Goal: Complete application form: Fill out and submit a form for a specific purpose

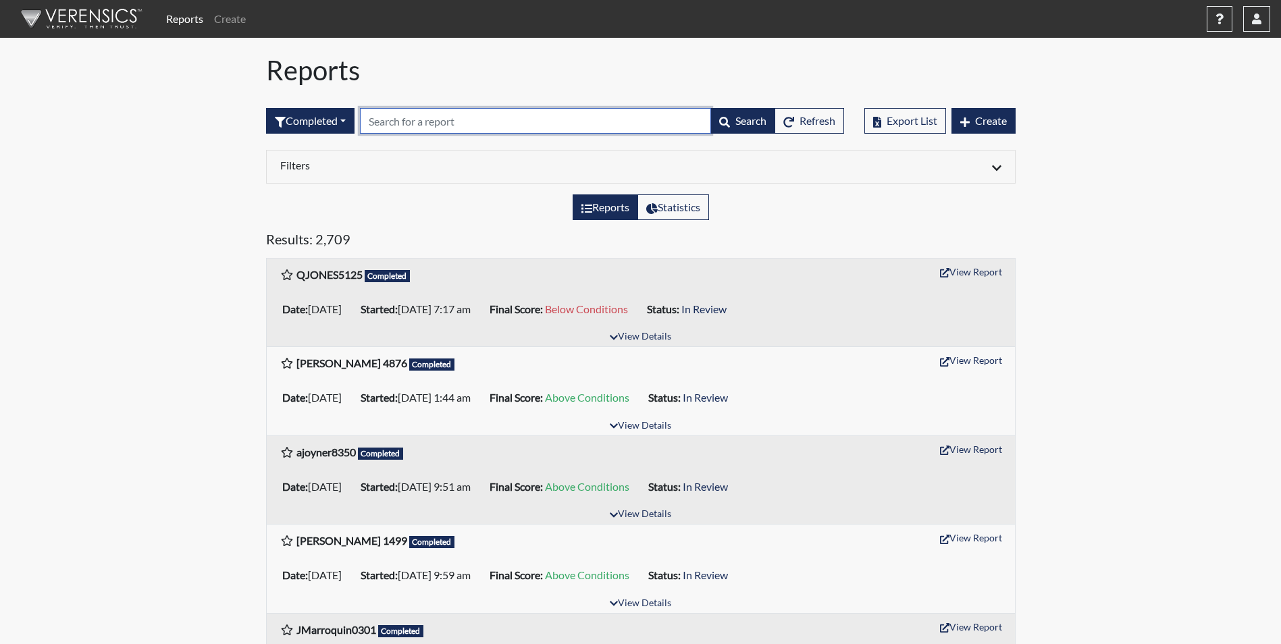
click at [411, 126] on input "text" at bounding box center [535, 121] width 351 height 26
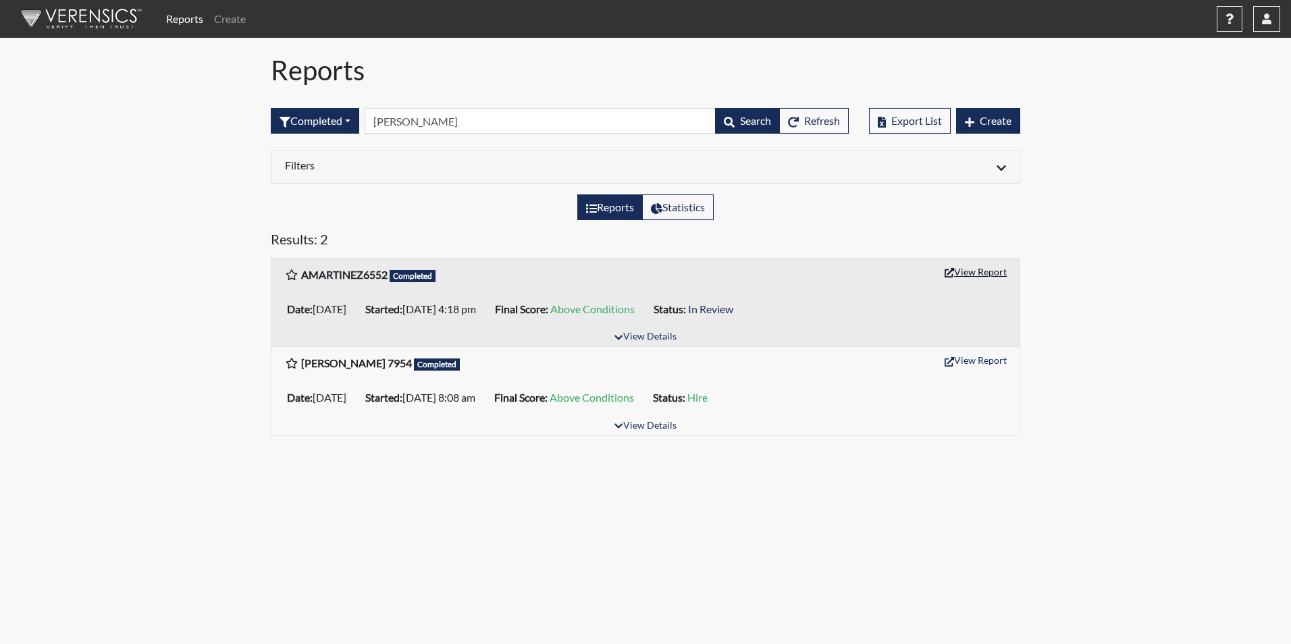
click at [968, 268] on button "View Report" at bounding box center [976, 271] width 74 height 21
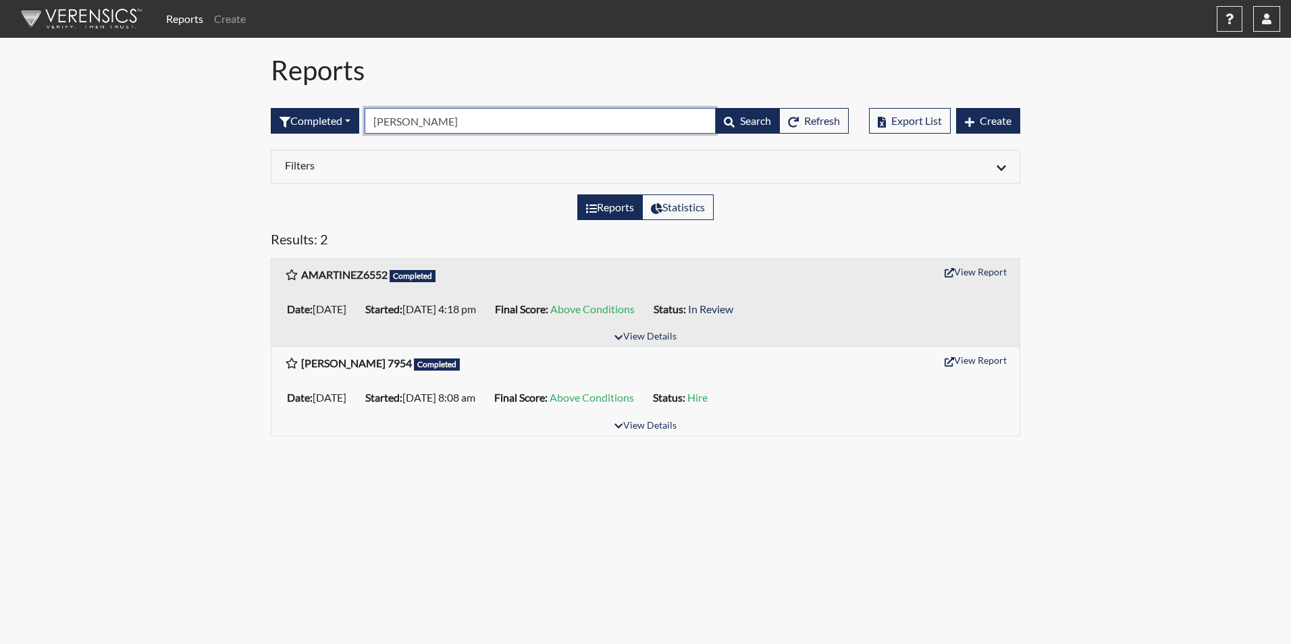
click at [439, 119] on input "martinez" at bounding box center [540, 121] width 351 height 26
type input "m"
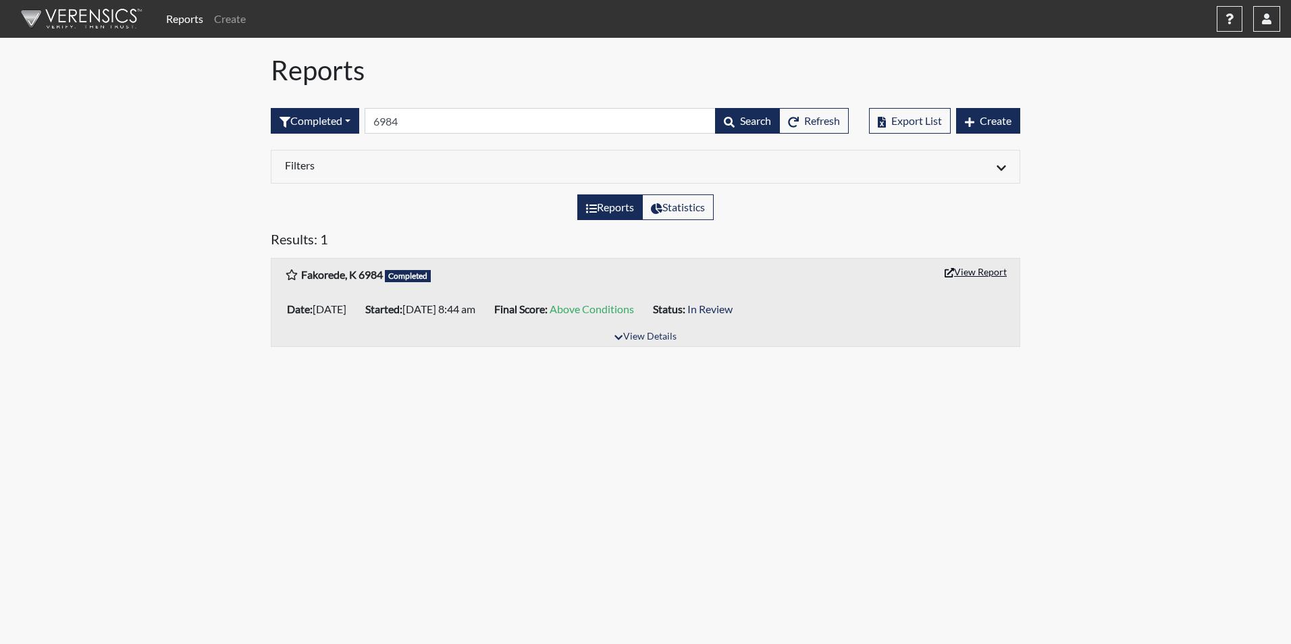
click at [990, 269] on button "View Report" at bounding box center [976, 271] width 74 height 21
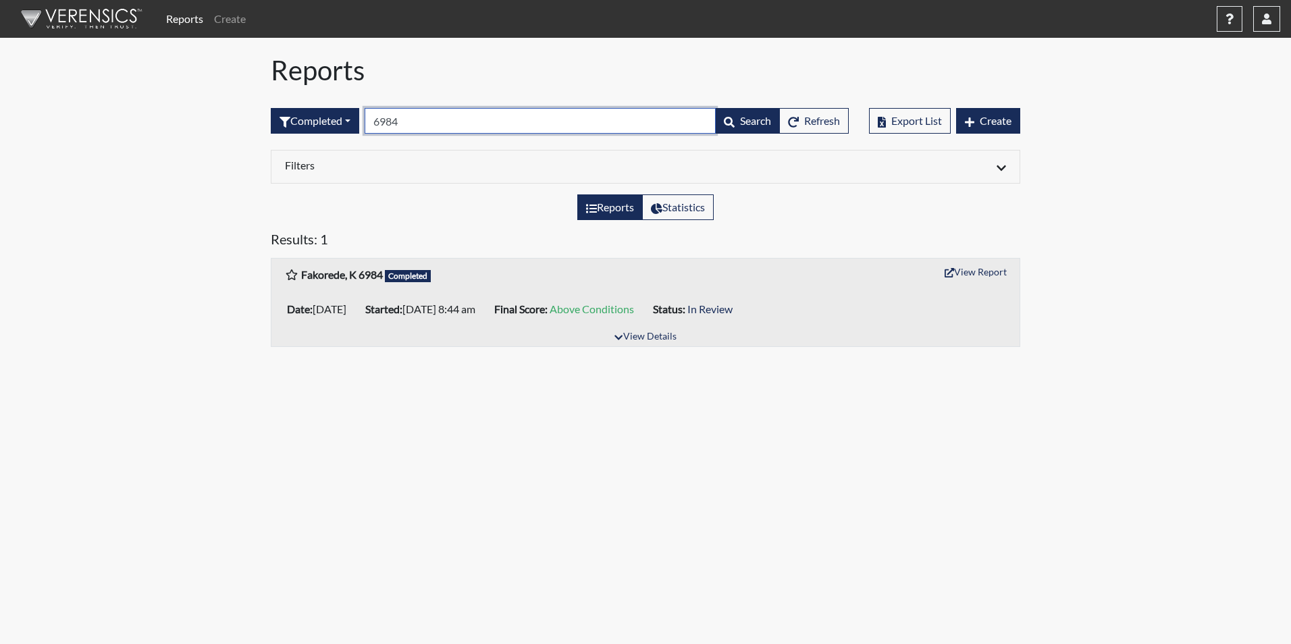
click at [438, 127] on input "6984" at bounding box center [540, 121] width 351 height 26
type input "6"
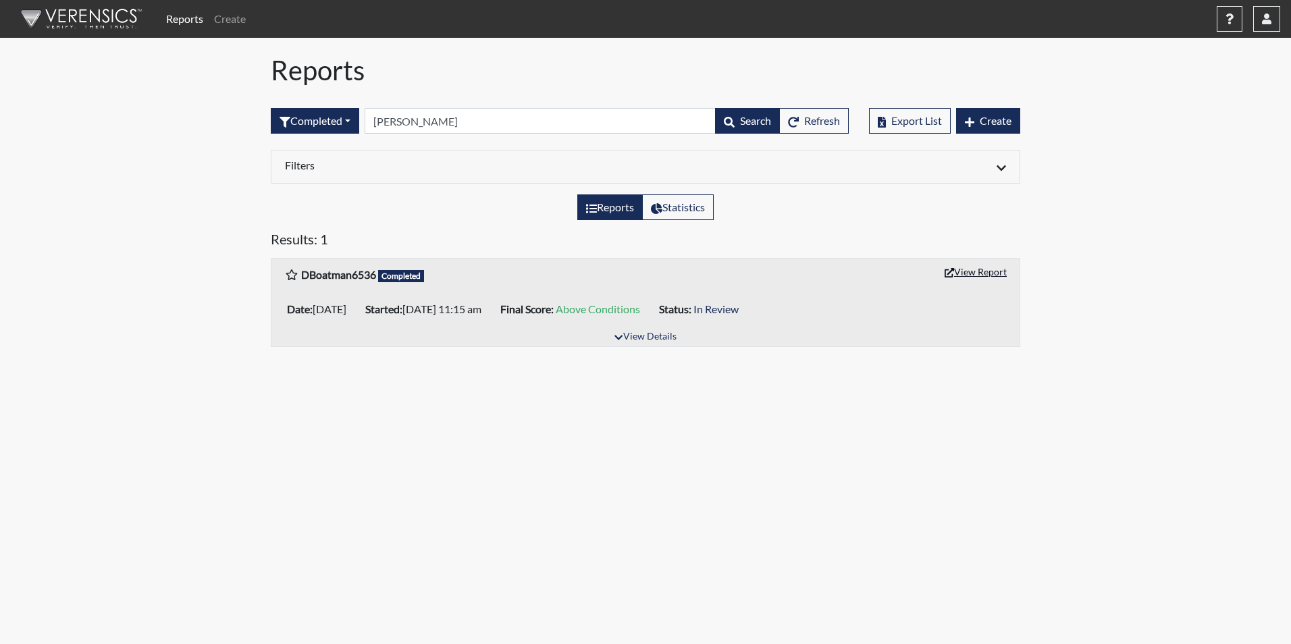
click at [957, 275] on button "View Report" at bounding box center [976, 271] width 74 height 21
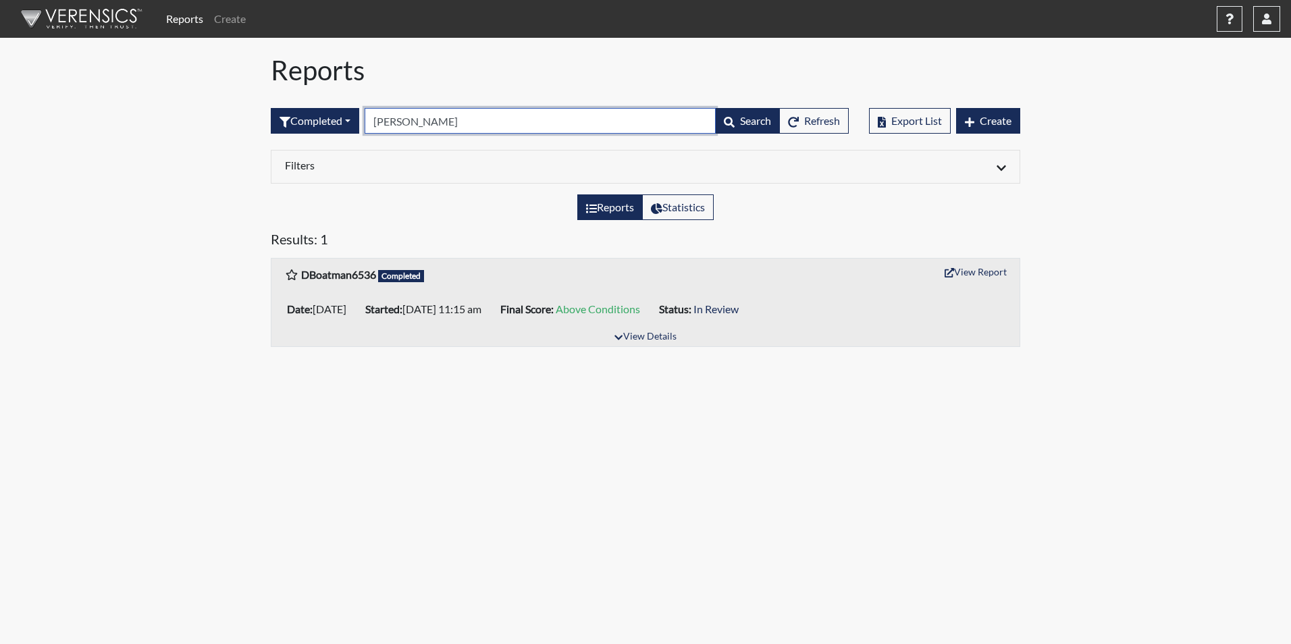
click at [434, 128] on input "boatman" at bounding box center [540, 121] width 351 height 26
type input "b"
type input "6984"
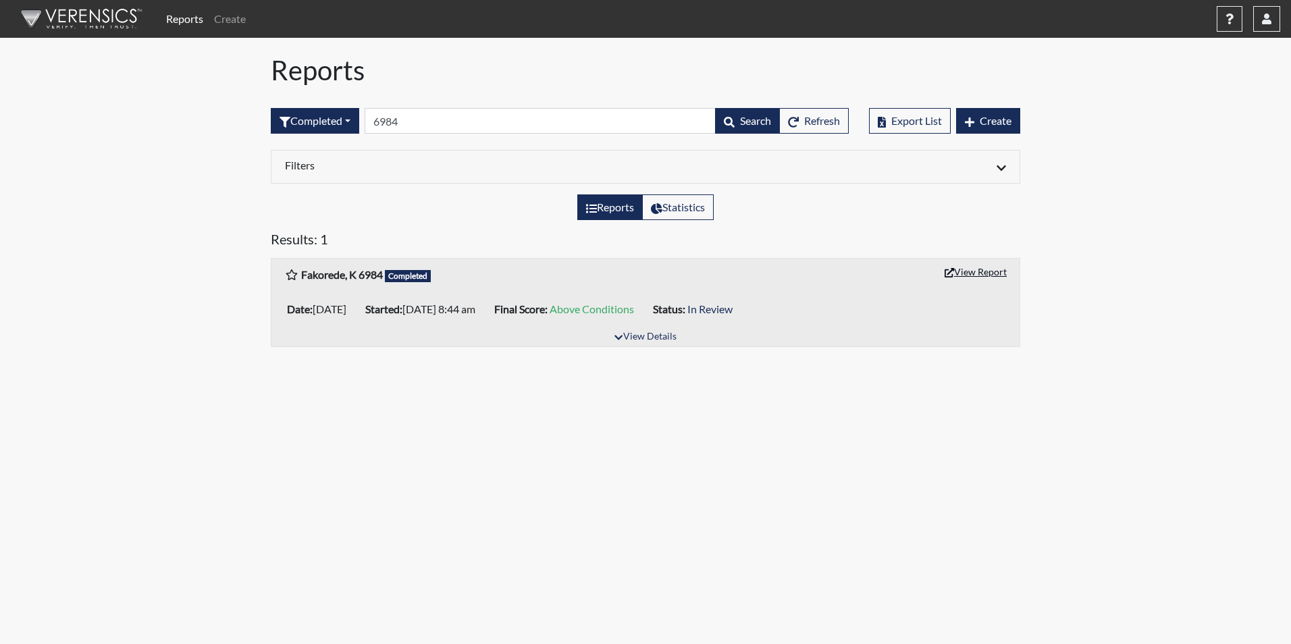
click at [985, 273] on button "View Report" at bounding box center [976, 271] width 74 height 21
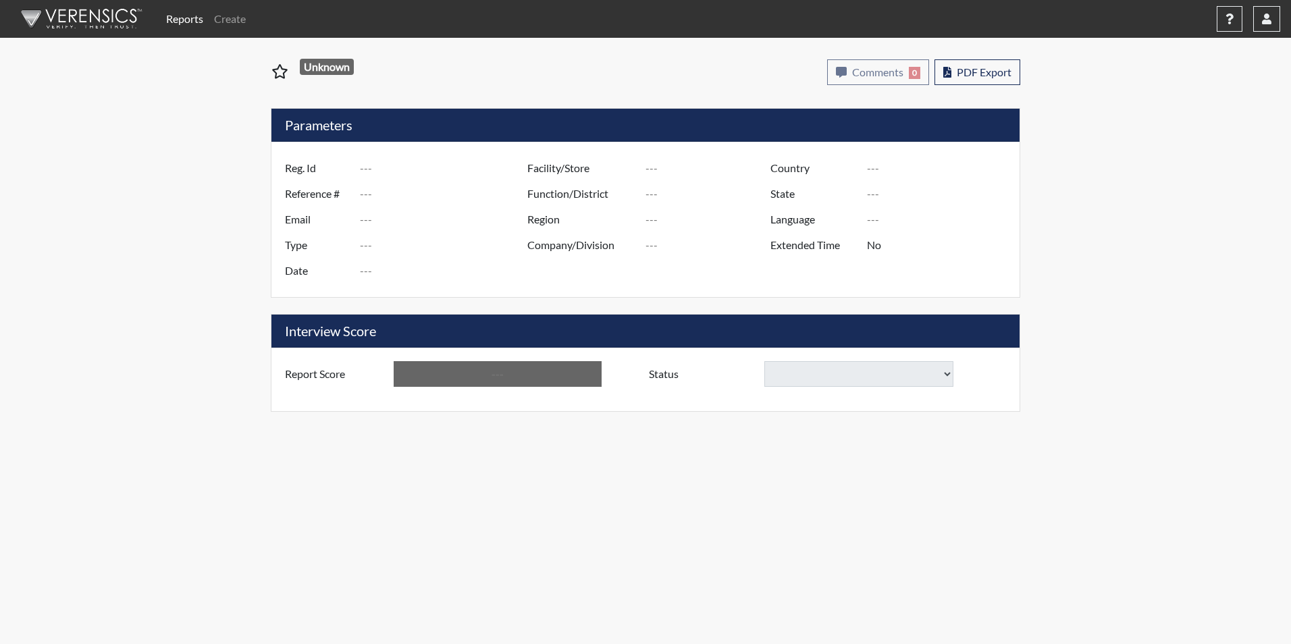
type input "AMARTINEZ6552"
type input "48875"
type input "GREDELL321@GMAIL.COM"
type input "Corrections Pre-Employment"
type input "Aug 5, 2025"
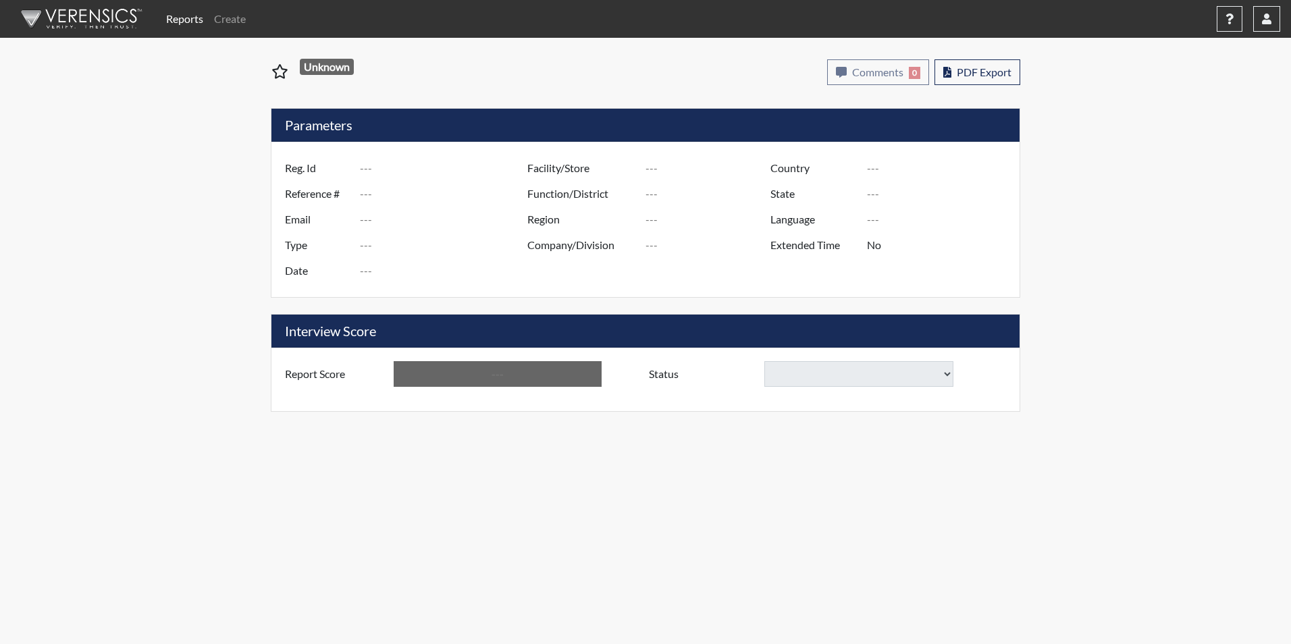
type input "Camille Graham CI"
type input "[GEOGRAPHIC_DATA]"
type input "[US_STATE]"
type input "English"
type input "Yes"
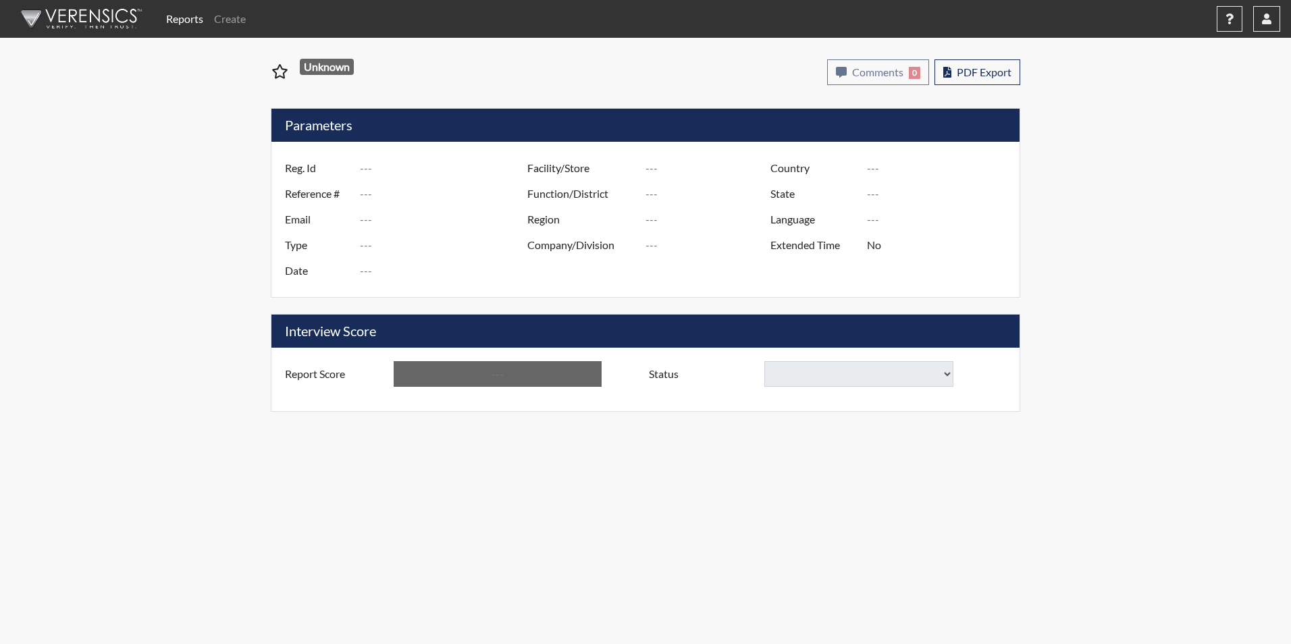
type input "Above Conditions"
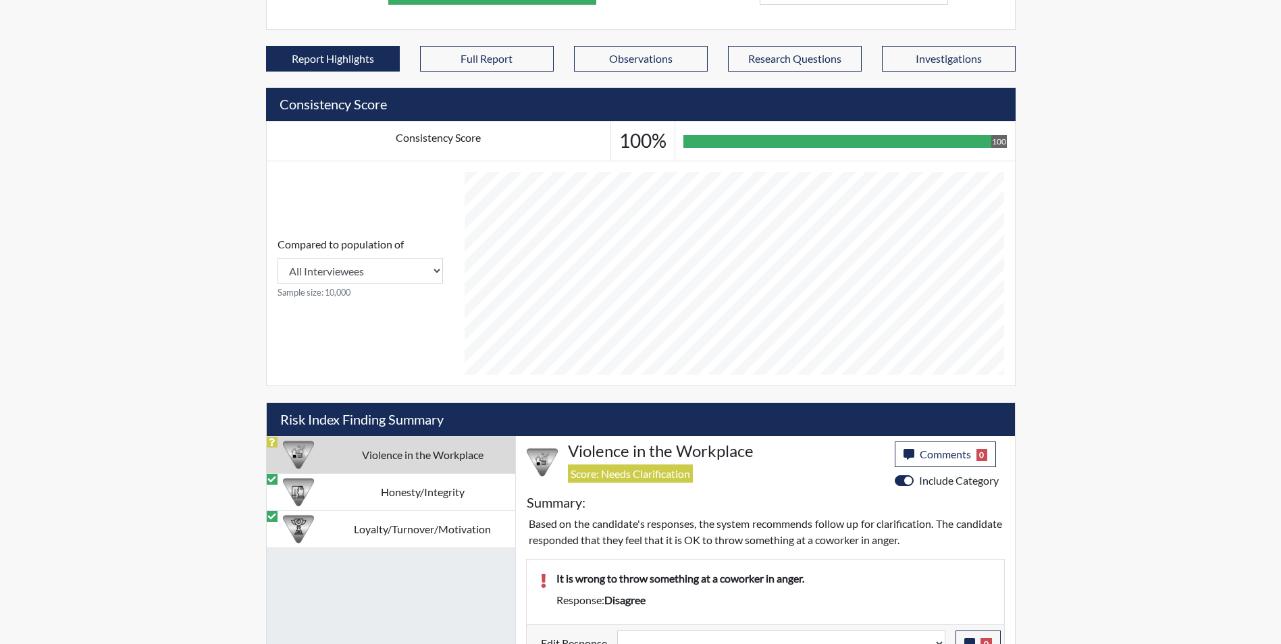
scroll to position [492, 0]
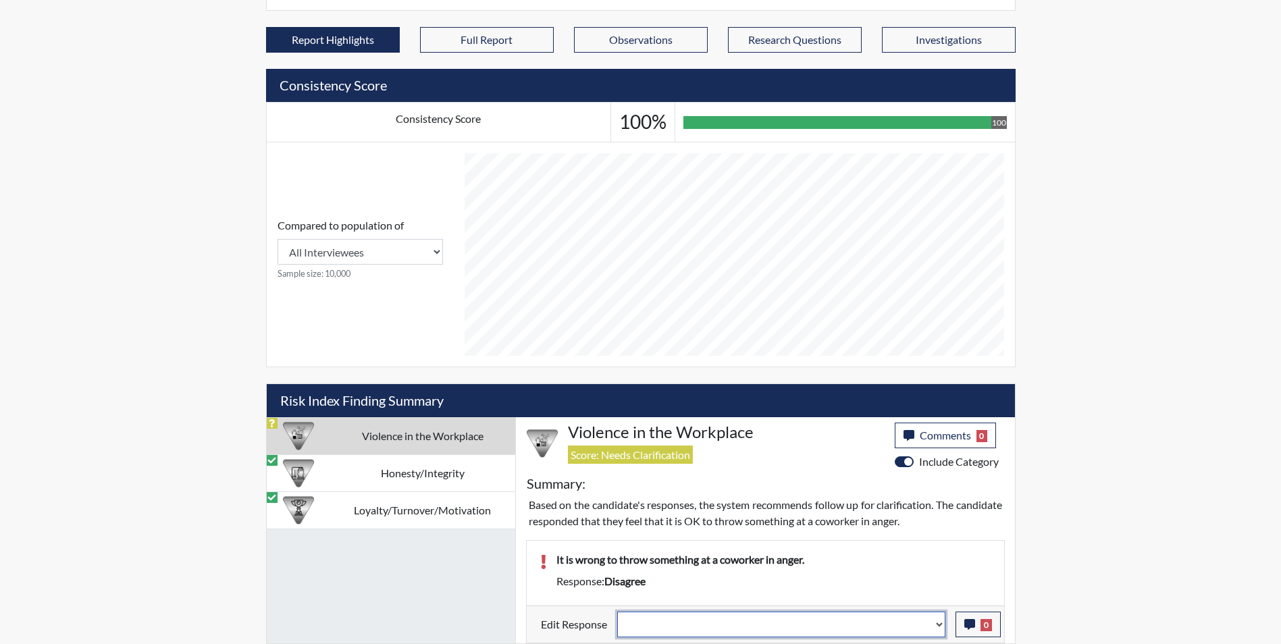
click at [703, 619] on select "Question is not relevant. Results will be updated. Reasonable explanation provi…" at bounding box center [781, 625] width 328 height 26
select select "reasonable-explanation-provided"
click at [617, 612] on select "Question is not relevant. Results will be updated. Reasonable explanation provi…" at bounding box center [781, 625] width 328 height 26
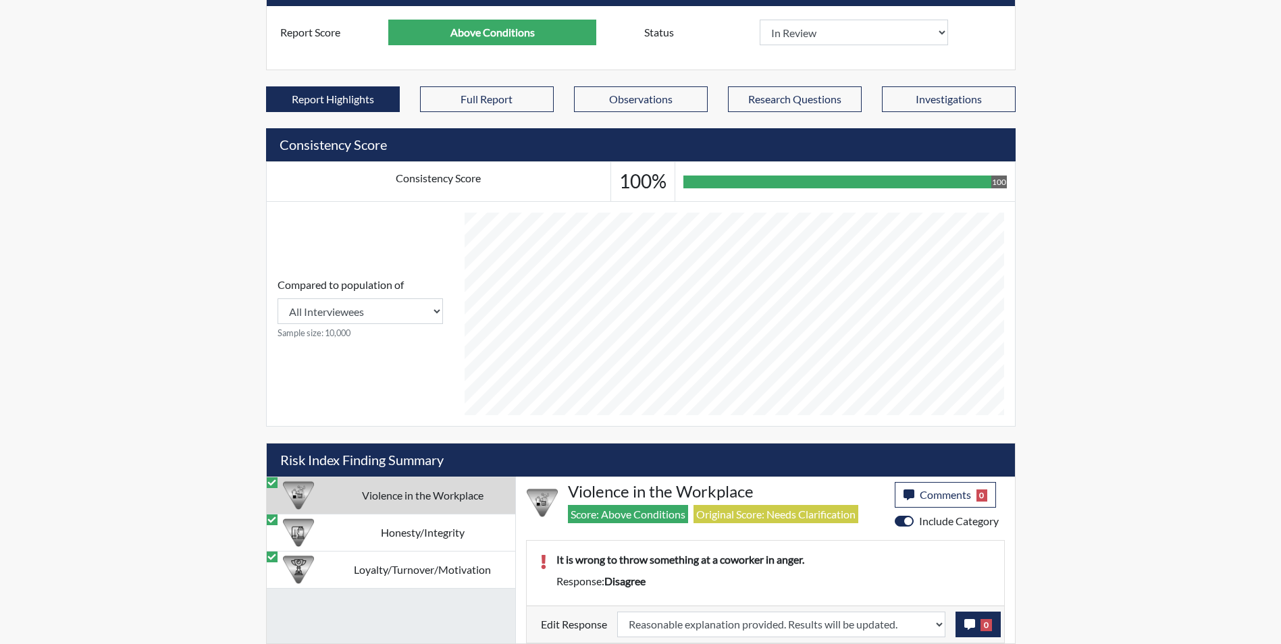
scroll to position [224, 561]
click at [967, 625] on icon "button" at bounding box center [969, 624] width 11 height 11
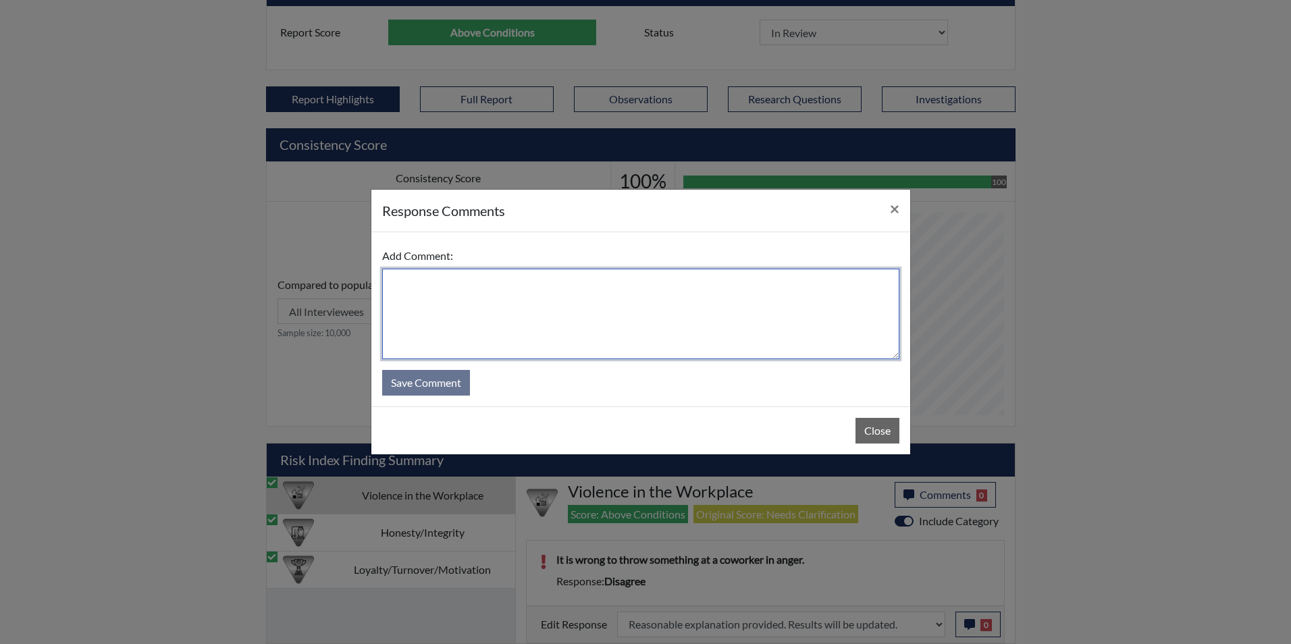
click at [507, 319] on textarea at bounding box center [640, 314] width 517 height 90
type textarea "Applicant agrees"
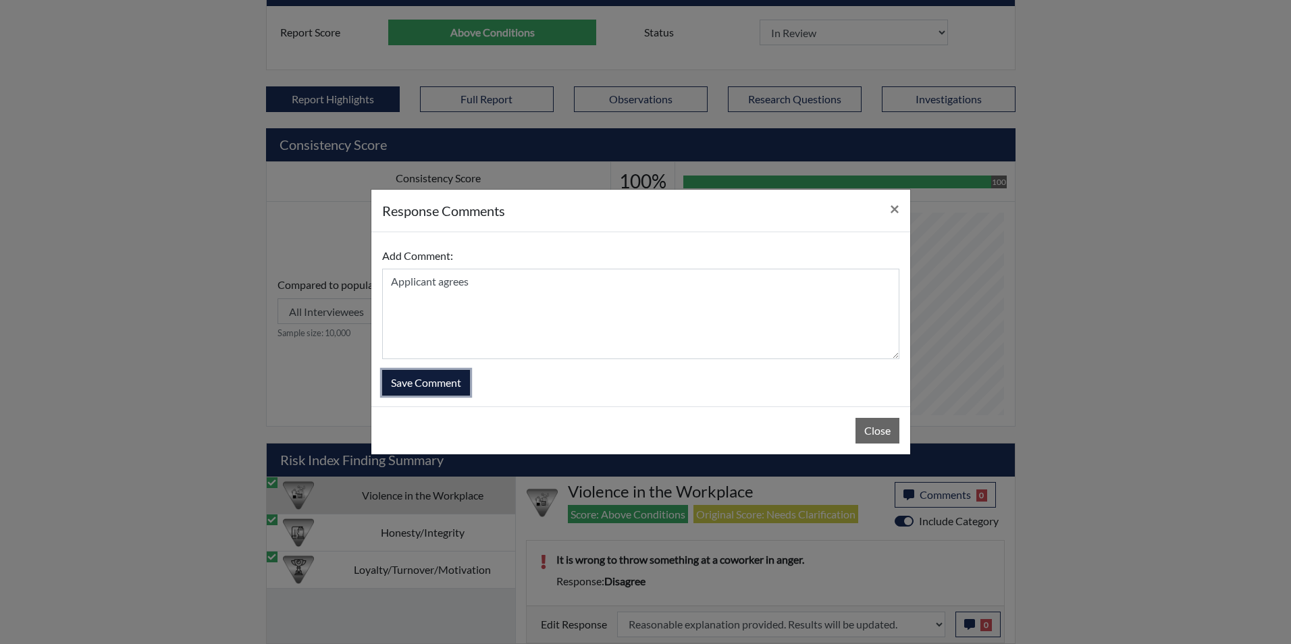
click at [436, 383] on button "Save Comment" at bounding box center [426, 383] width 88 height 26
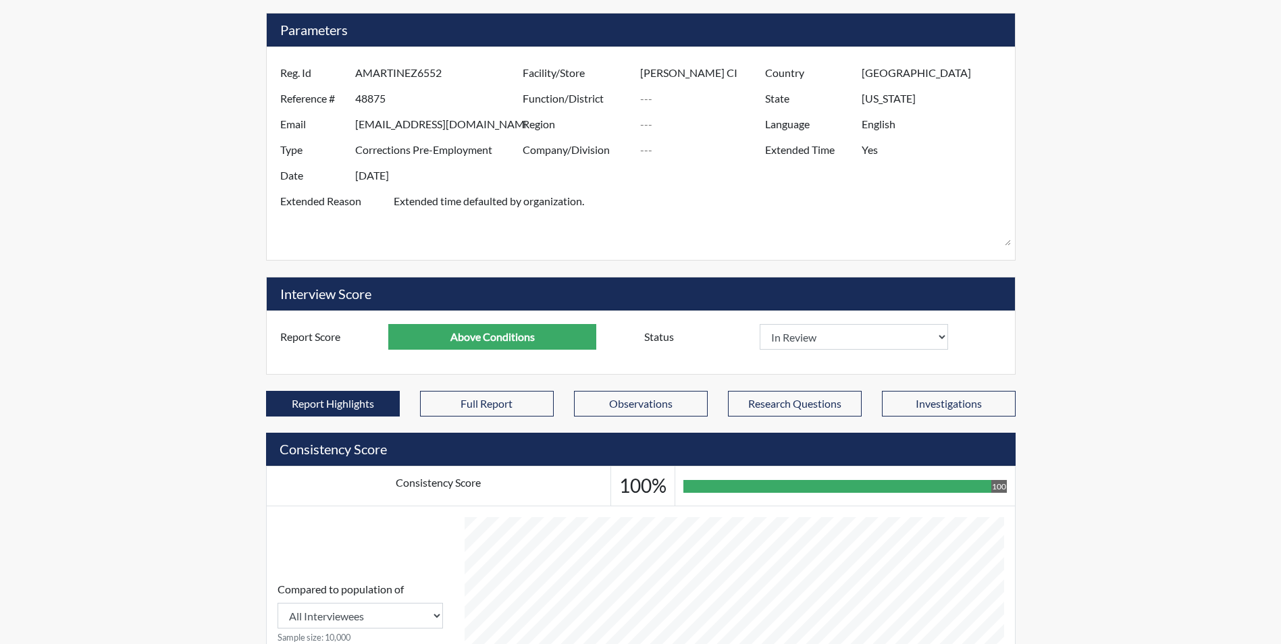
scroll to position [0, 0]
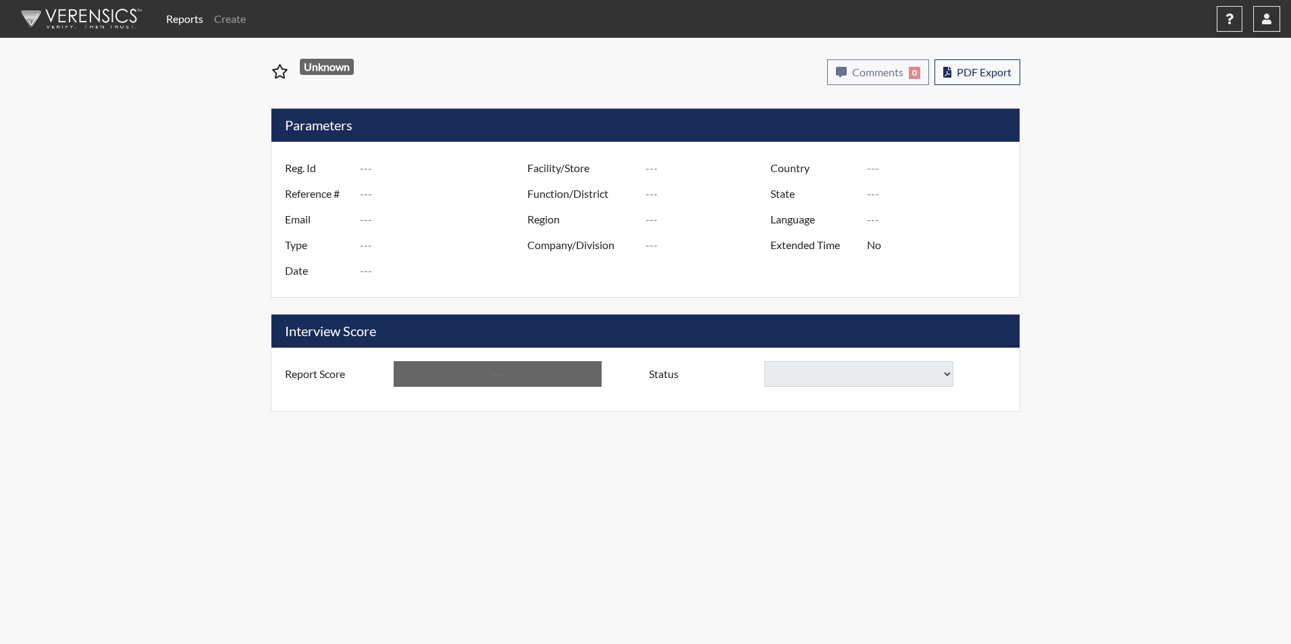
type input "Fakorede, K 6984"
type input "50747"
type input "Roderick.Donnie@doc.sc.gov"
type input "Corrections Pre-Employment"
type input "Aug 13, 2025"
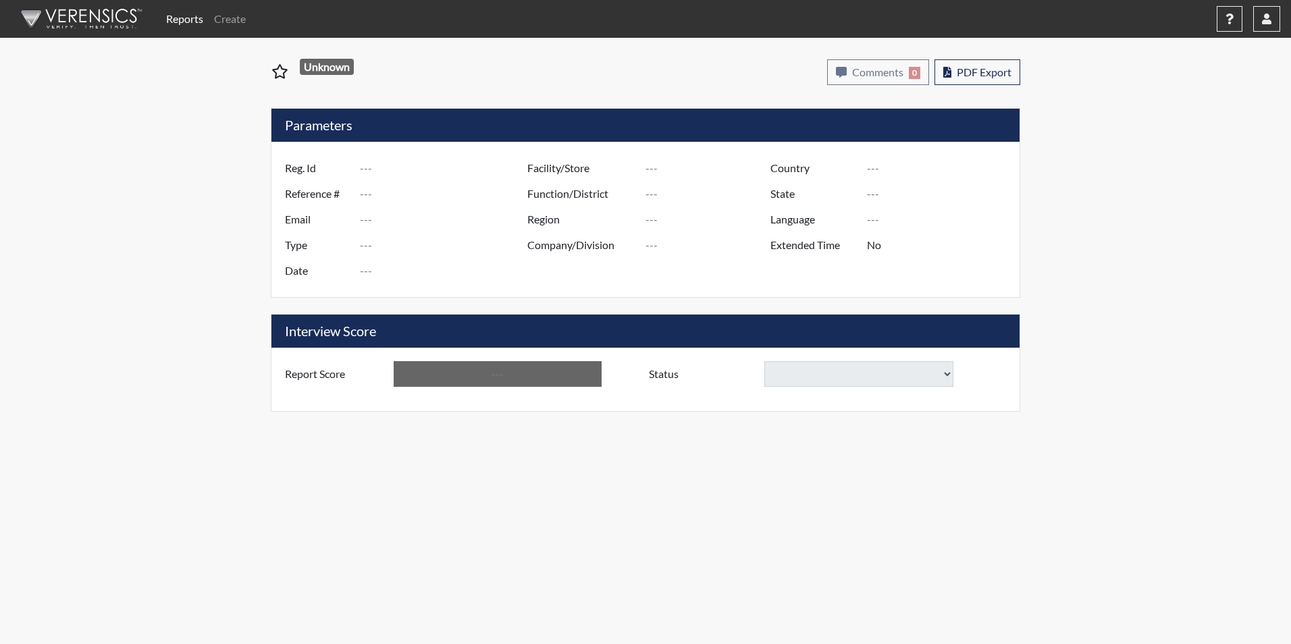
type input "[PERSON_NAME]"
type input "[GEOGRAPHIC_DATA]"
type input "[US_STATE]"
type input "English"
type input "Yes"
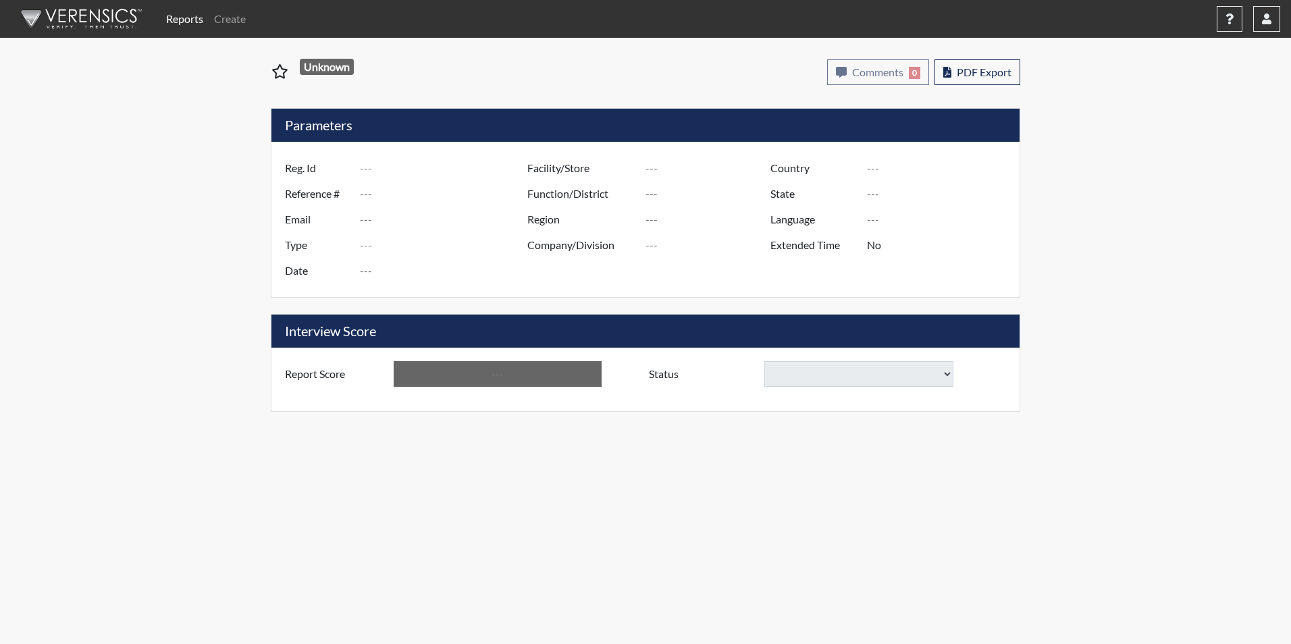
type input "Above Conditions"
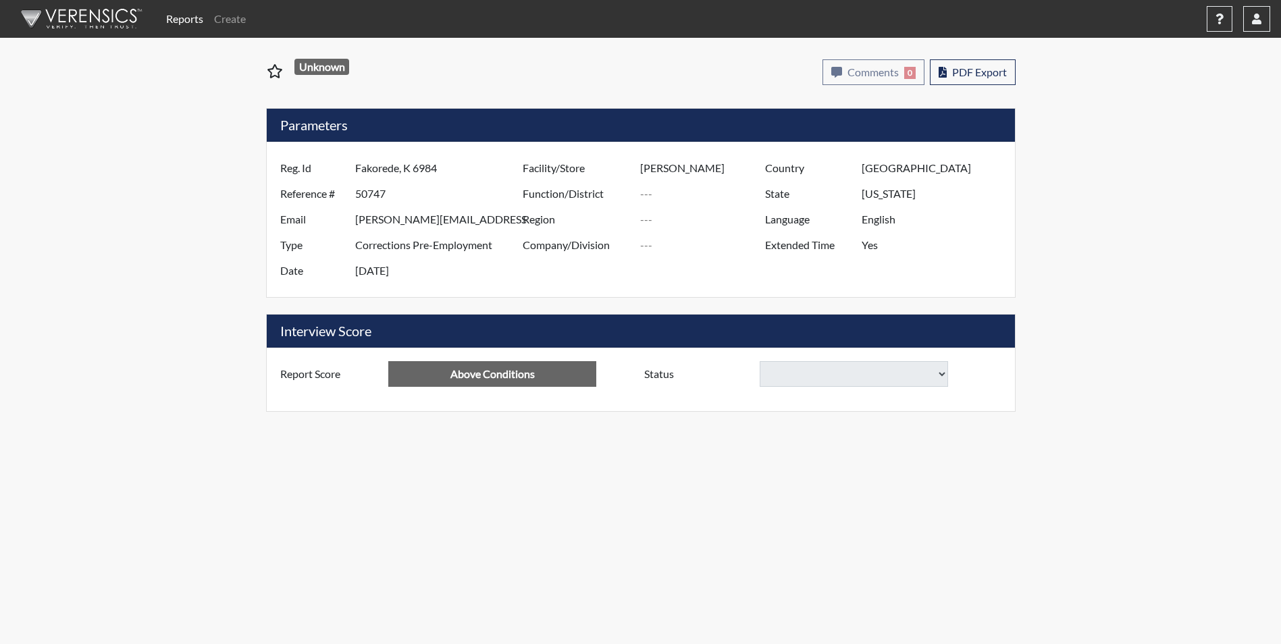
select select
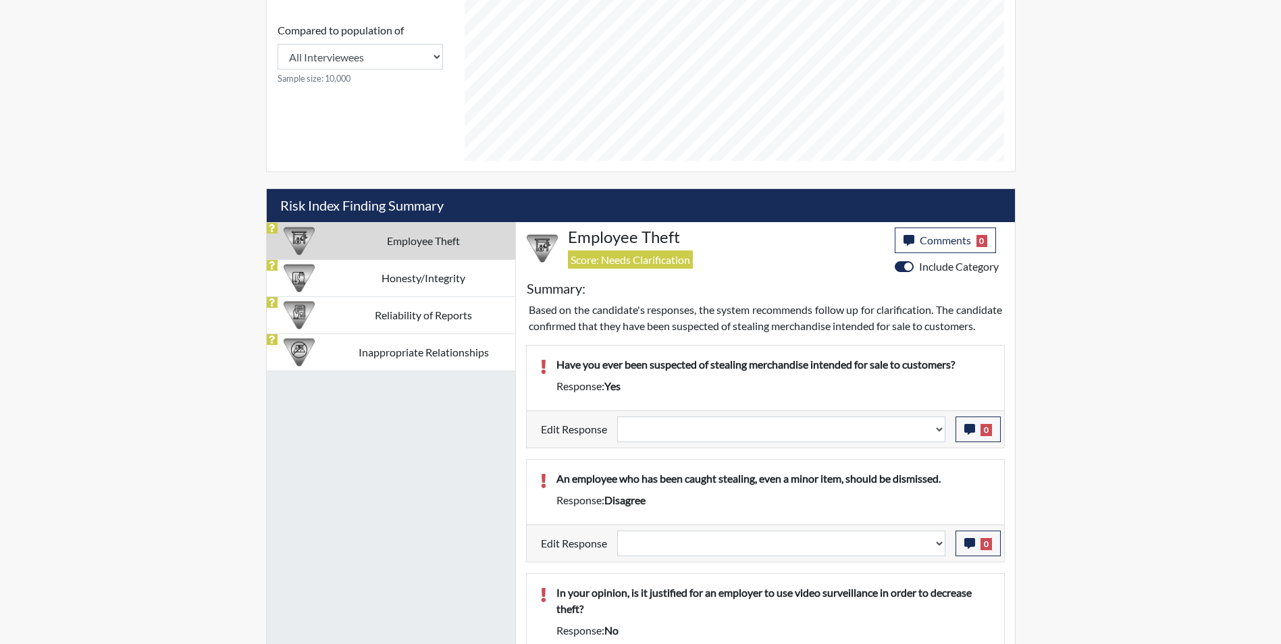
scroll to position [671, 0]
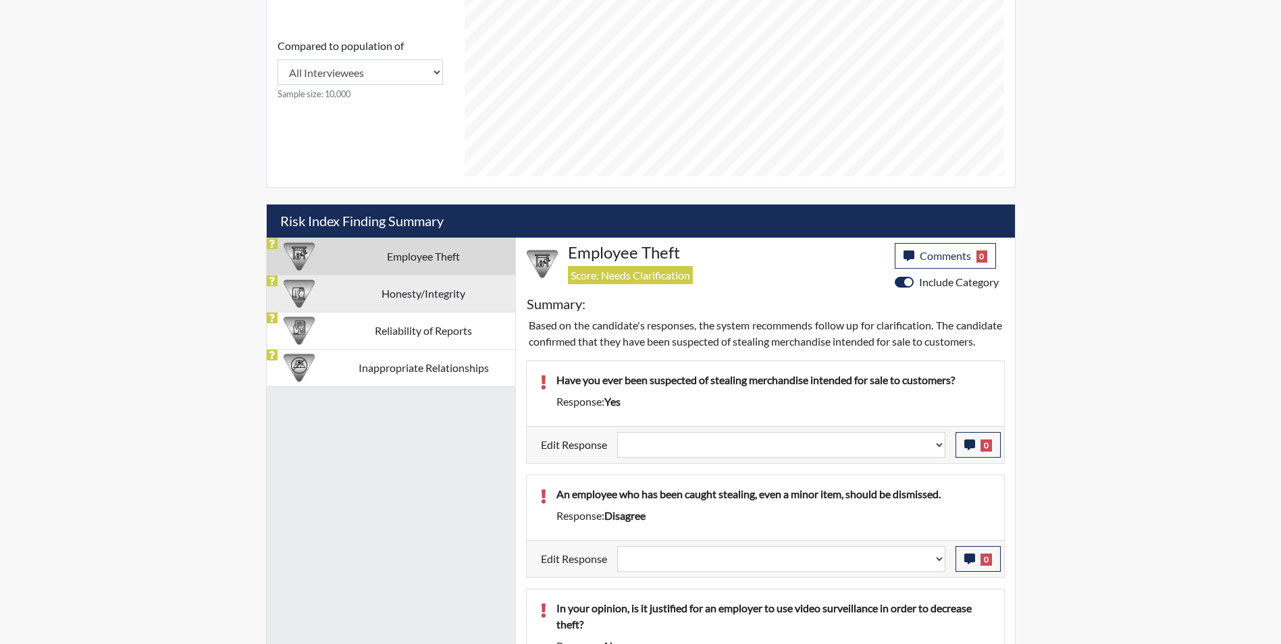
click at [407, 299] on td "Honesty/Integrity" at bounding box center [423, 293] width 183 height 37
select select
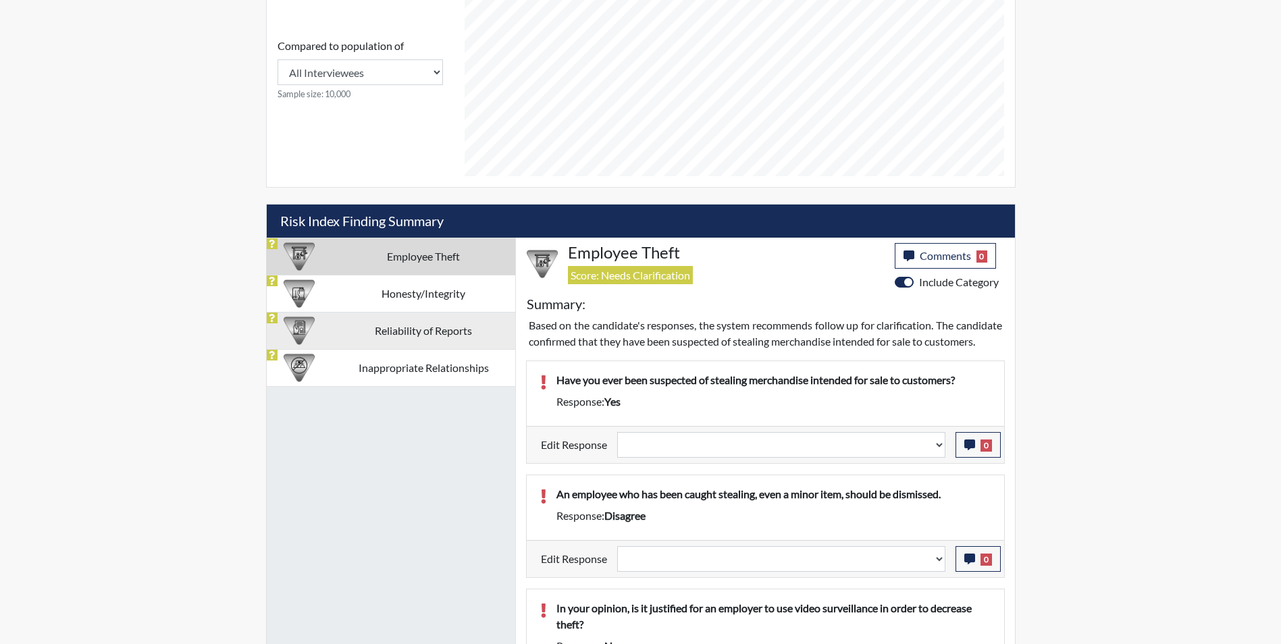
select select
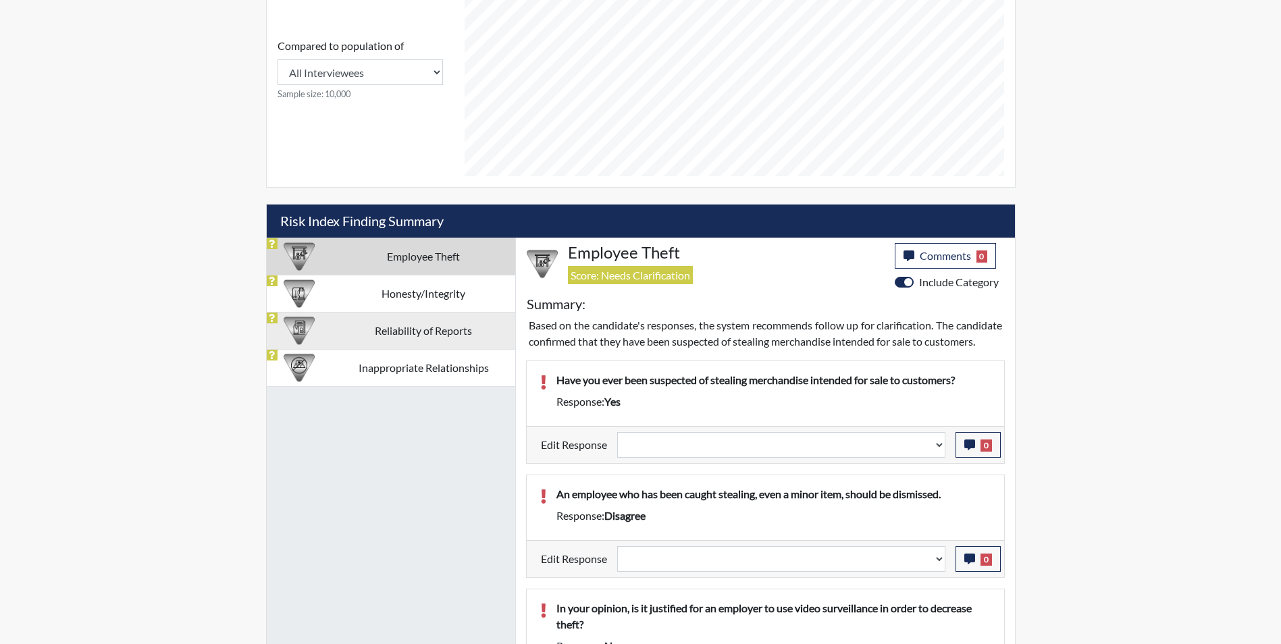
select select
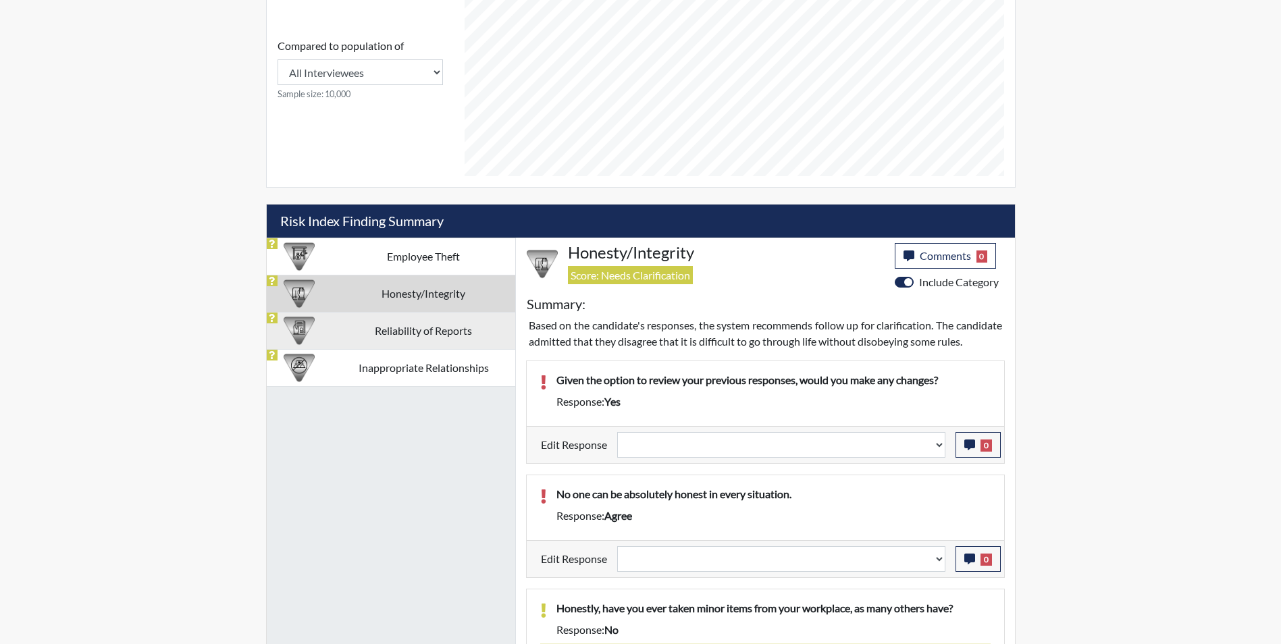
click at [324, 334] on div at bounding box center [299, 331] width 53 height 36
select select
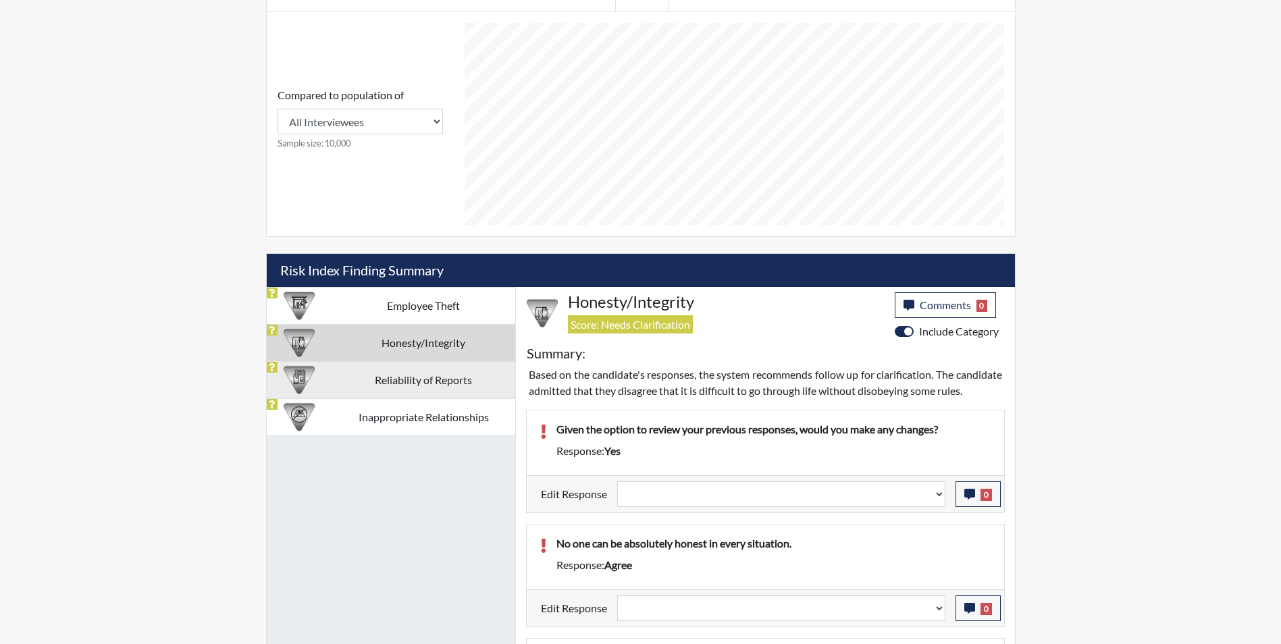
select select
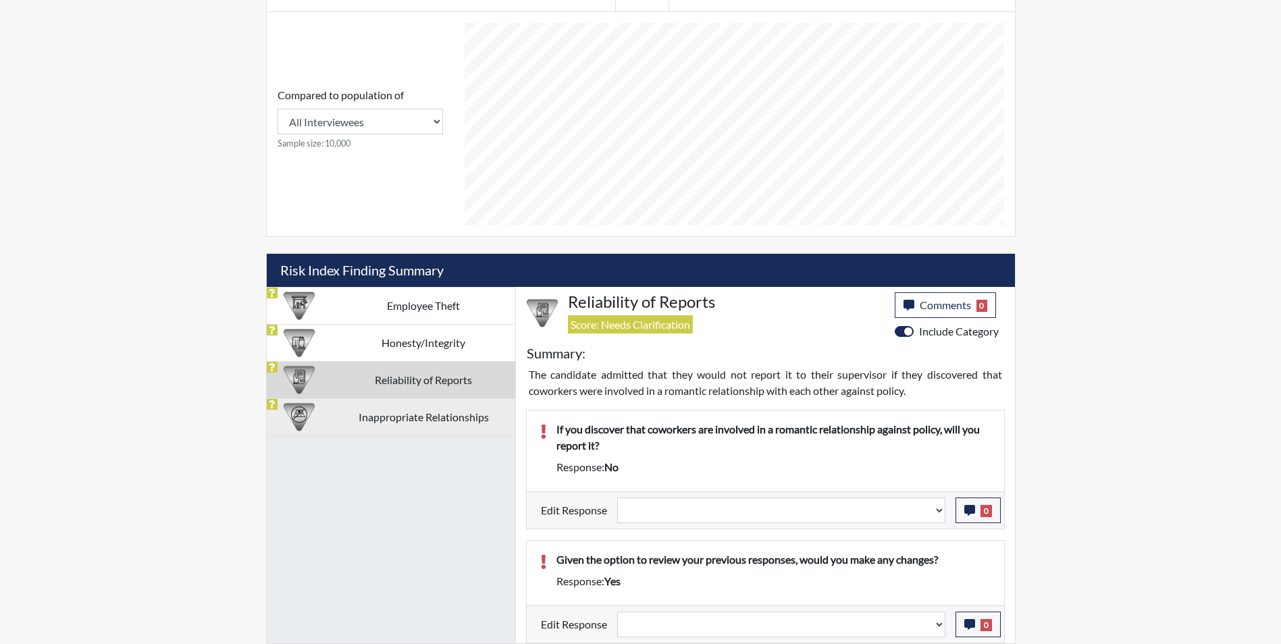
click at [375, 424] on td "Inappropriate Relationships" at bounding box center [423, 416] width 183 height 37
select select
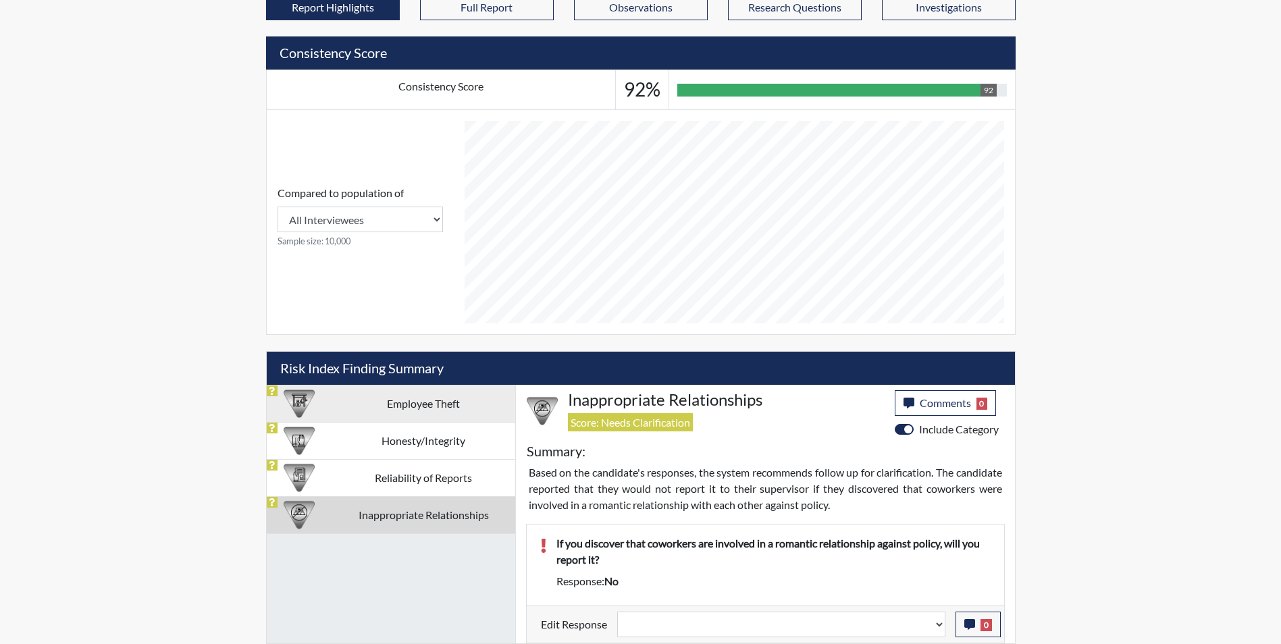
click at [398, 412] on td "Employee Theft" at bounding box center [423, 403] width 183 height 37
select select
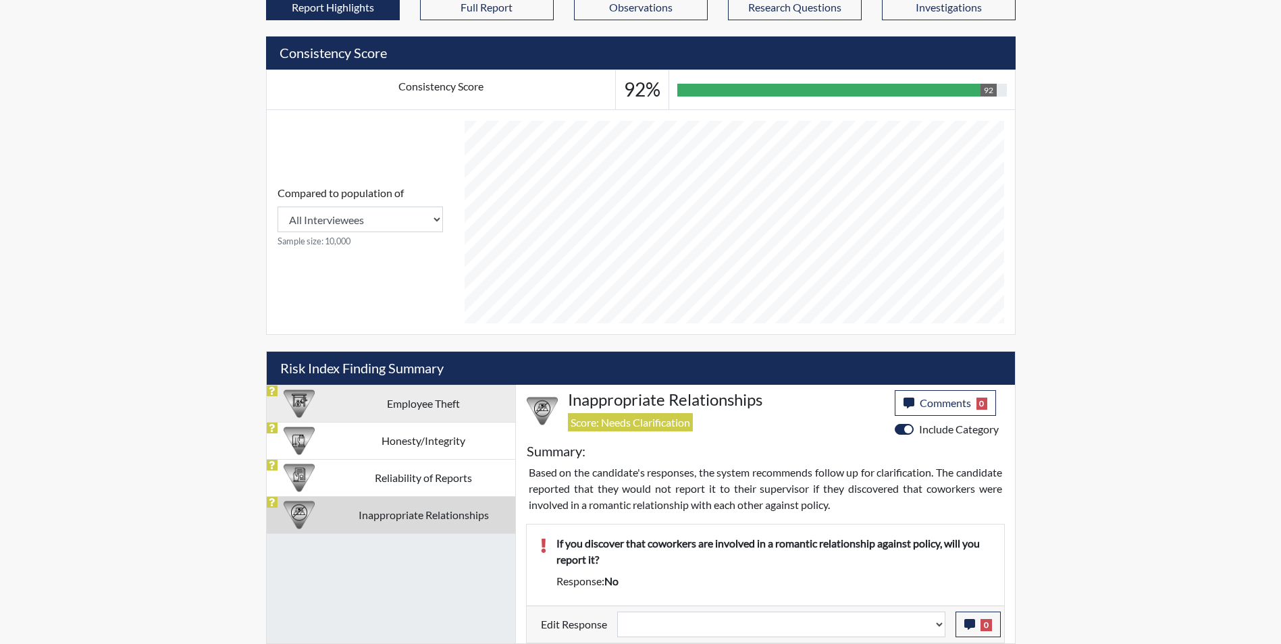
select select
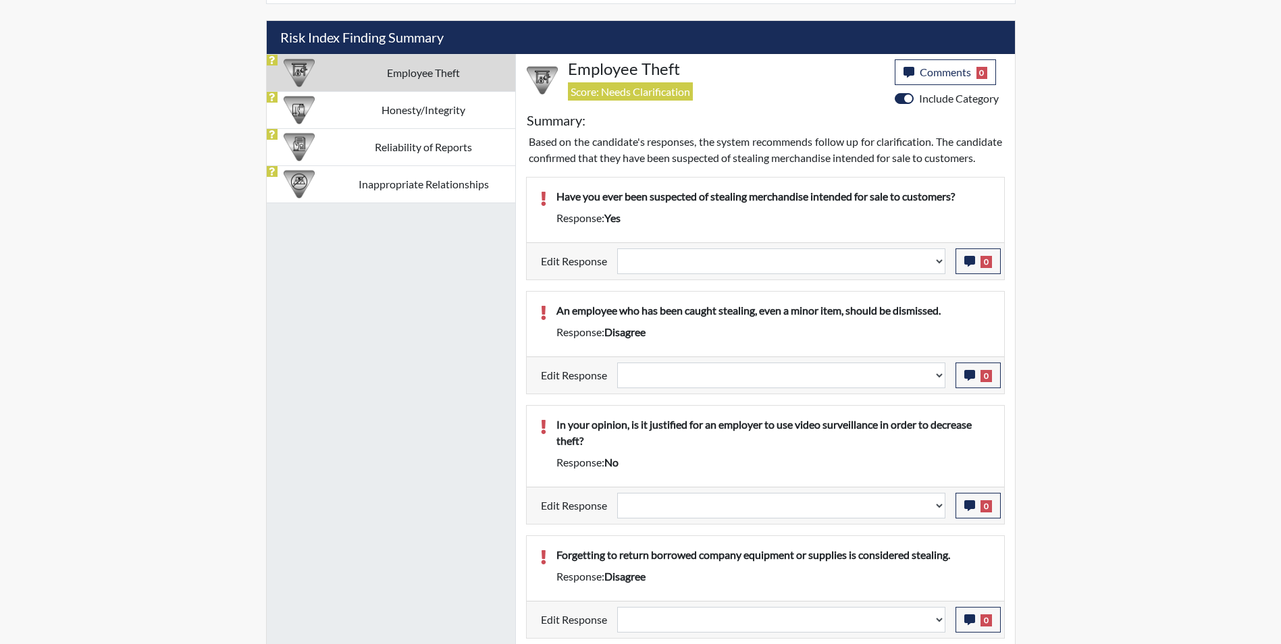
scroll to position [874, 0]
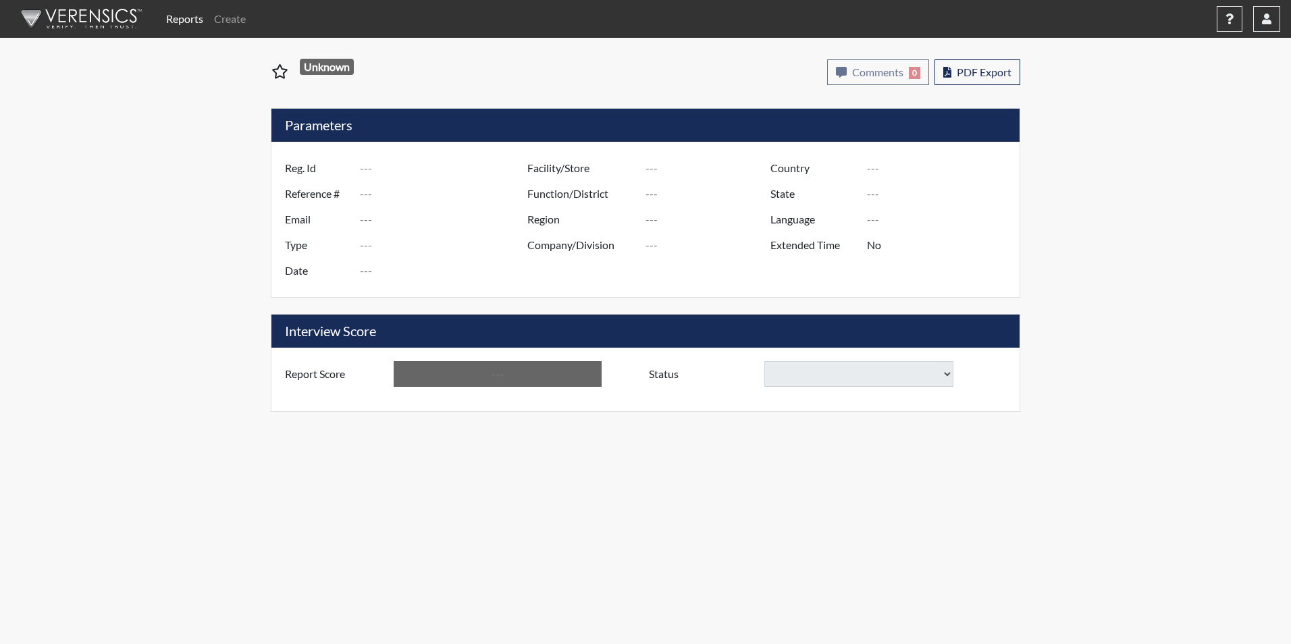
type input "DBoatman6536"
type input "48846"
type input "[EMAIL_ADDRESS][DOMAIN_NAME]"
type input "Corrections Pre-Employment"
type input "[DATE]"
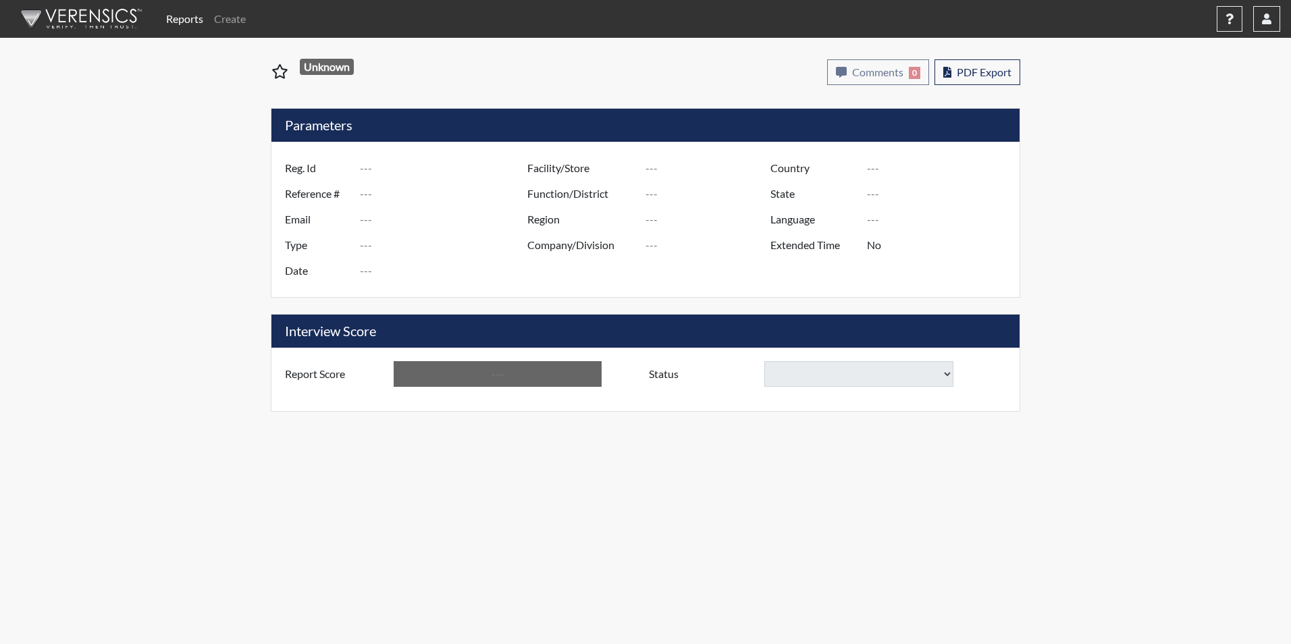
type input "[PERSON_NAME]"
type input "[GEOGRAPHIC_DATA]"
type input "[US_STATE]"
type input "English"
type input "Yes"
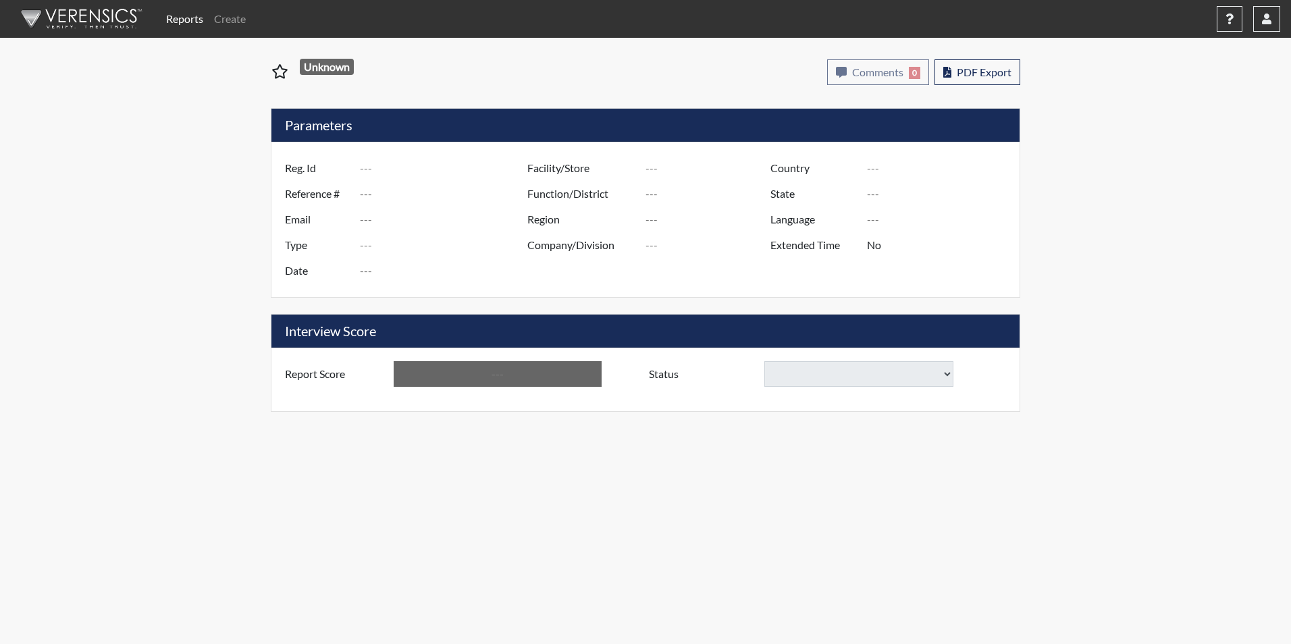
type input "Above Conditions"
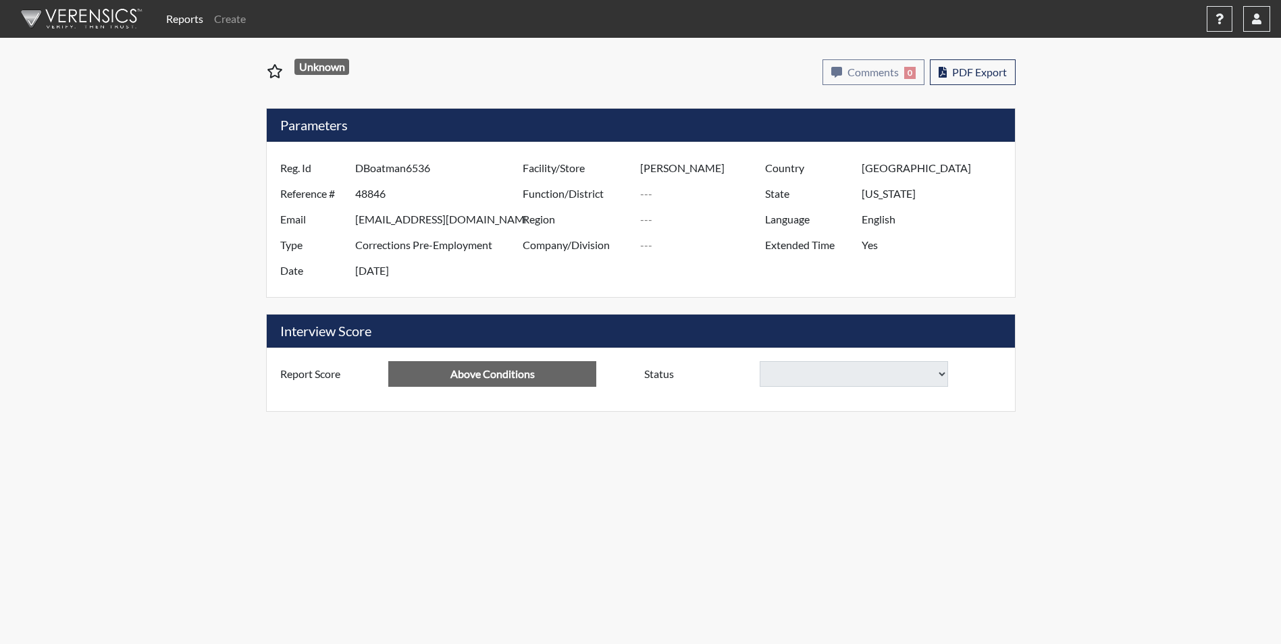
select select
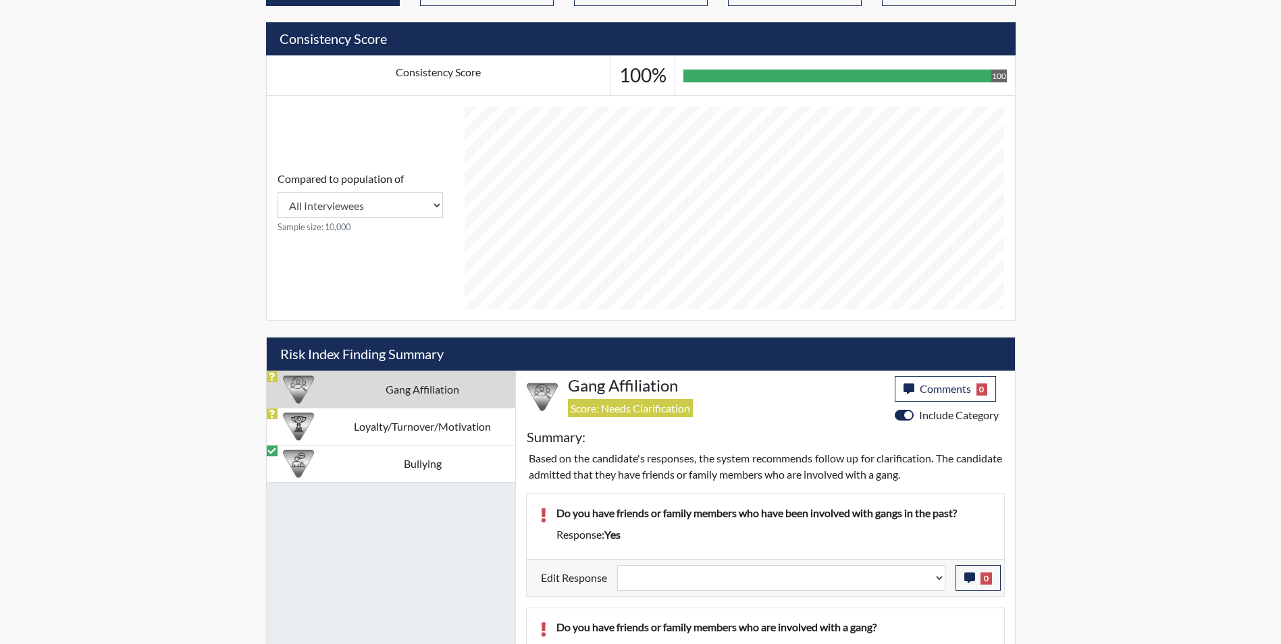
scroll to position [606, 0]
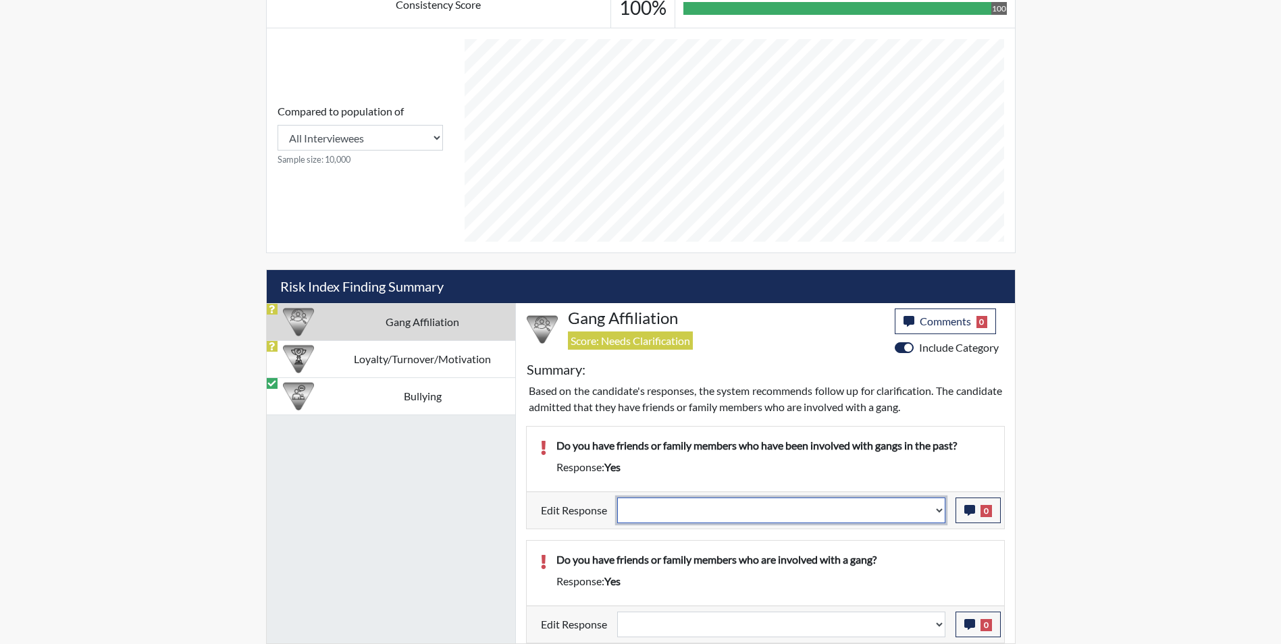
click at [682, 514] on select "Question is not relevant. Results will be updated. Reasonable explanation provi…" at bounding box center [781, 511] width 328 height 26
select select "reasonable-explanation-provided"
click at [617, 498] on select "Question is not relevant. Results will be updated. Reasonable explanation provi…" at bounding box center [781, 511] width 328 height 26
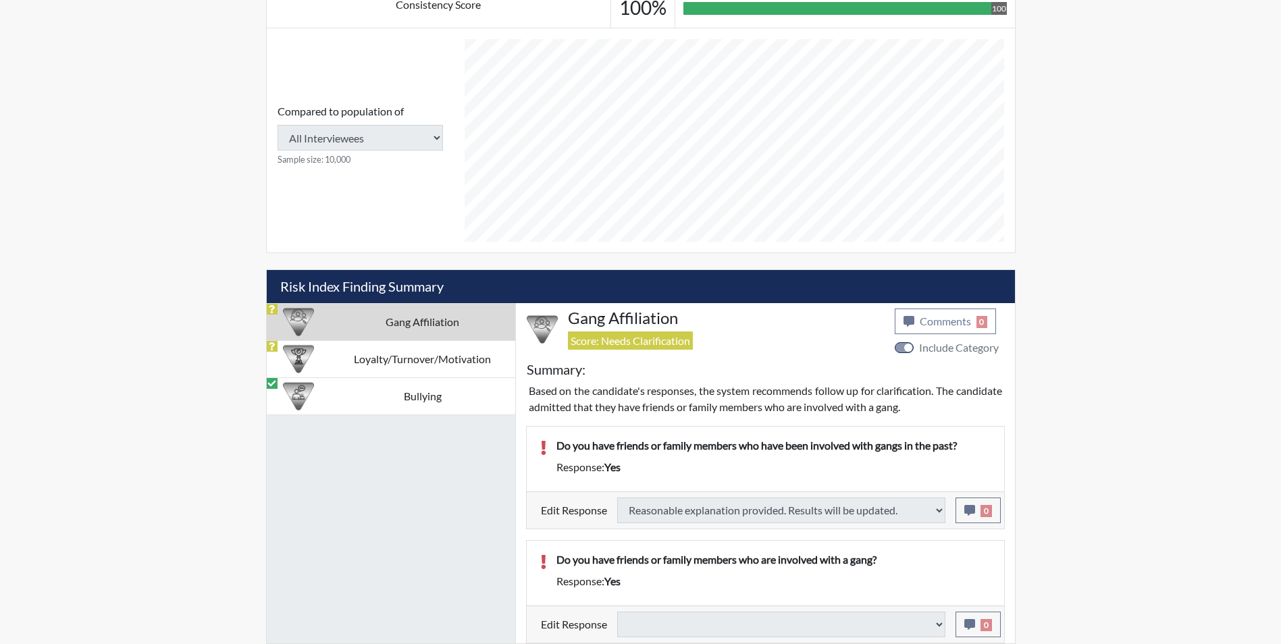
select select
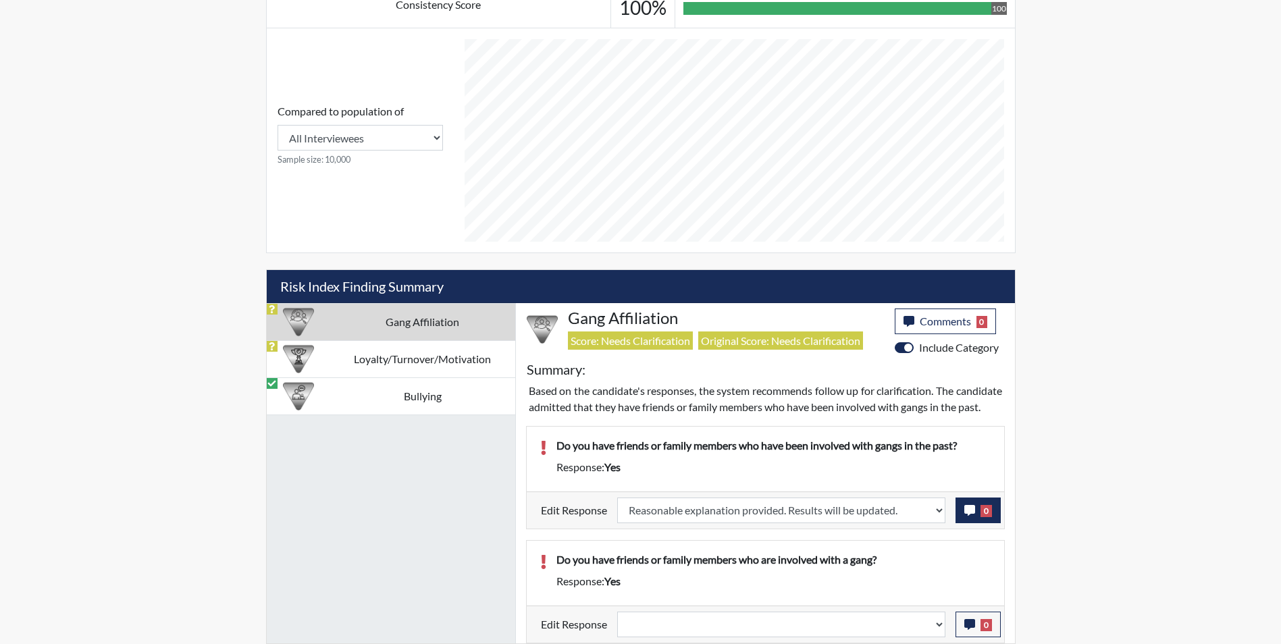
scroll to position [224, 561]
click at [966, 516] on icon "button" at bounding box center [969, 510] width 11 height 11
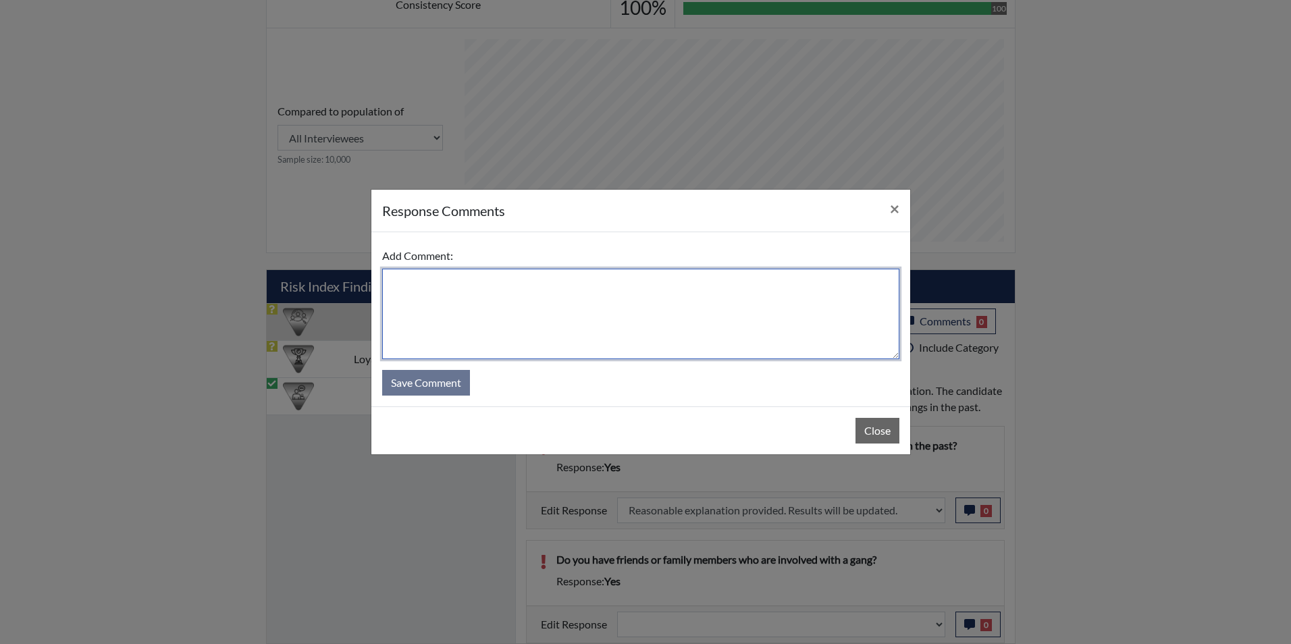
click at [525, 327] on textarea at bounding box center [640, 314] width 517 height 90
type textarea "Friends in the past but they do not live here"
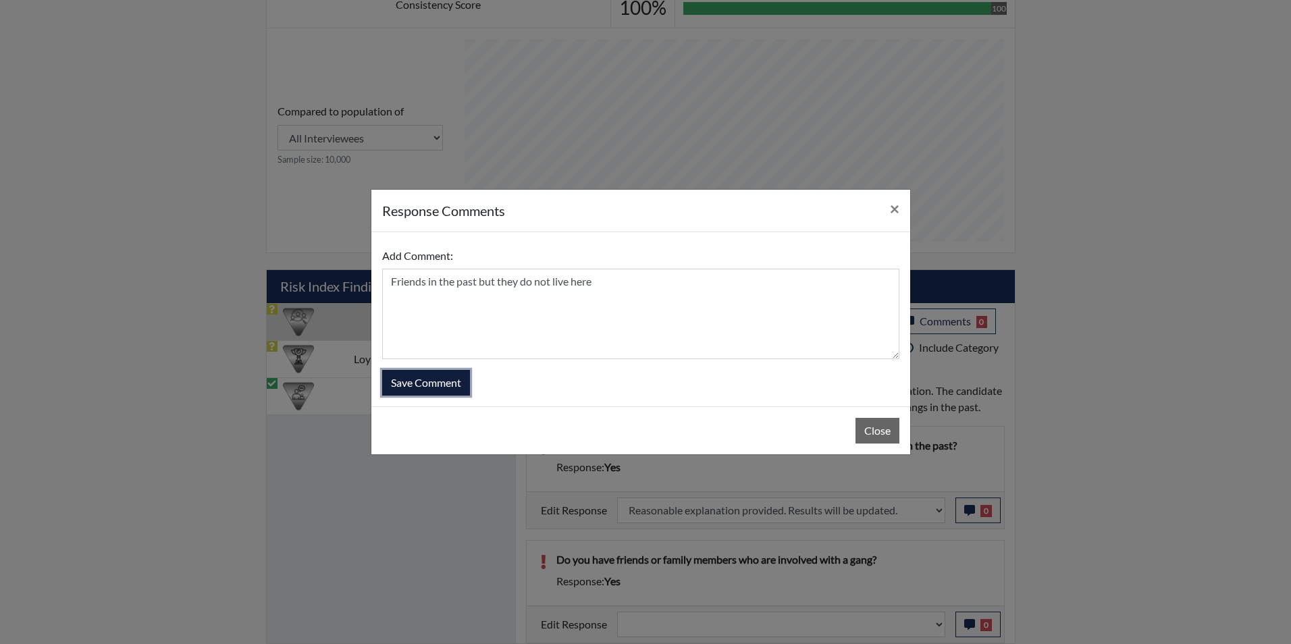
click at [421, 381] on button "Save Comment" at bounding box center [426, 383] width 88 height 26
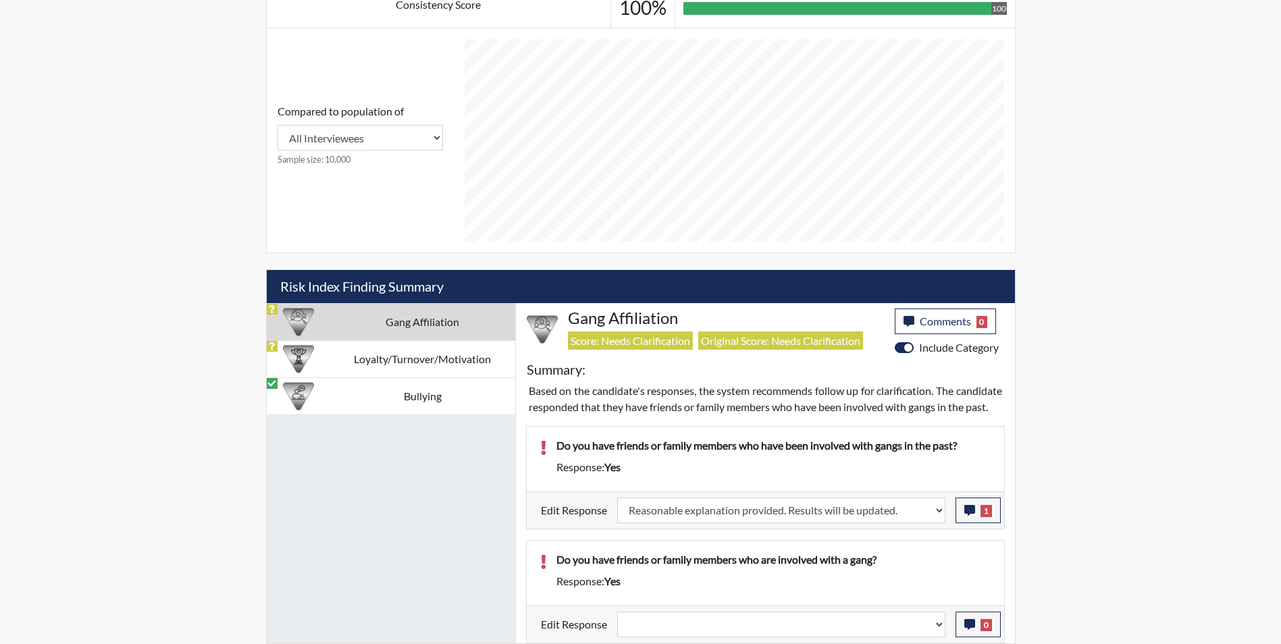
scroll to position [622, 0]
click at [717, 628] on select "Question is not relevant. Results will be updated. Reasonable explanation provi…" at bounding box center [781, 625] width 328 height 26
select select "reasonable-explanation-provided"
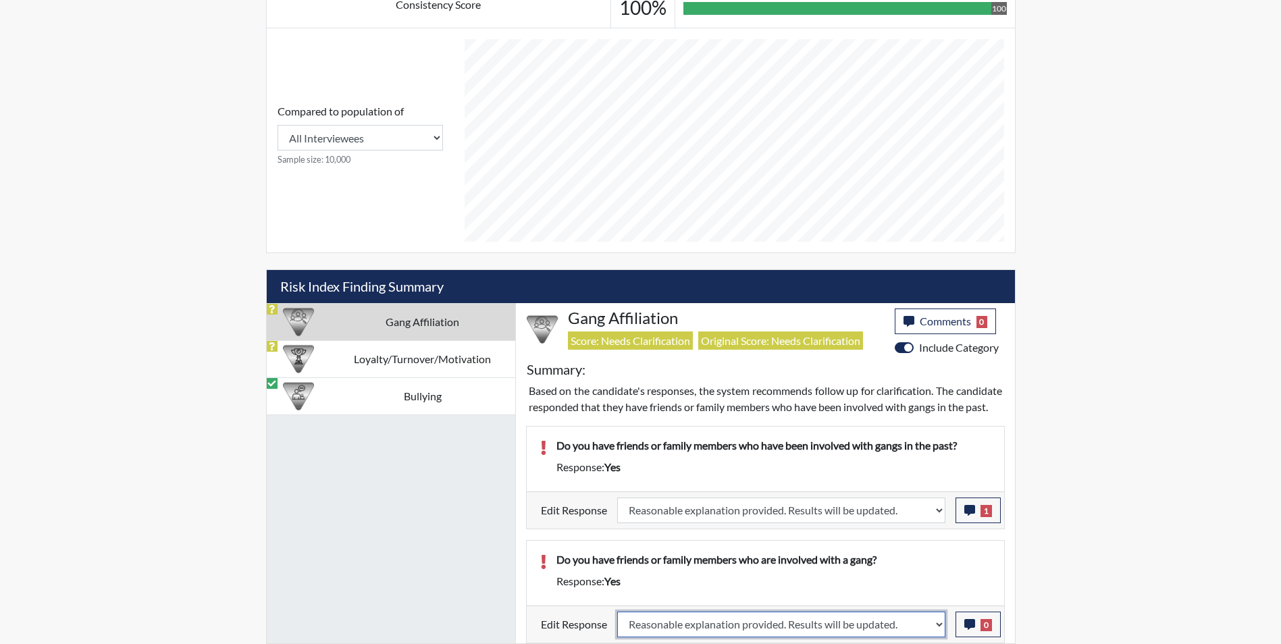
click at [617, 612] on select "Question is not relevant. Results will be updated. Reasonable explanation provi…" at bounding box center [781, 625] width 328 height 26
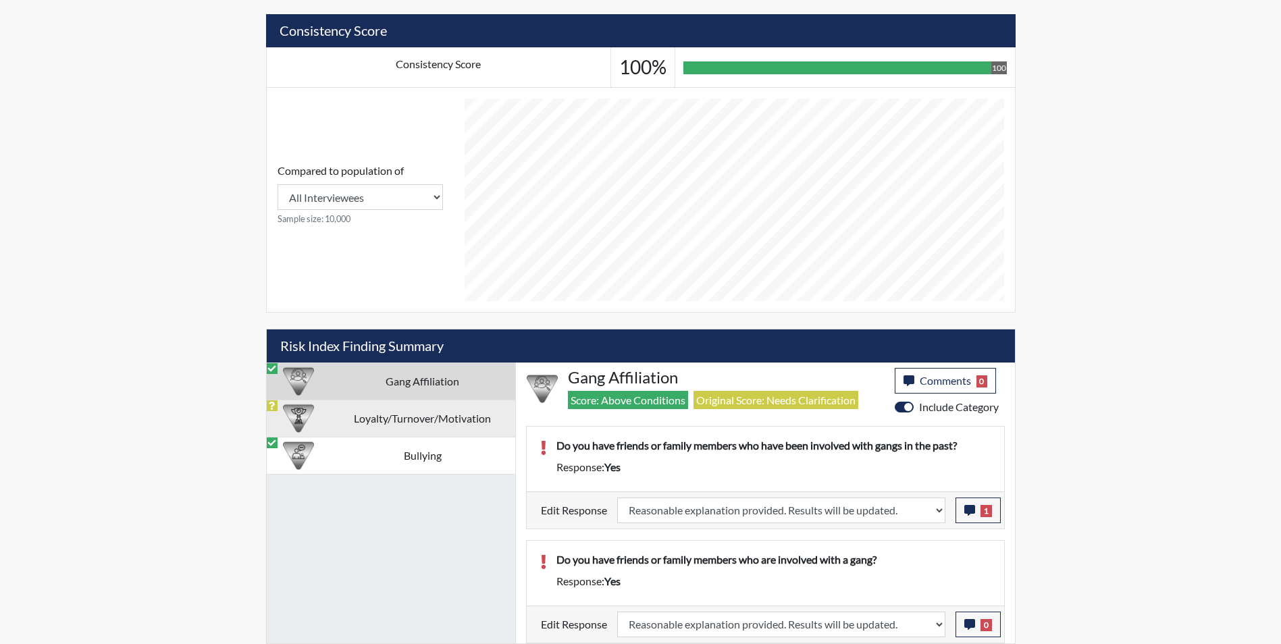
scroll to position [224, 561]
click at [352, 421] on td "Loyalty/Turnover/Motivation" at bounding box center [422, 418] width 185 height 37
select select
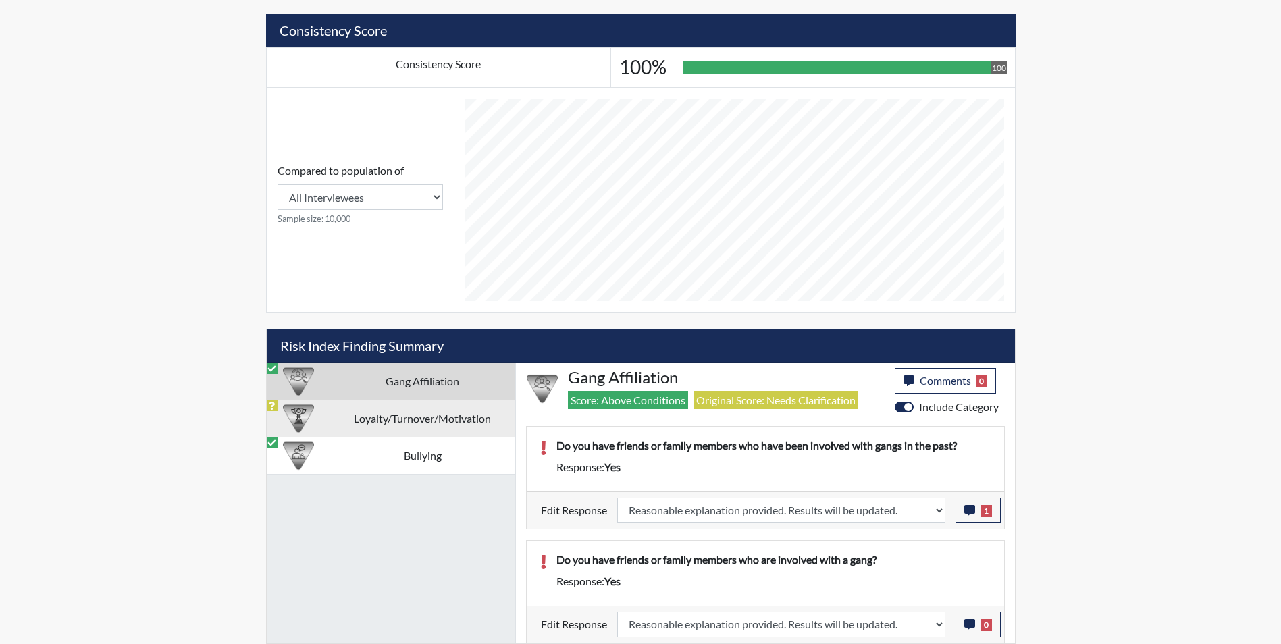
select select
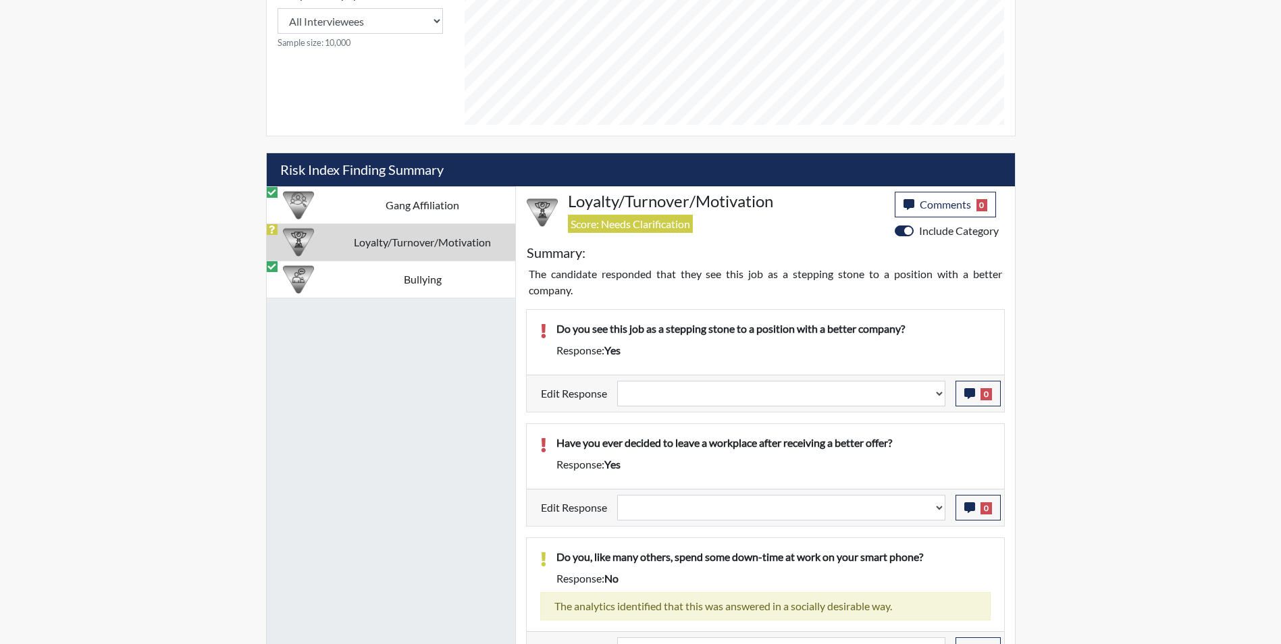
scroll to position [816, 0]
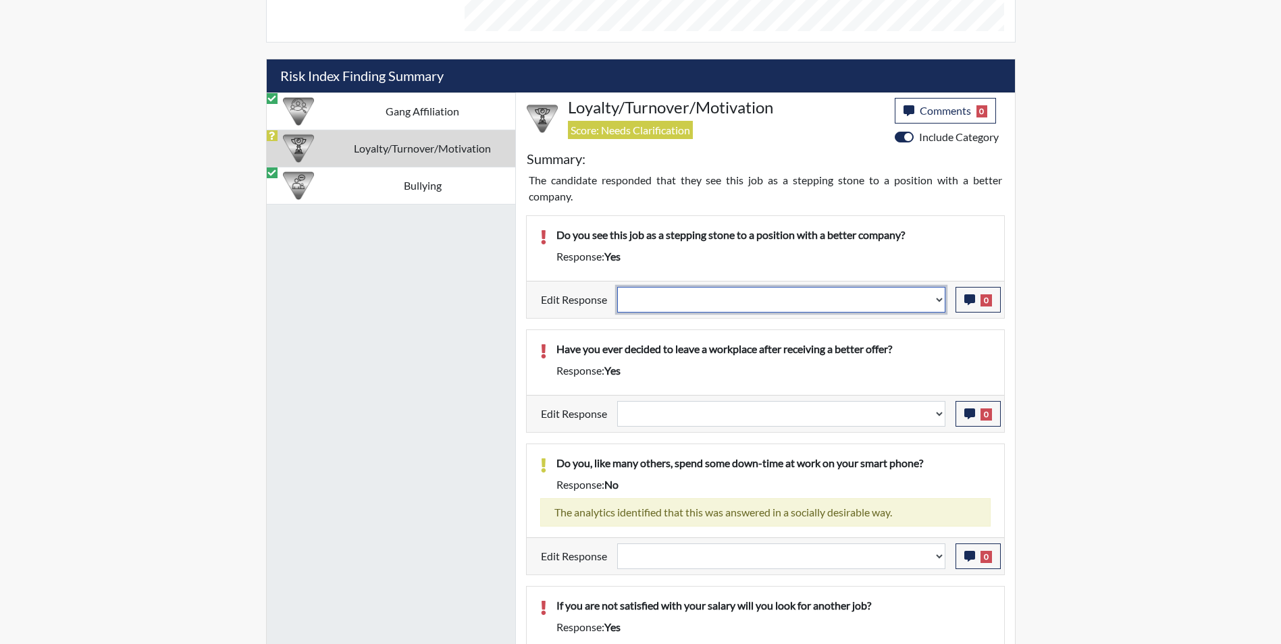
click at [704, 303] on select "Question is not relevant. Results will be updated. Reasonable explanation provi…" at bounding box center [781, 300] width 328 height 26
select select "reasonable-explanation-provided"
click at [617, 287] on select "Question is not relevant. Results will be updated. Reasonable explanation provi…" at bounding box center [781, 300] width 328 height 26
select select
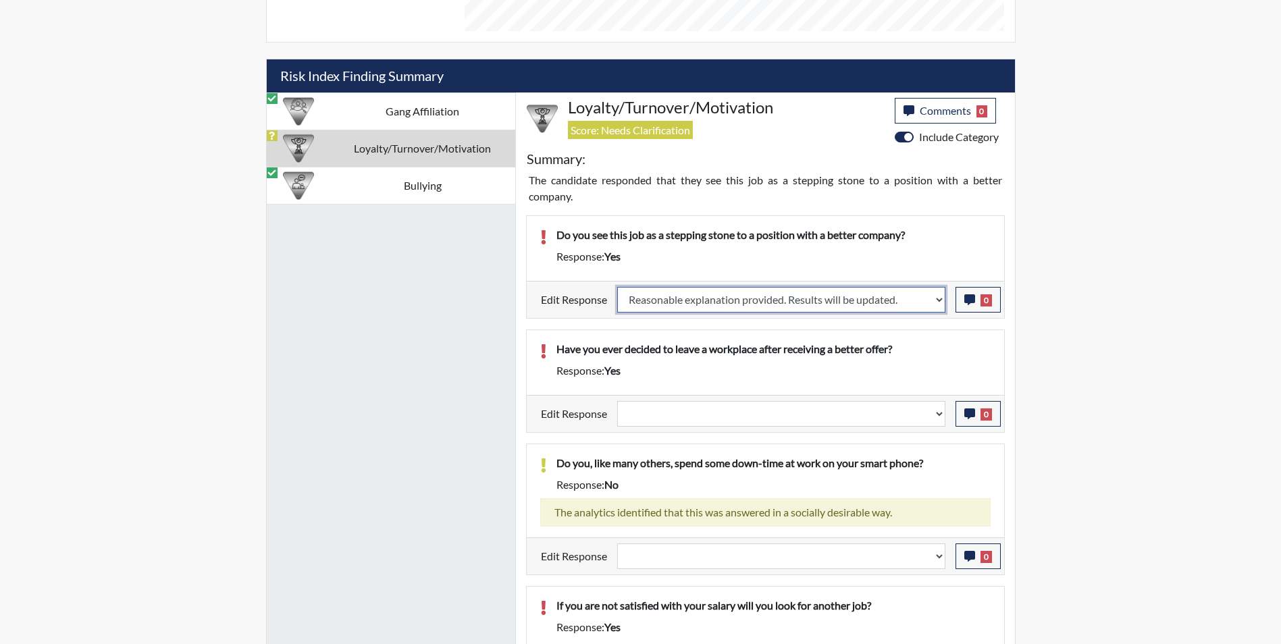
select select
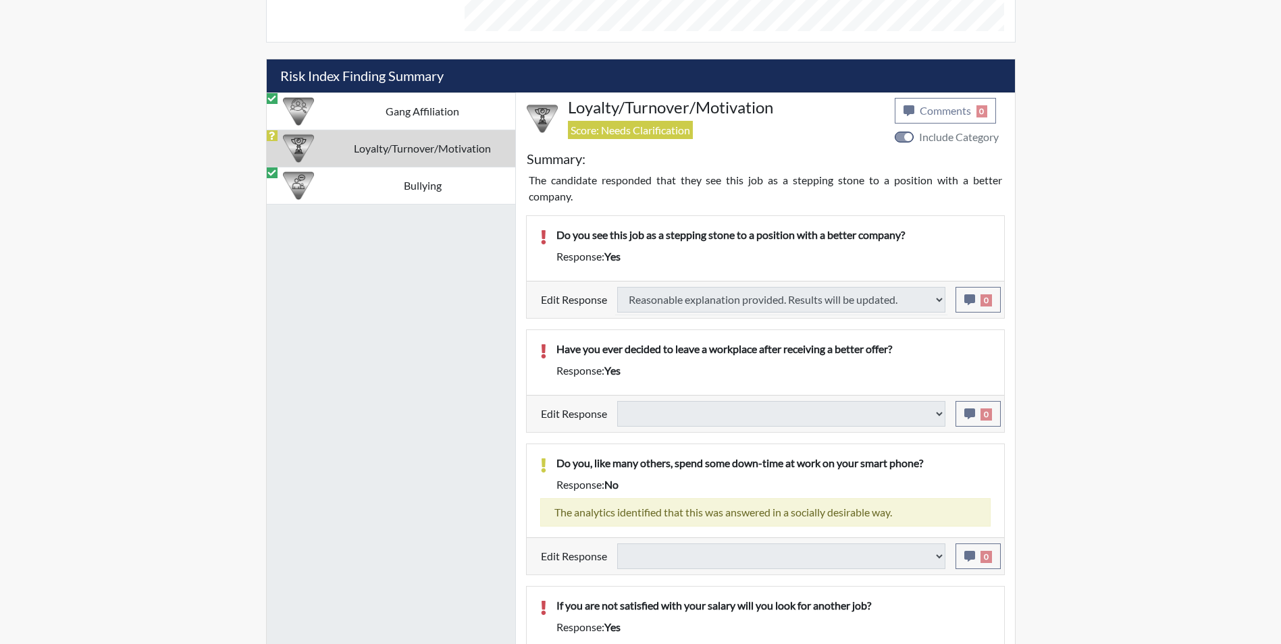
select select
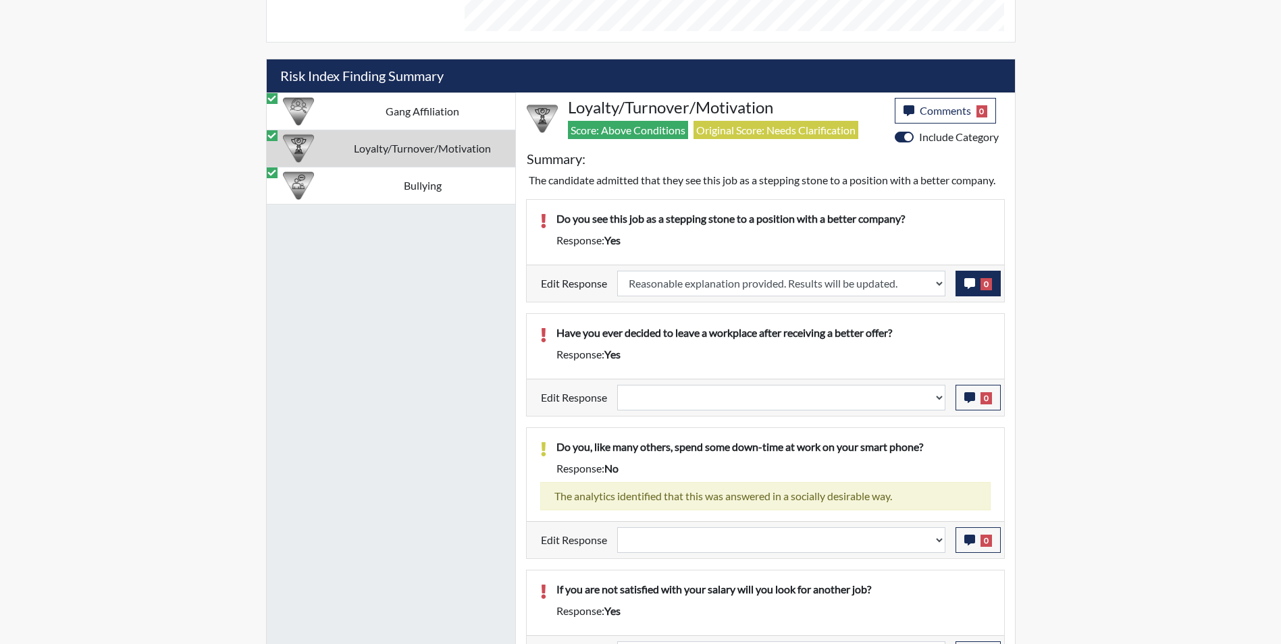
scroll to position [224, 561]
click at [965, 286] on icon "button" at bounding box center [969, 283] width 11 height 11
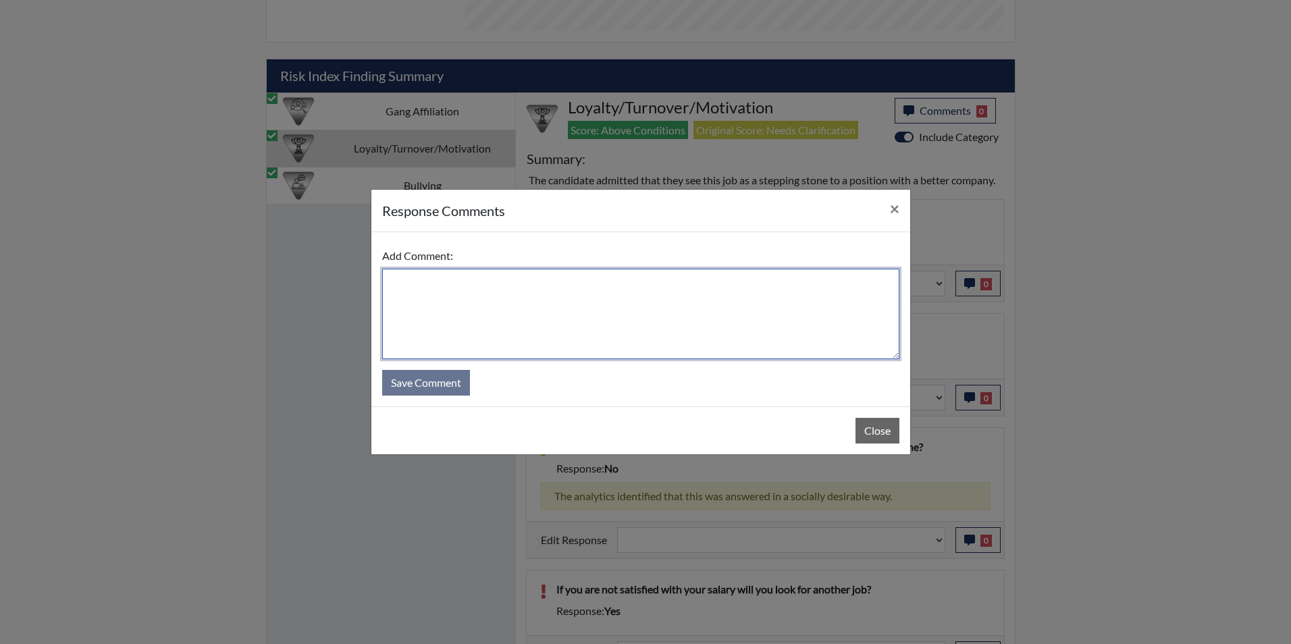
click at [542, 296] on textarea at bounding box center [640, 314] width 517 height 90
type textarea "Wants to be a patrol officer in the future"
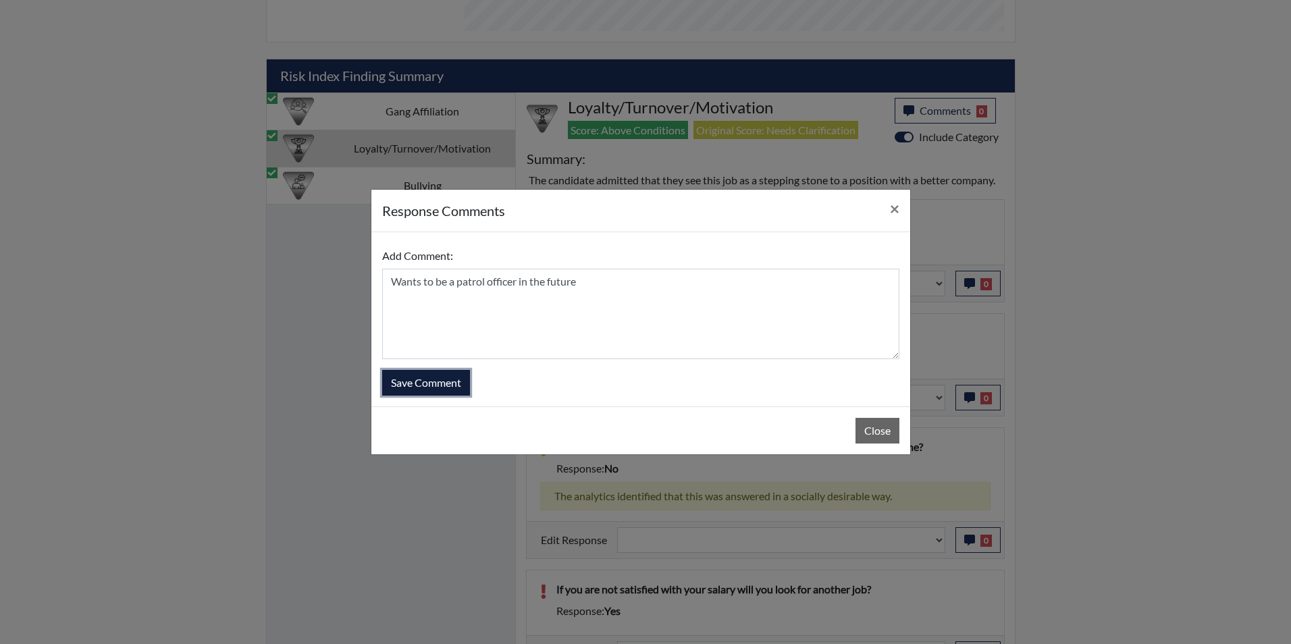
click at [441, 388] on button "Save Comment" at bounding box center [426, 383] width 88 height 26
select select
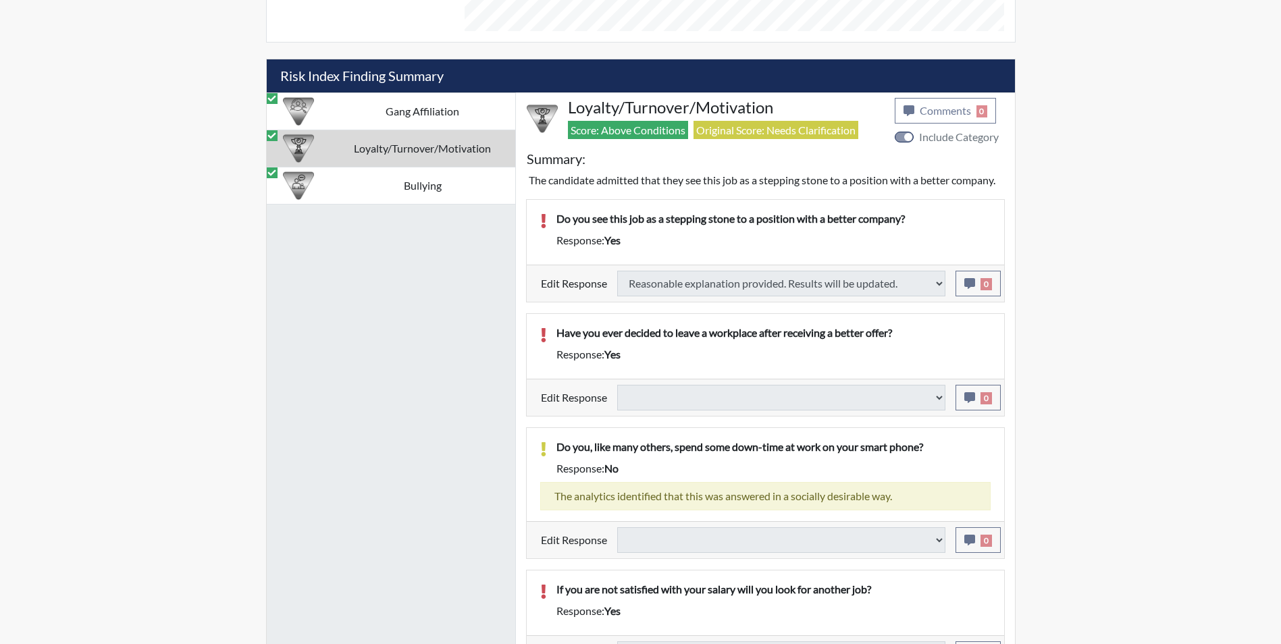
select select
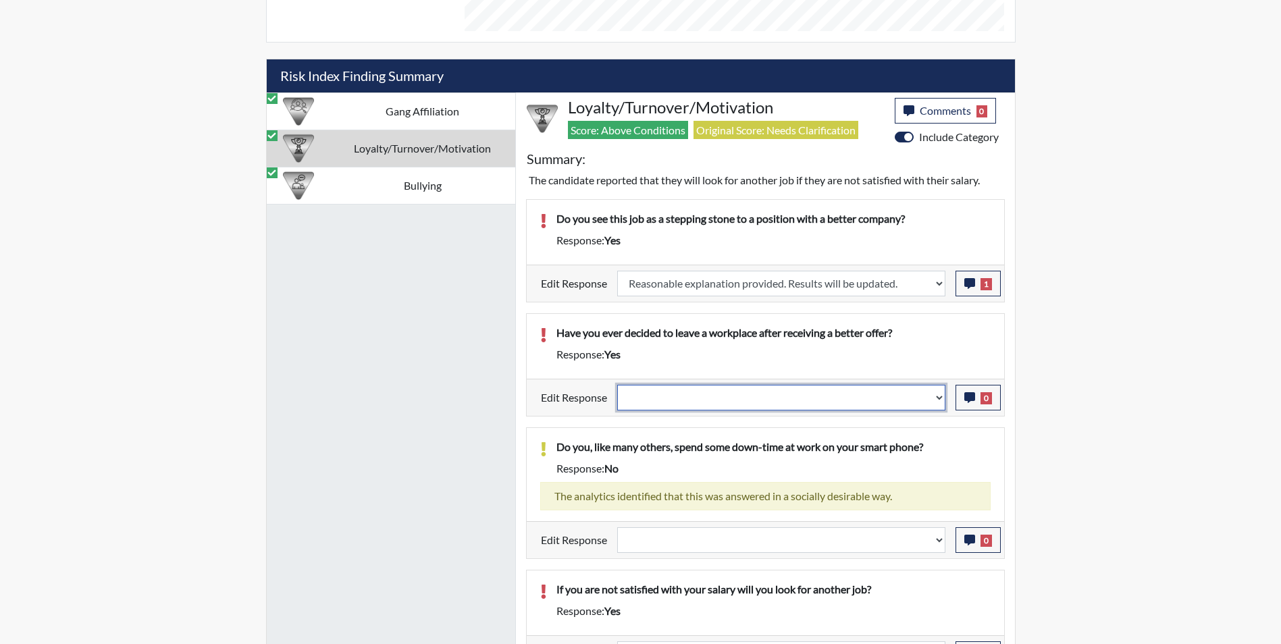
click at [722, 396] on select "Question is not relevant. Results will be updated. Reasonable explanation provi…" at bounding box center [781, 398] width 328 height 26
select select "reasonable-explanation-provided"
click at [617, 385] on select "Question is not relevant. Results will be updated. Reasonable explanation provi…" at bounding box center [781, 398] width 328 height 26
select select
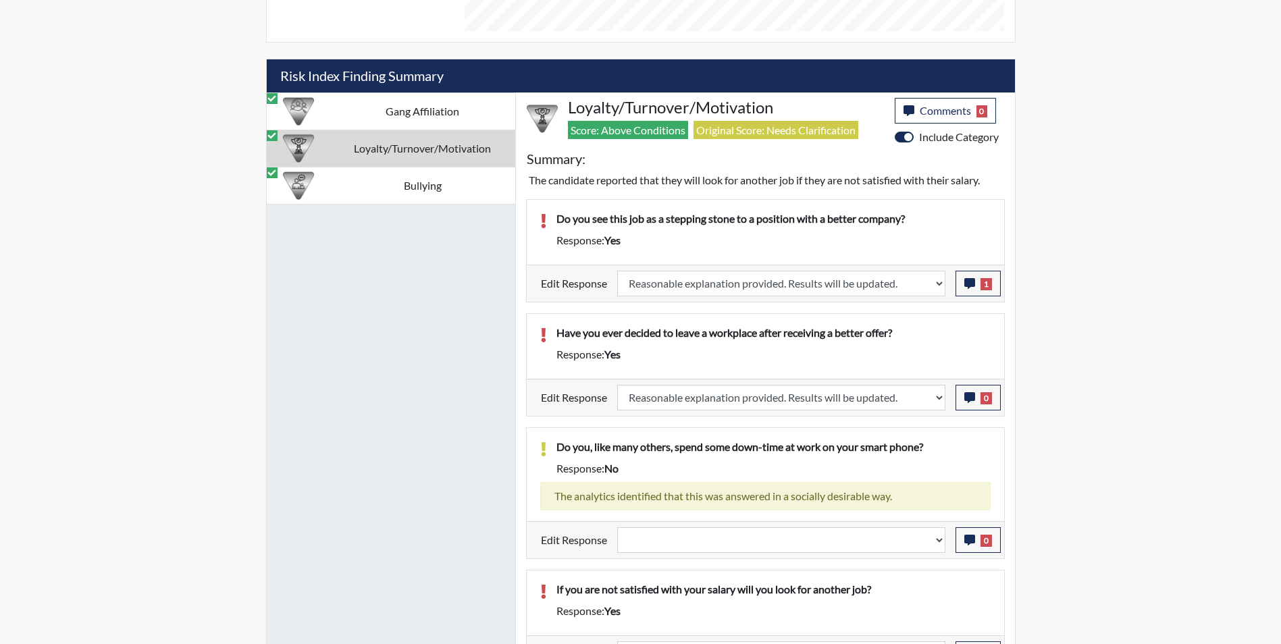
select select
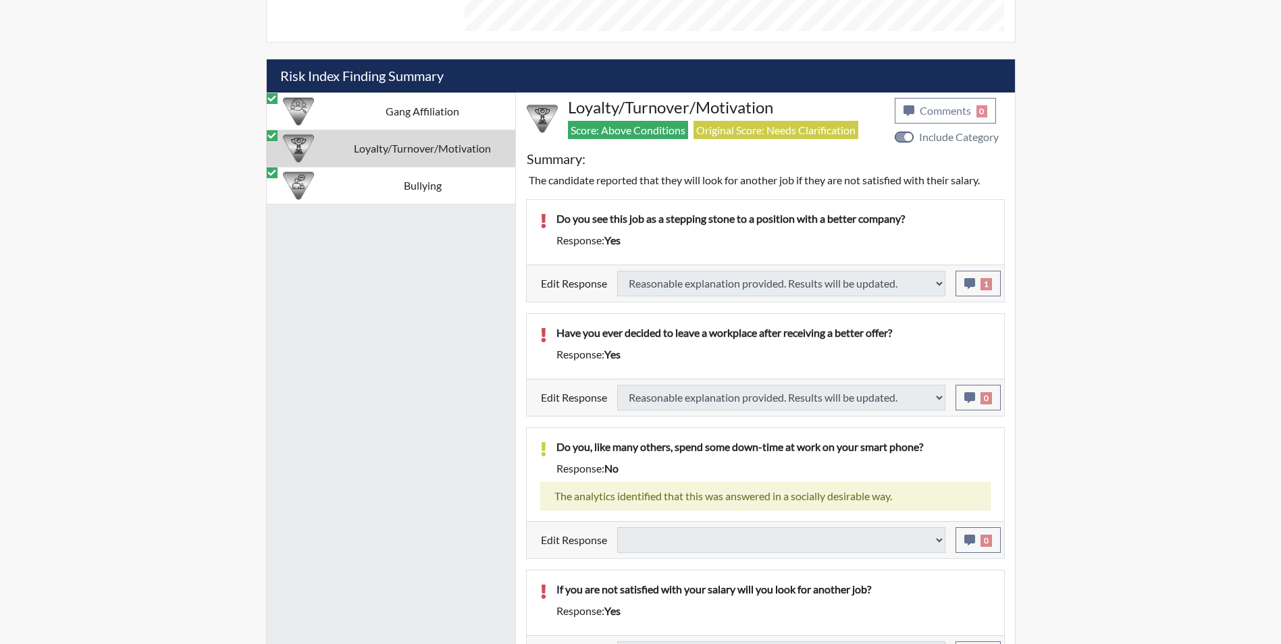
scroll to position [846, 0]
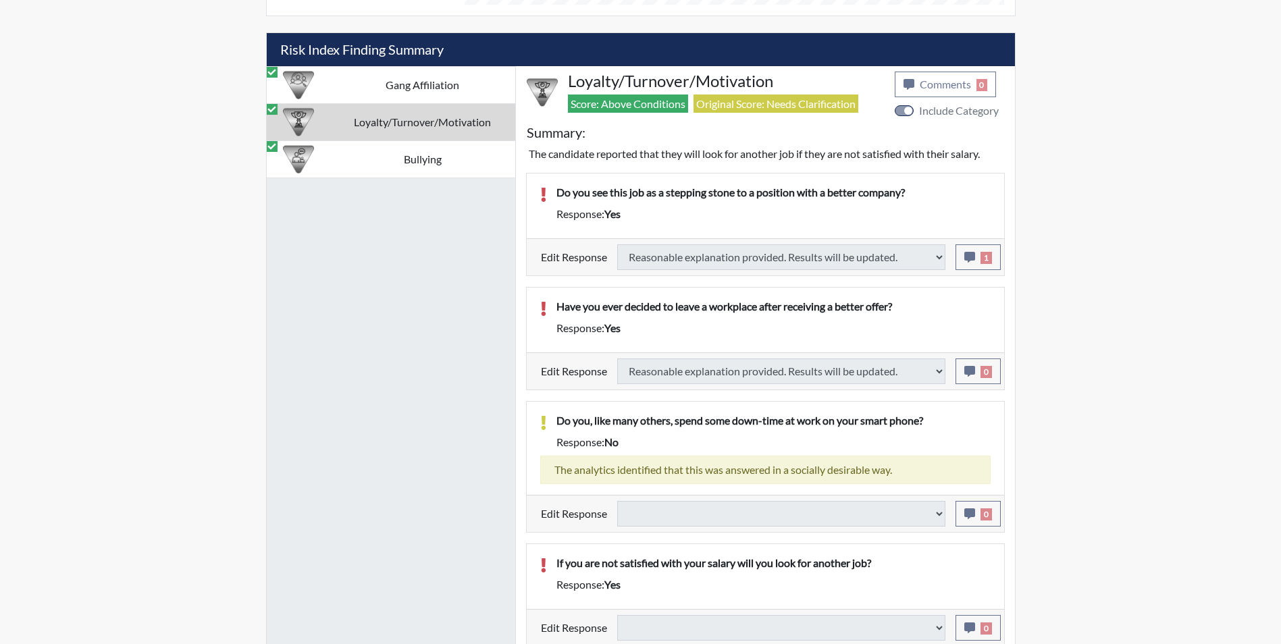
select select
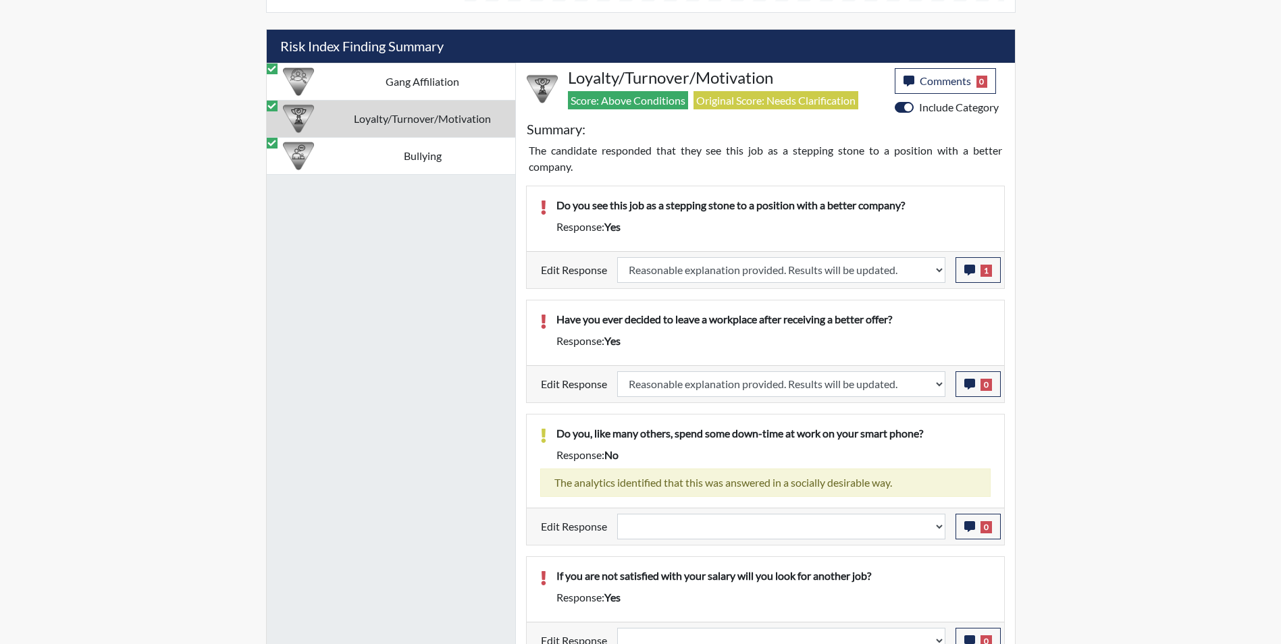
scroll to position [862, 0]
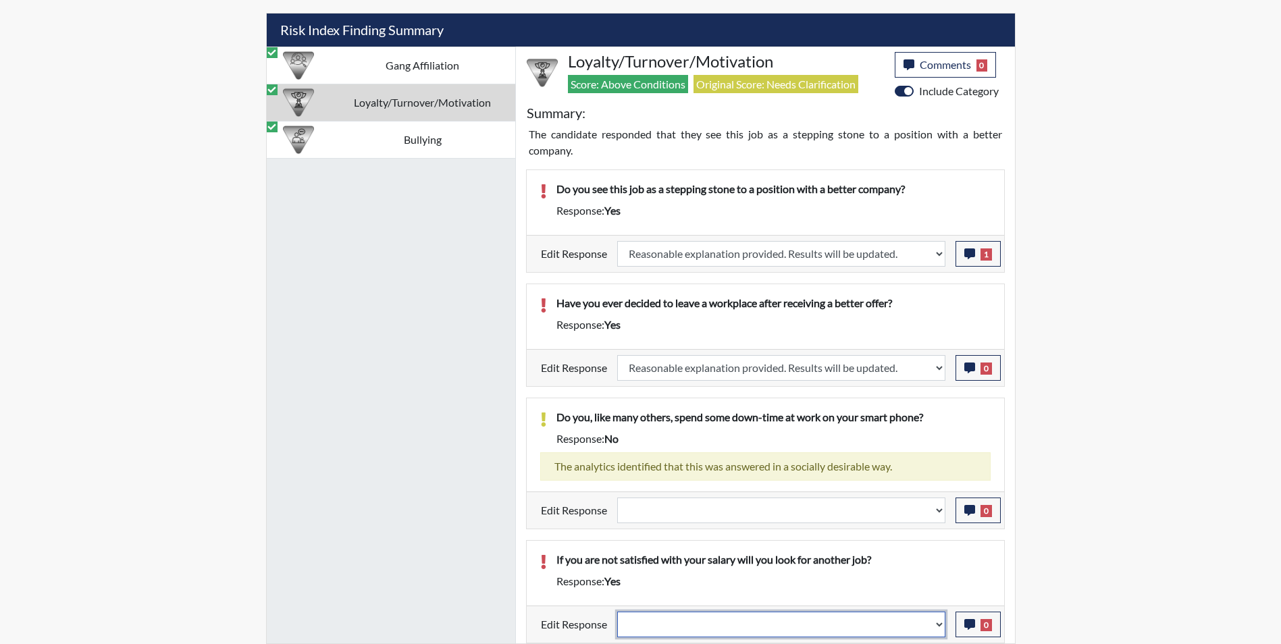
click at [778, 625] on select "Question is not relevant. Results will be updated. Reasonable explanation provi…" at bounding box center [781, 625] width 328 height 26
select select "reasonable-explanation-provided"
click at [617, 612] on select "Question is not relevant. Results will be updated. Reasonable explanation provi…" at bounding box center [781, 625] width 328 height 26
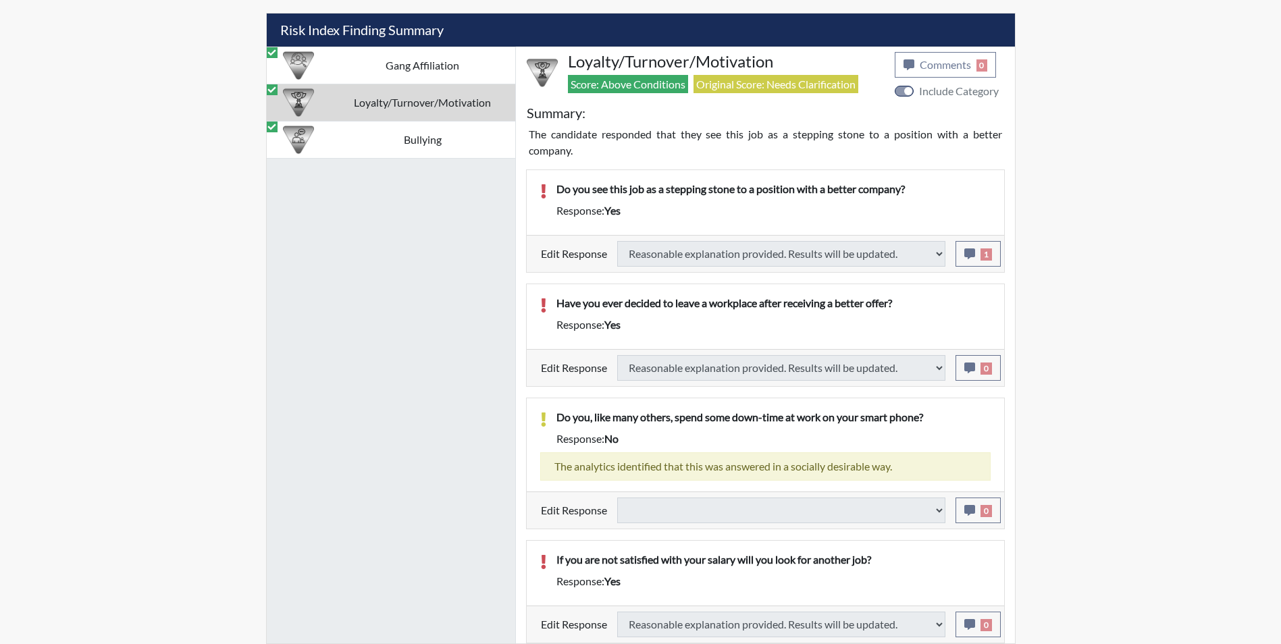
select select
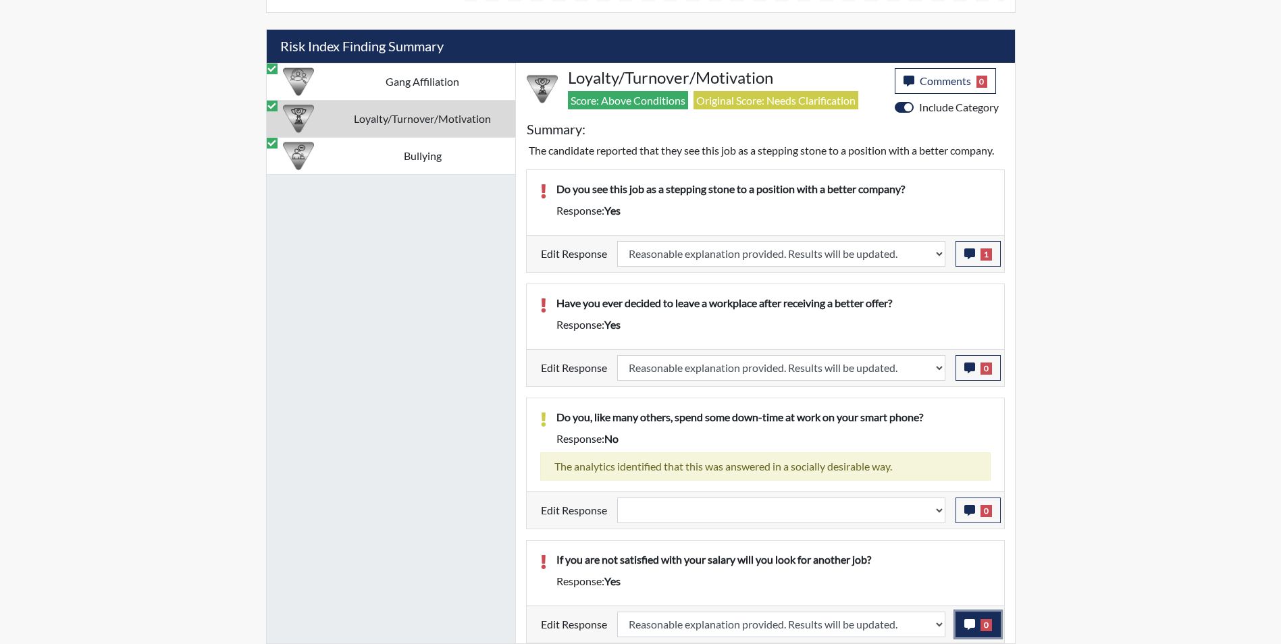
scroll to position [224, 561]
click at [967, 625] on icon "button" at bounding box center [969, 624] width 11 height 11
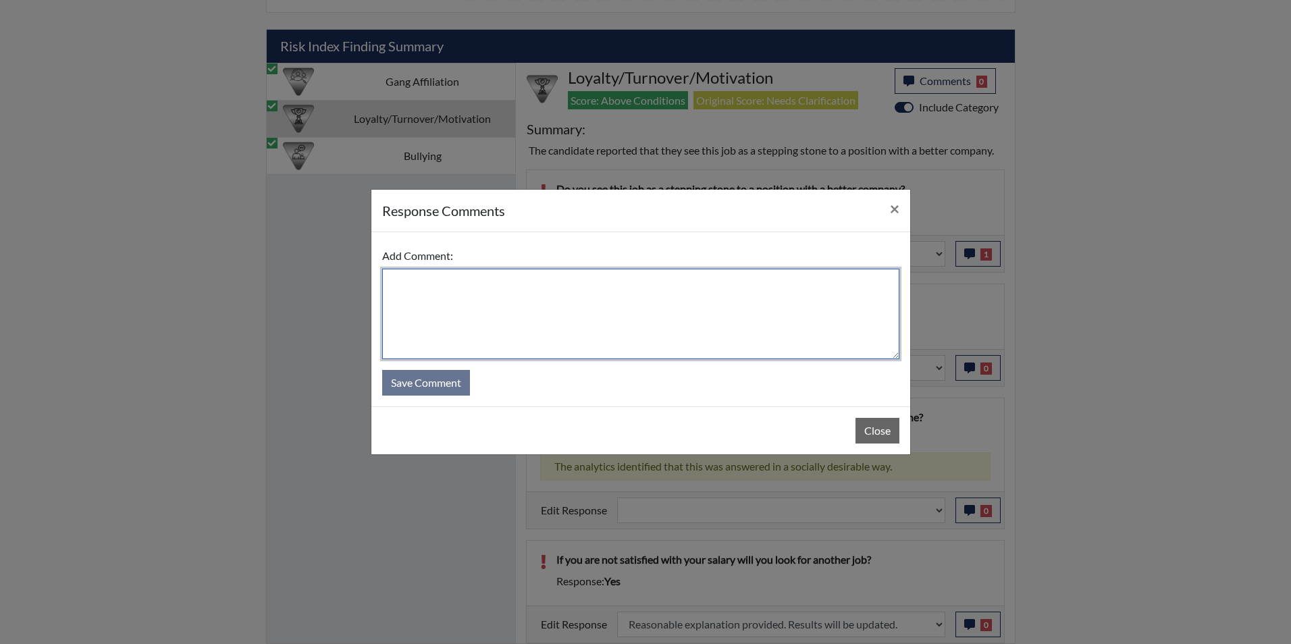
click at [464, 322] on textarea at bounding box center [640, 314] width 517 height 90
type textarea "Applicant answered no"
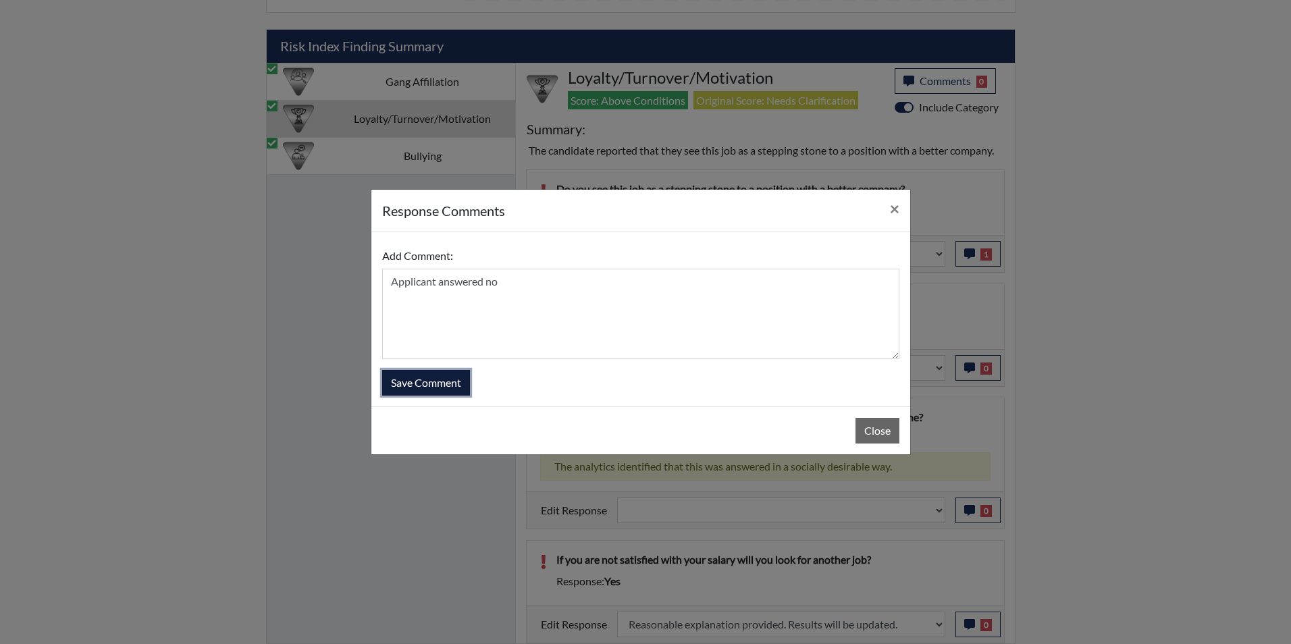
click at [431, 390] on button "Save Comment" at bounding box center [426, 383] width 88 height 26
select select
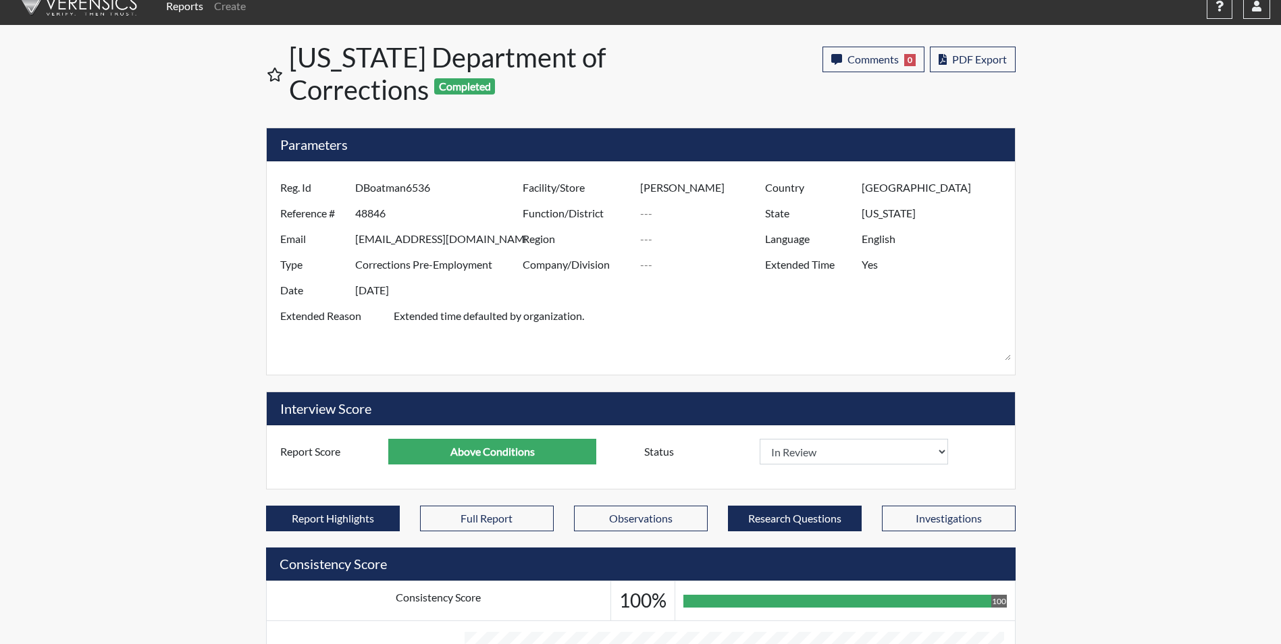
scroll to position [0, 0]
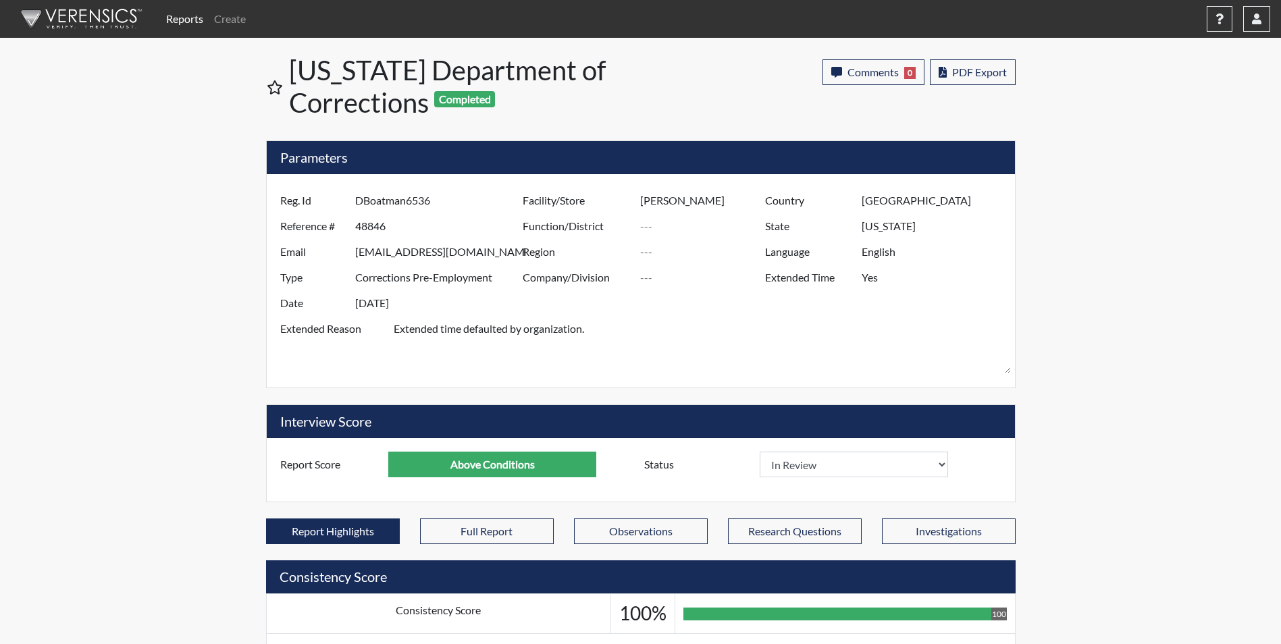
select select
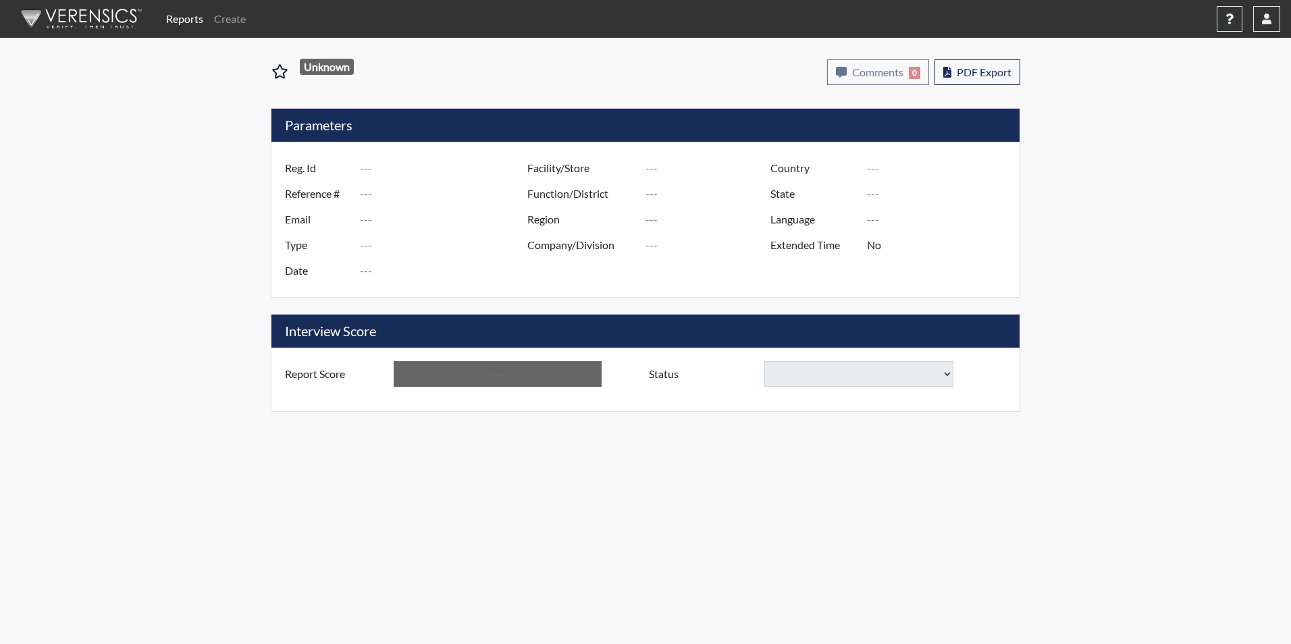
type input "Fakorede, K 6984"
type input "50747"
type input "[PERSON_NAME][EMAIL_ADDRESS][PERSON_NAME][DOMAIN_NAME]"
type input "Corrections Pre-Employment"
type input "[DATE]"
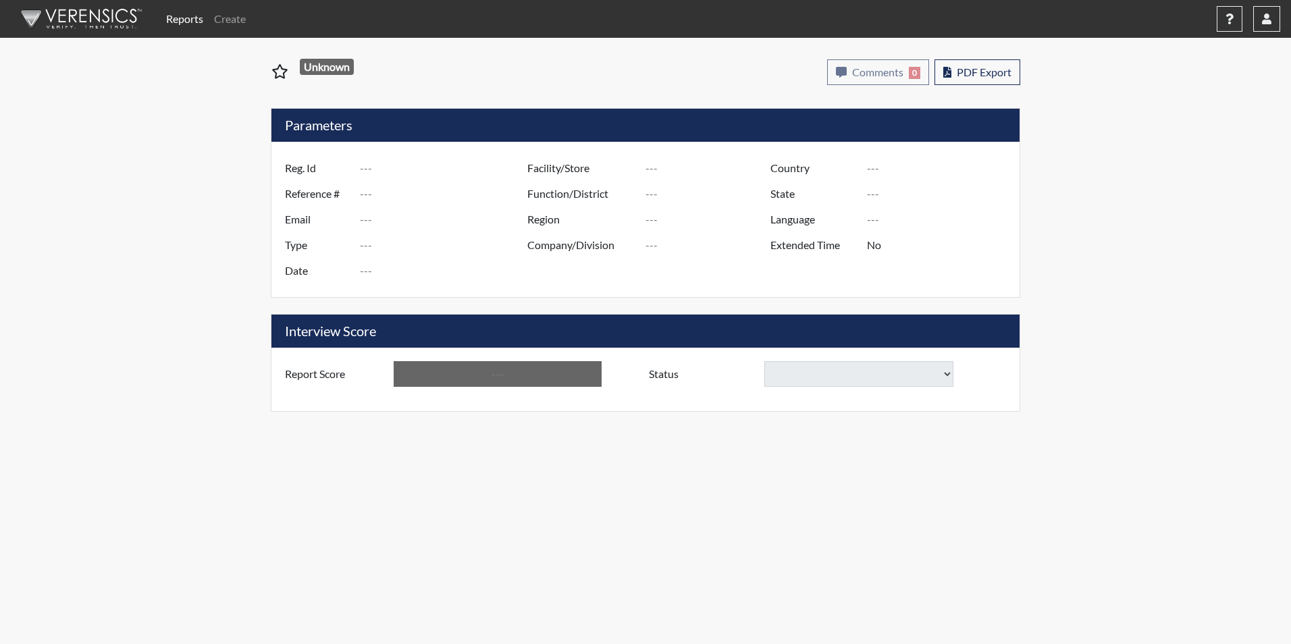
type input "[PERSON_NAME]"
type input "[GEOGRAPHIC_DATA]"
type input "[US_STATE]"
type input "English"
type input "Yes"
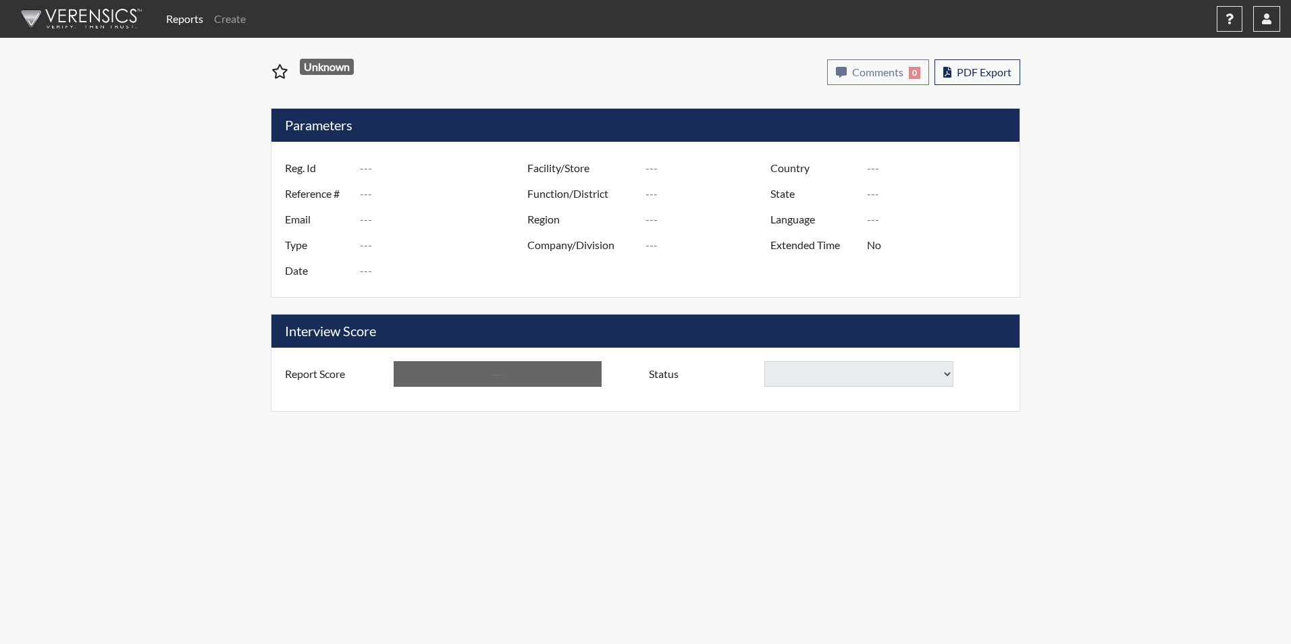
type input "Above Conditions"
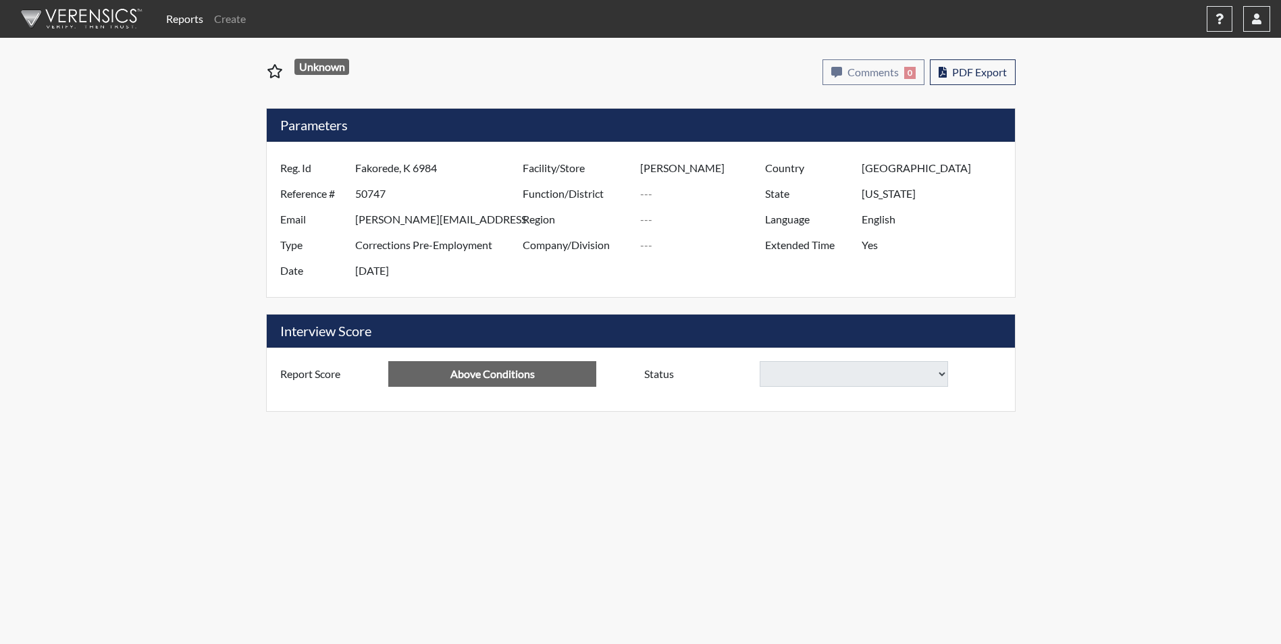
select select
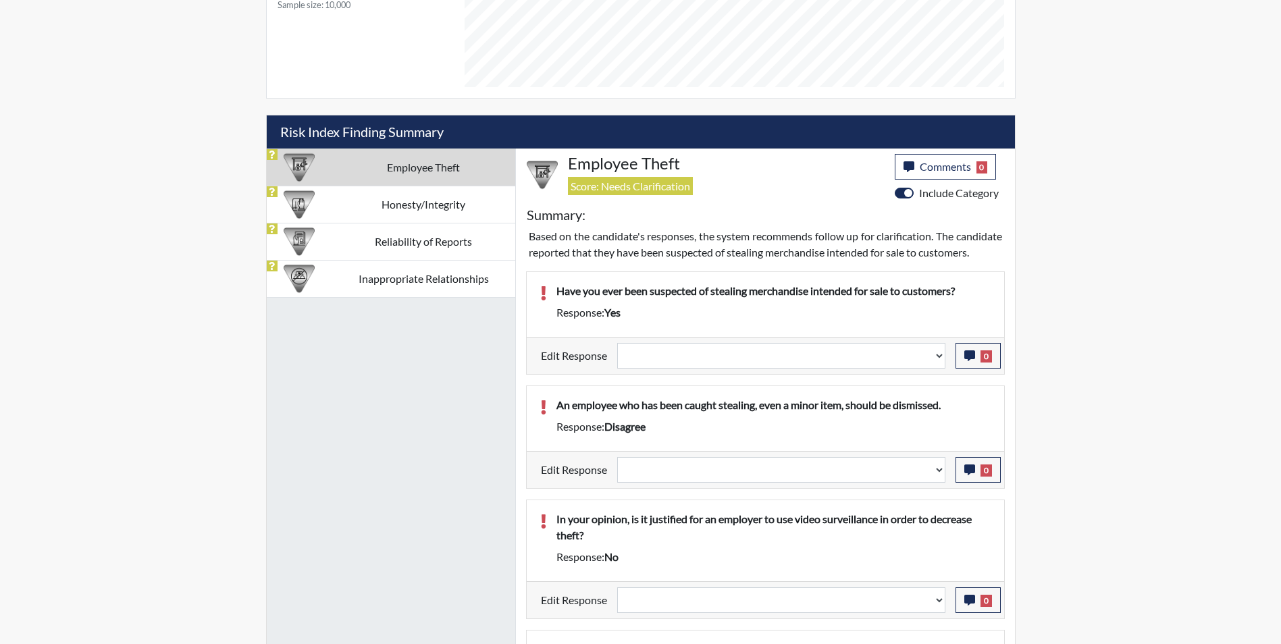
scroll to position [739, 0]
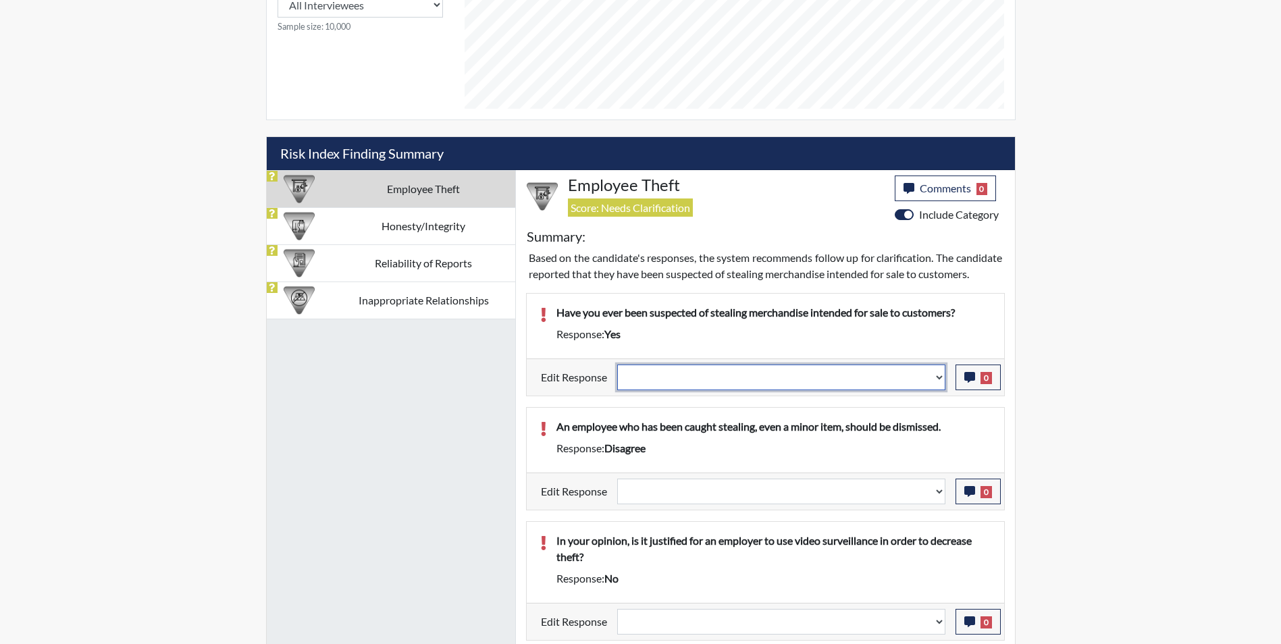
click at [685, 387] on select "Question is not relevant. Results will be updated. Reasonable explanation provi…" at bounding box center [781, 378] width 328 height 26
select select "reasonable-explanation-provided"
click at [617, 380] on select "Question is not relevant. Results will be updated. Reasonable explanation provi…" at bounding box center [781, 378] width 328 height 26
select select
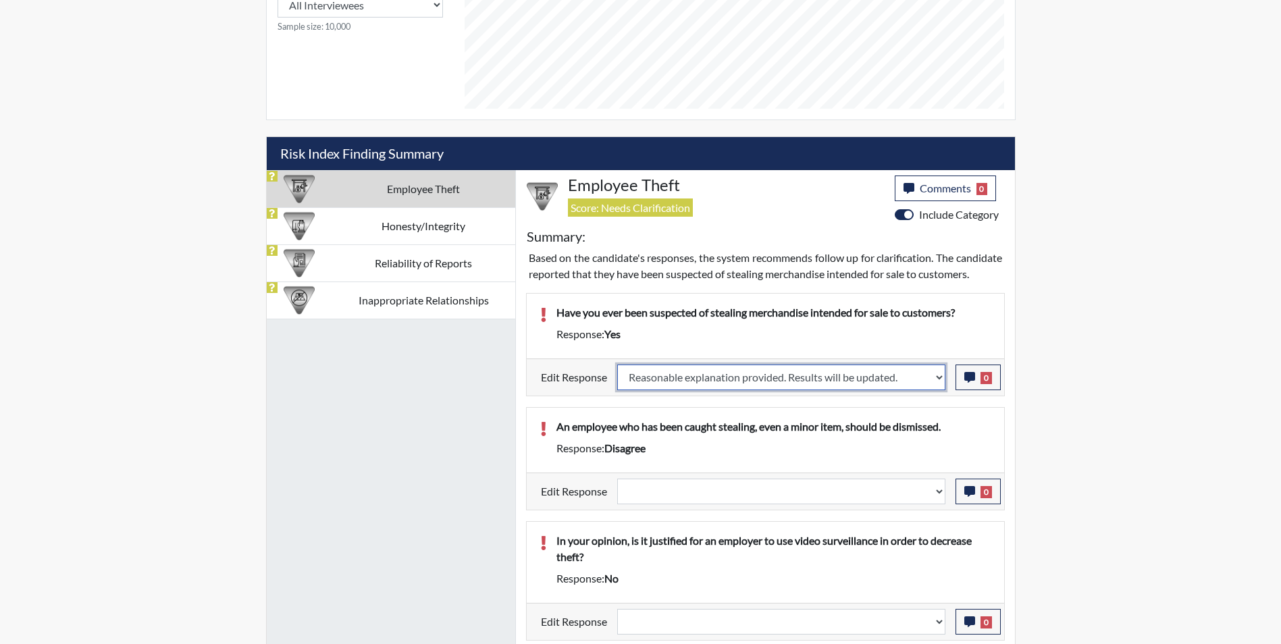
select select
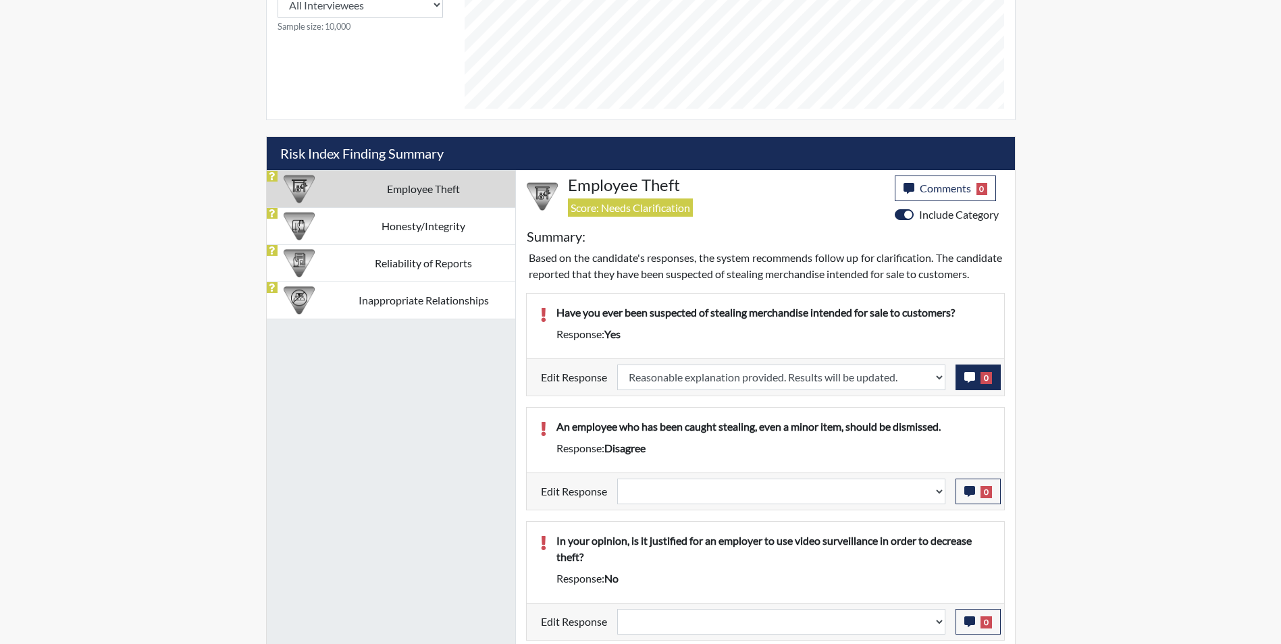
select select
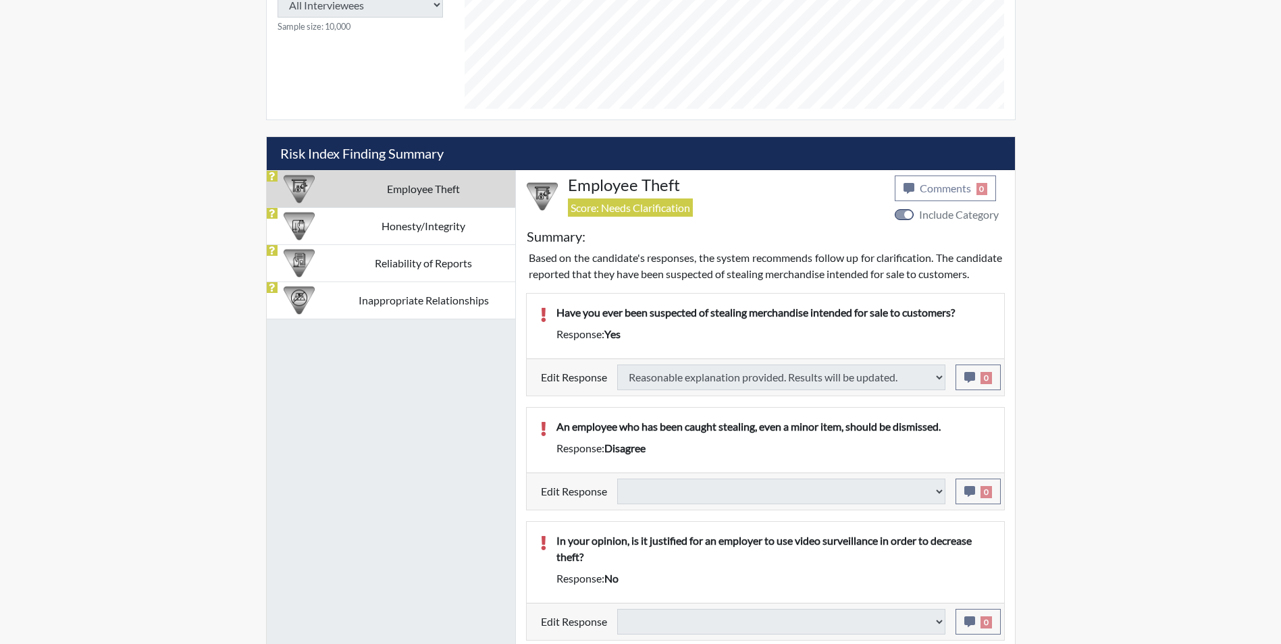
select select
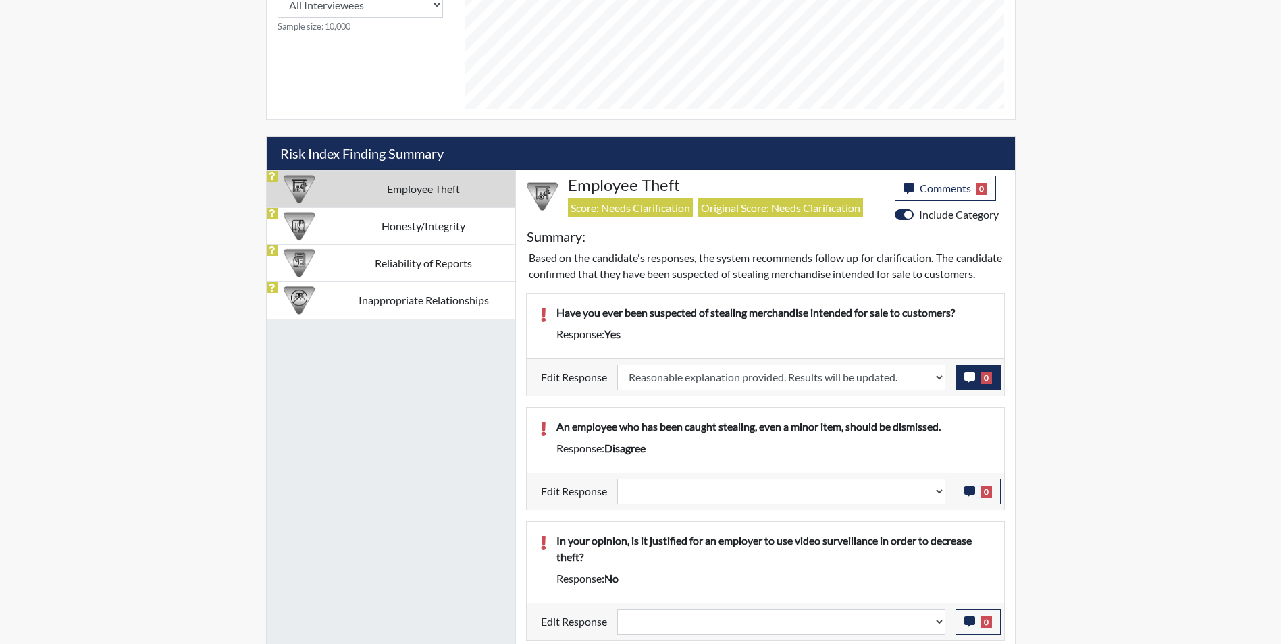
scroll to position [224, 561]
click at [968, 383] on icon "button" at bounding box center [969, 377] width 11 height 11
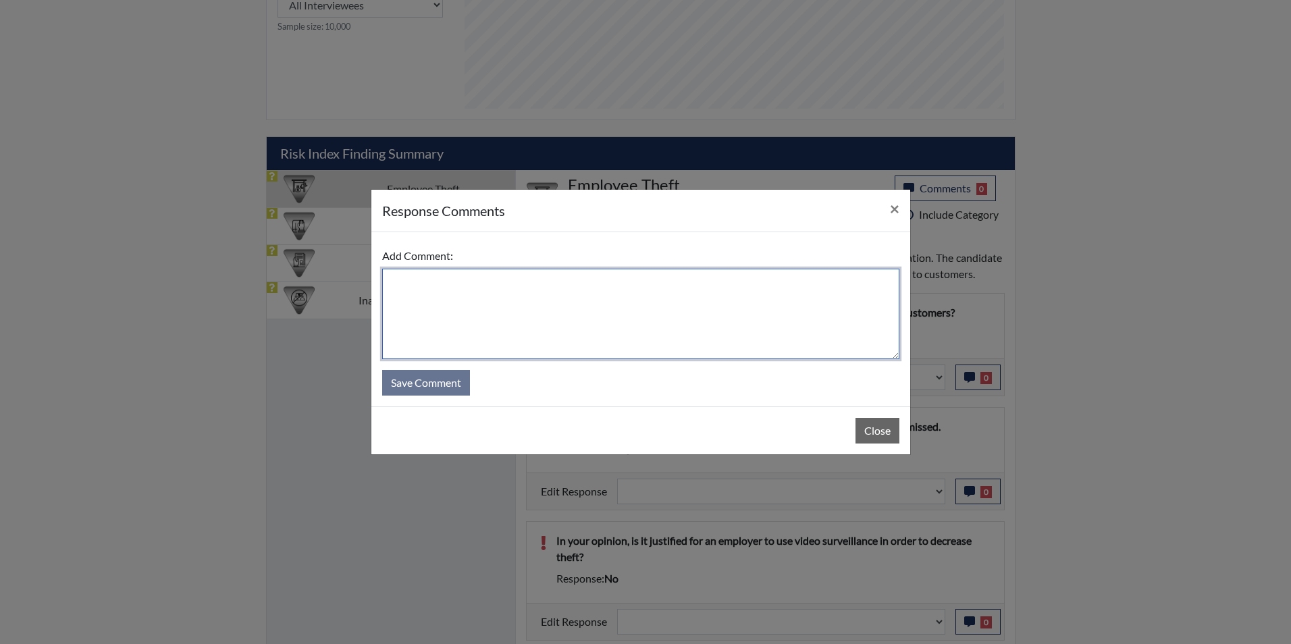
click at [583, 306] on textarea at bounding box center [640, 314] width 517 height 90
type textarea "Applicant answered no"
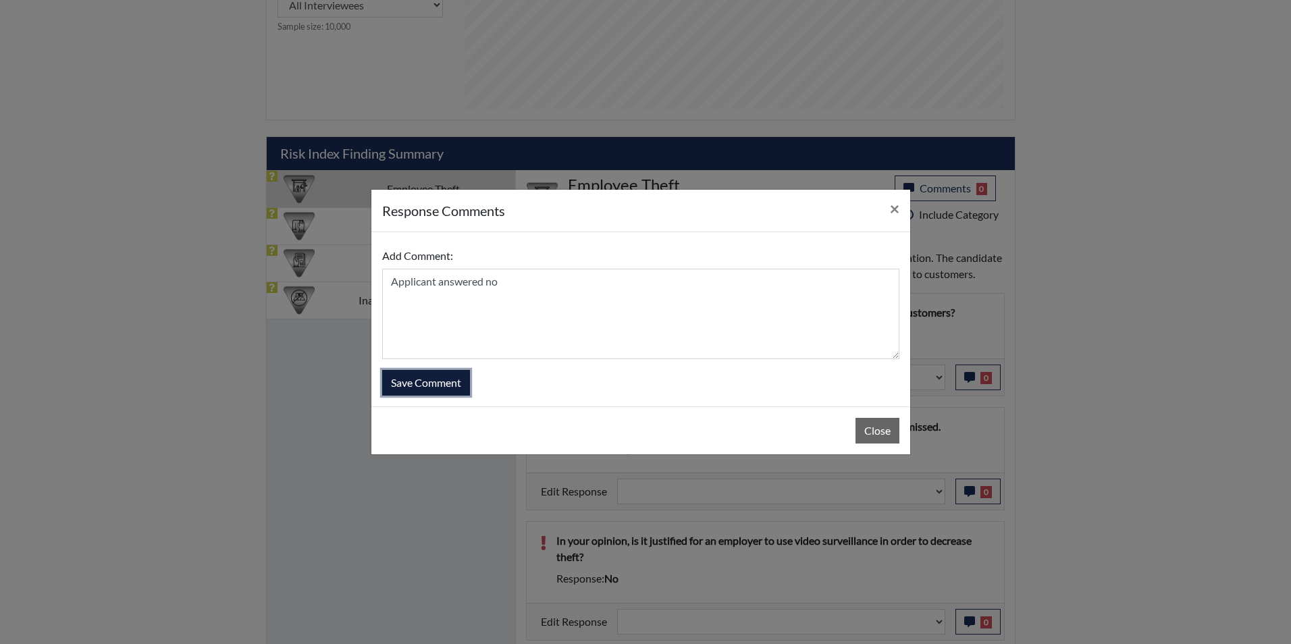
click at [452, 382] on button "Save Comment" at bounding box center [426, 383] width 88 height 26
select select
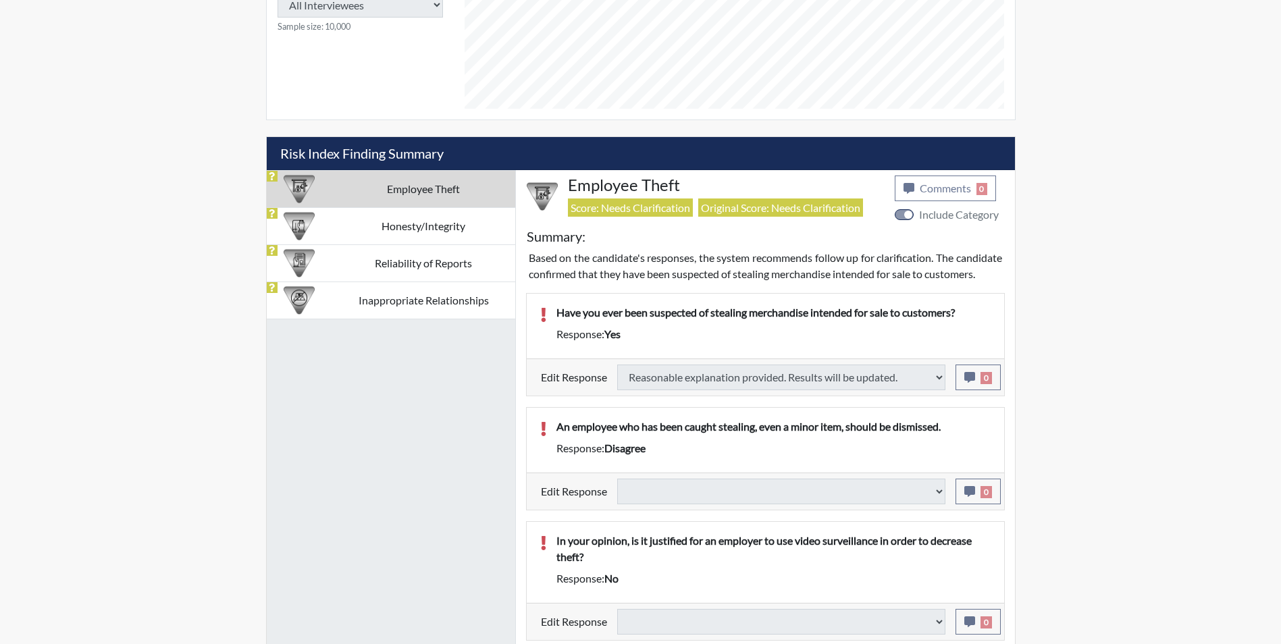
select select
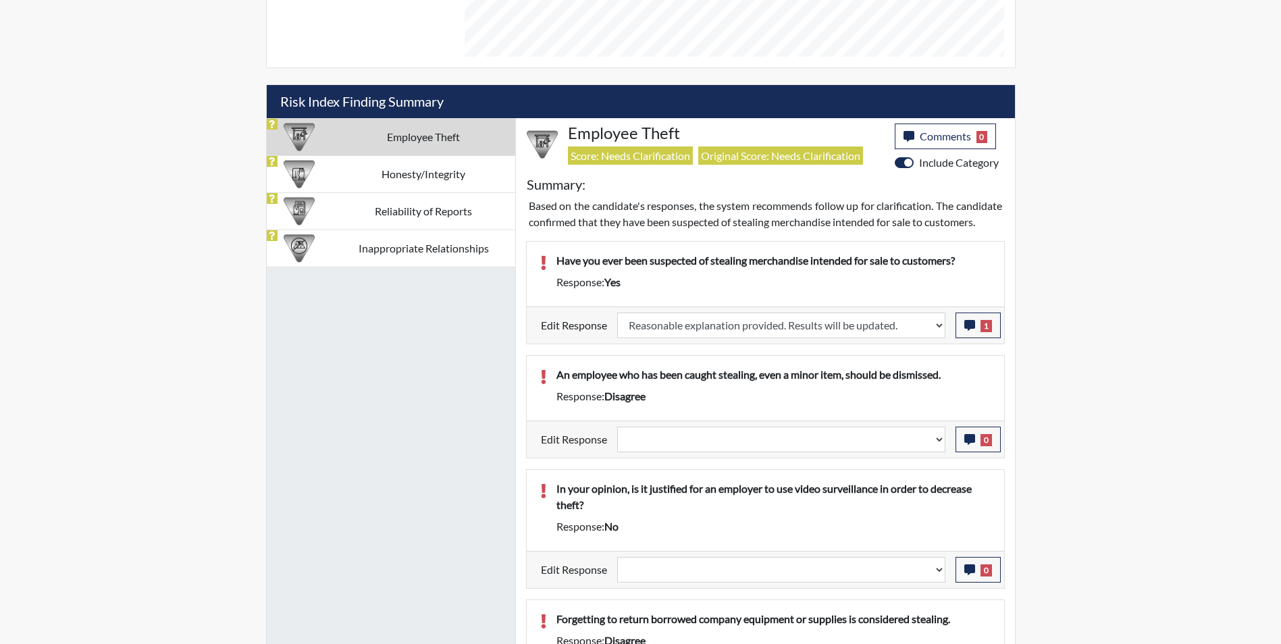
scroll to position [806, 0]
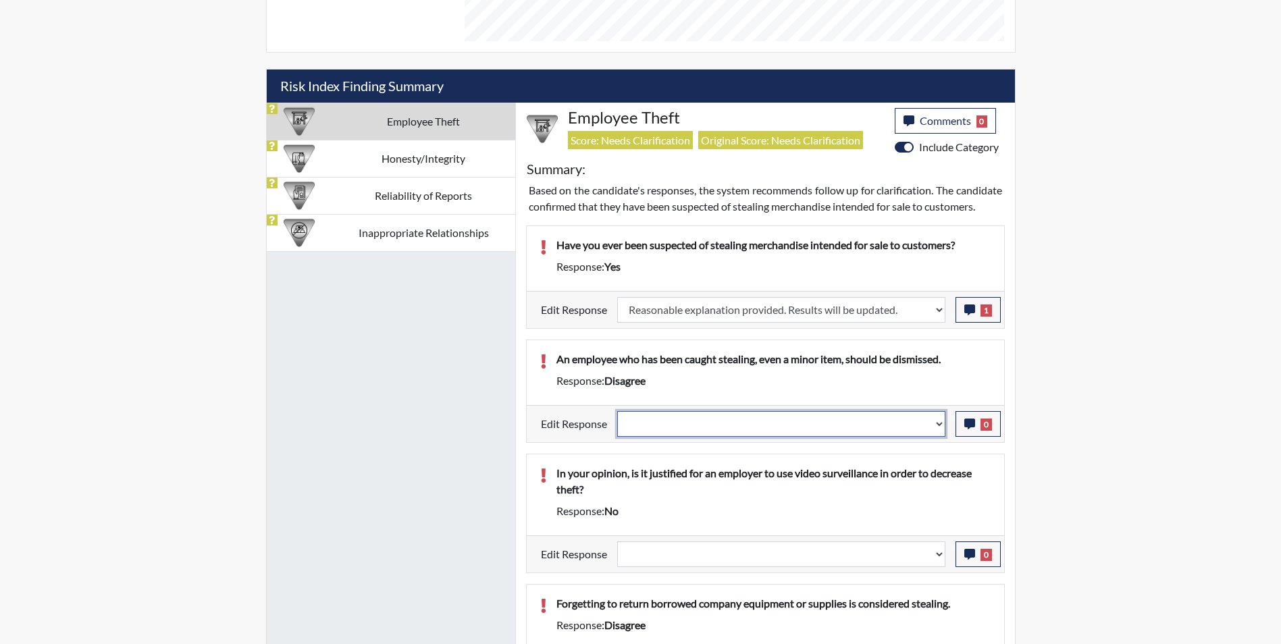
click at [701, 437] on select "Question is not relevant. Results will be updated. Reasonable explanation provi…" at bounding box center [781, 424] width 328 height 26
select select "reasonable-explanation-provided"
click at [617, 427] on select "Question is not relevant. Results will be updated. Reasonable explanation provi…" at bounding box center [781, 424] width 328 height 26
select select
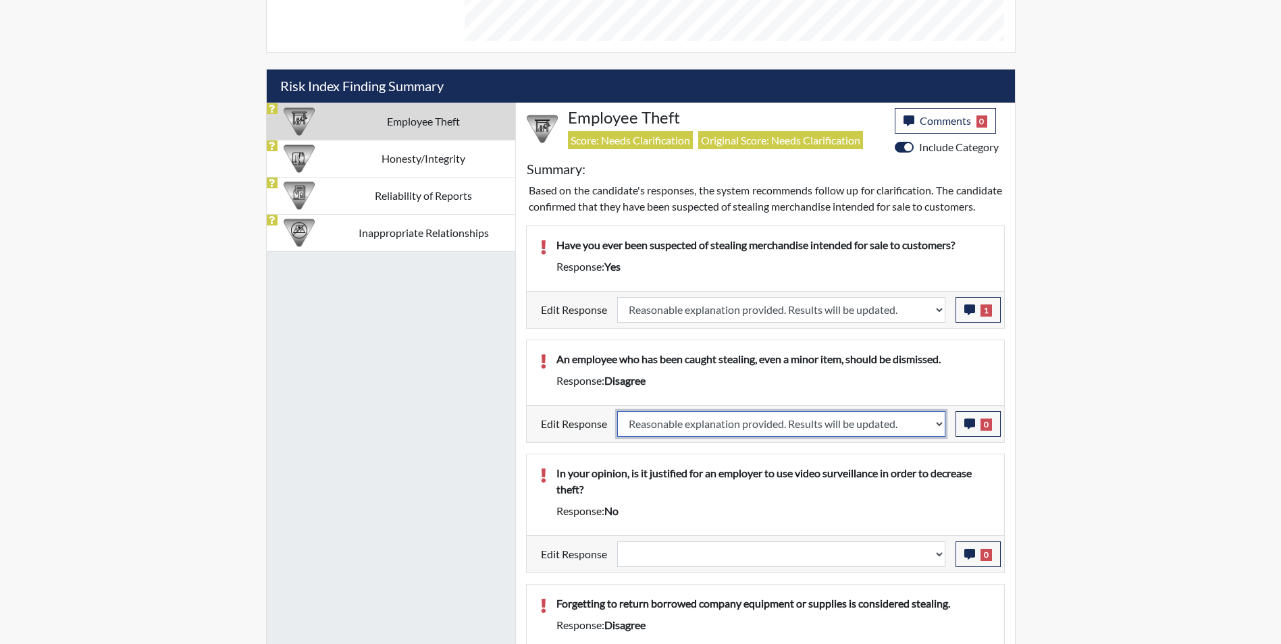
select select
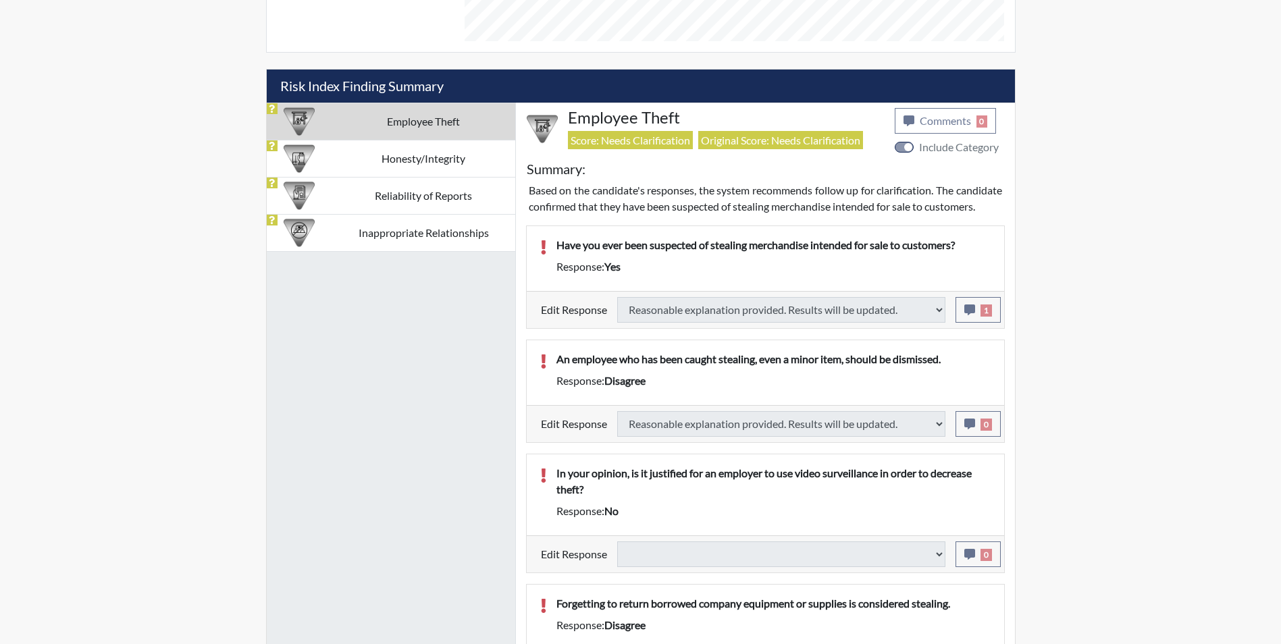
select select
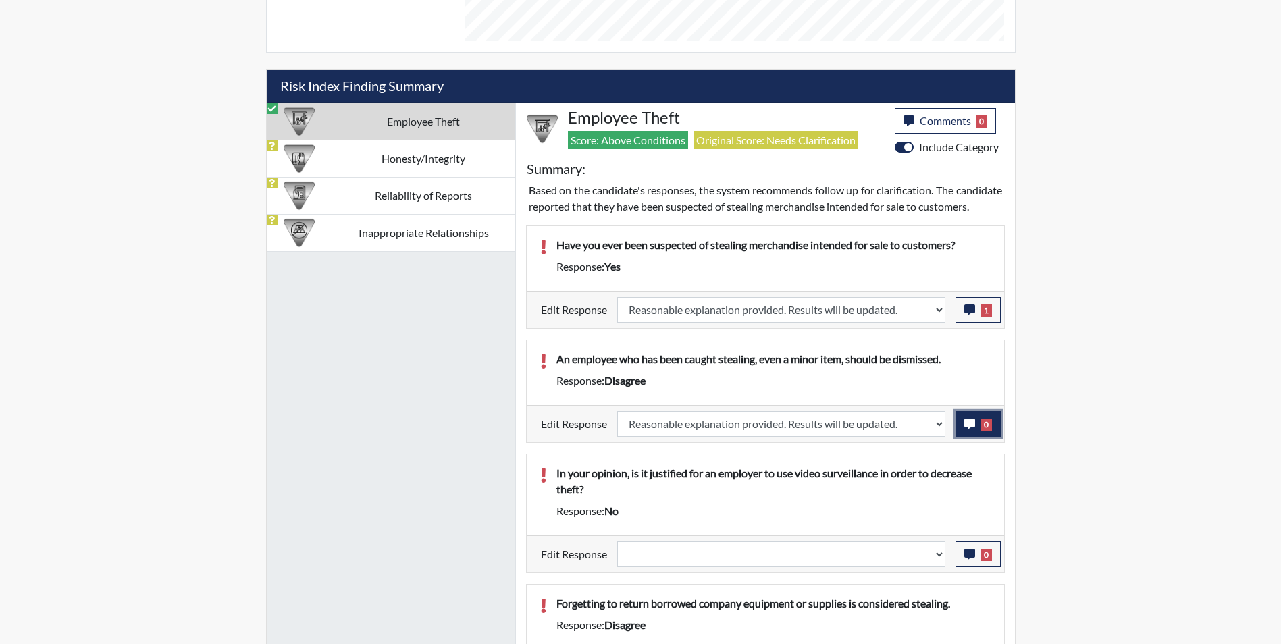
click at [968, 429] on icon "button" at bounding box center [969, 424] width 11 height 11
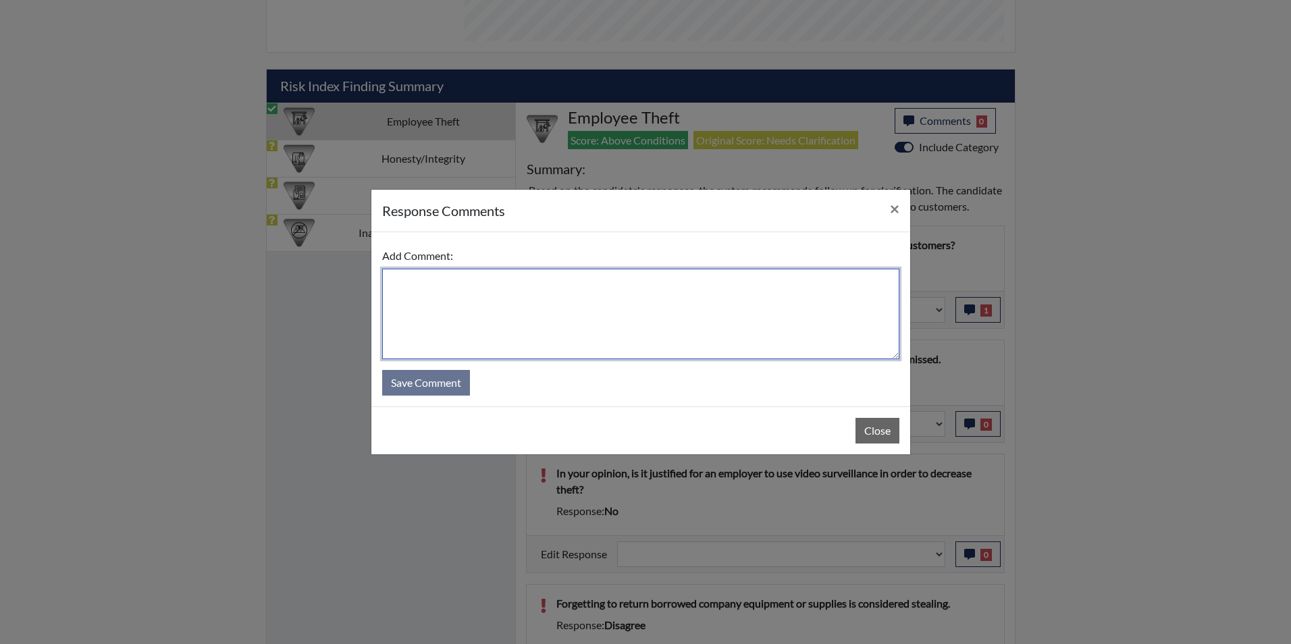
click at [598, 303] on textarea at bounding box center [640, 314] width 517 height 90
type textarea "Applicant agrees"
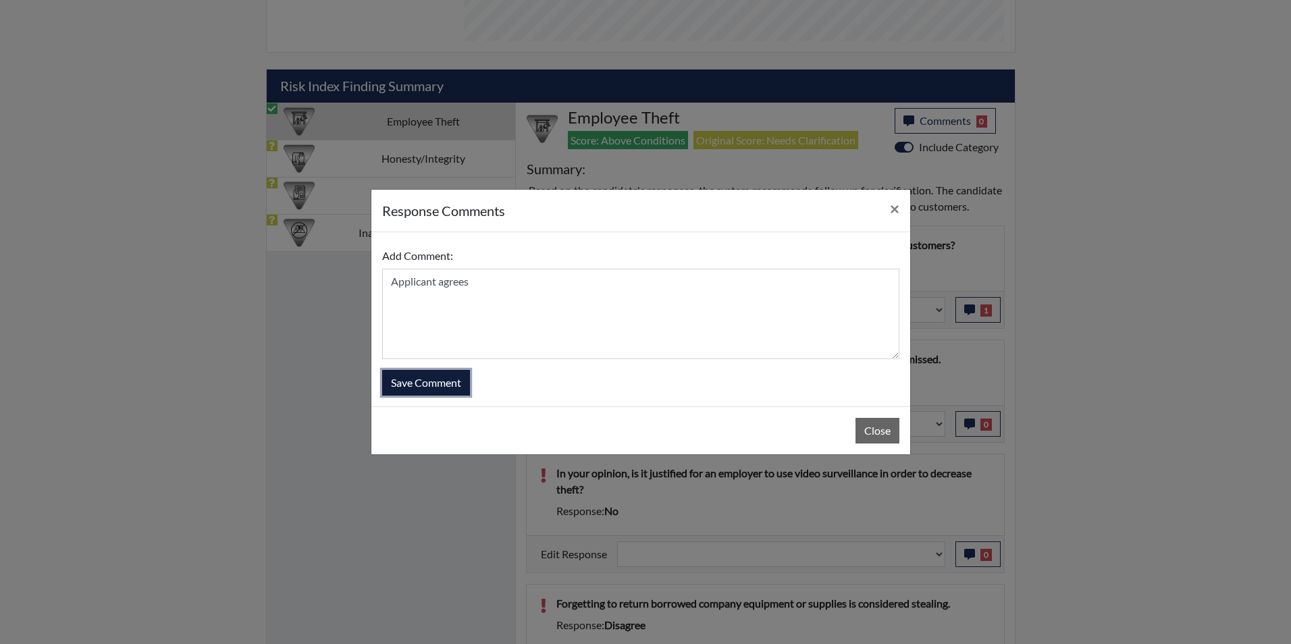
click at [418, 381] on button "Save Comment" at bounding box center [426, 383] width 88 height 26
select select
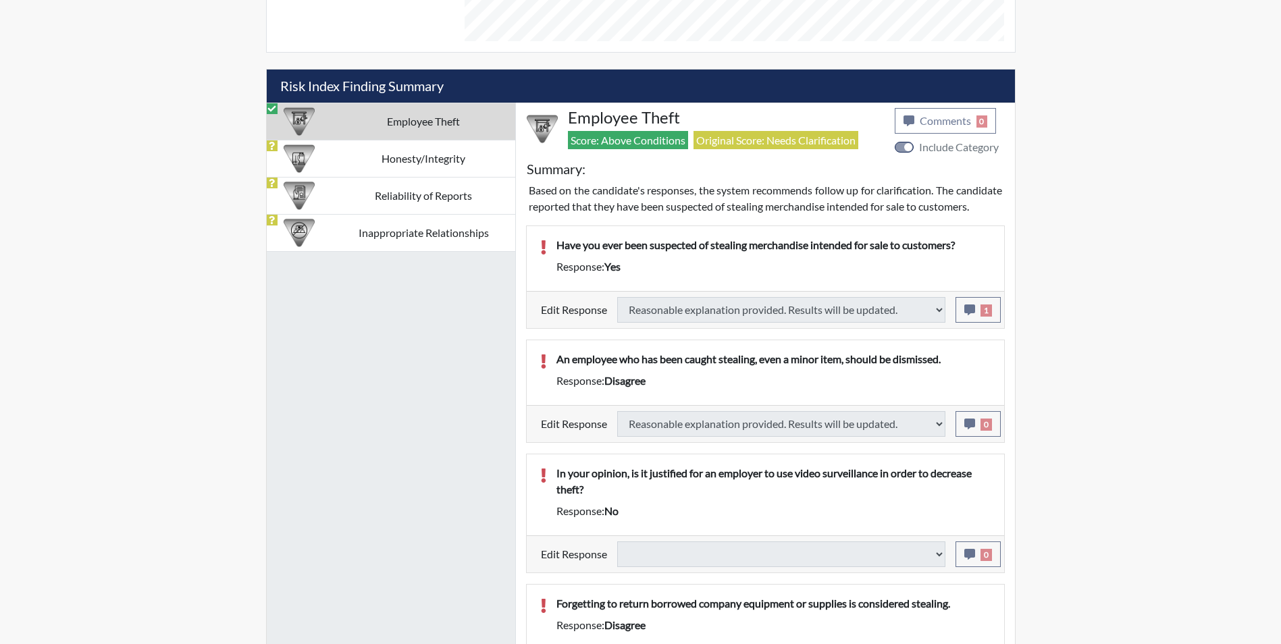
select select
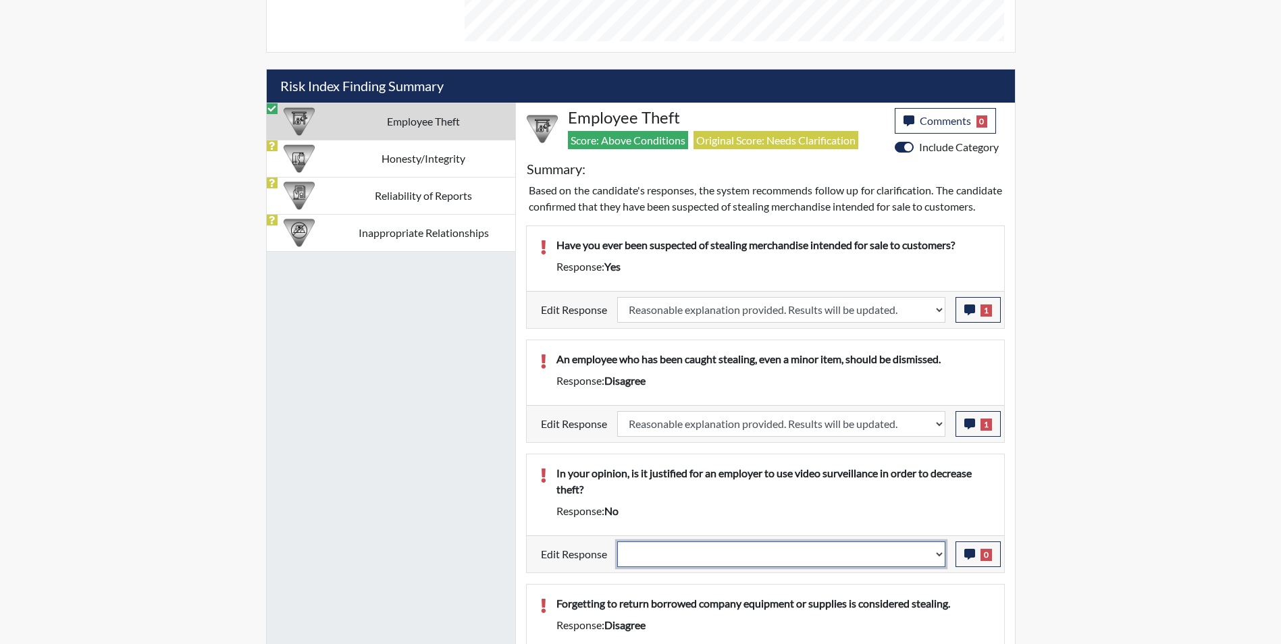
click at [676, 567] on select "Question is not relevant. Results will be updated. Reasonable explanation provi…" at bounding box center [781, 554] width 328 height 26
select select "reasonable-explanation-provided"
click at [617, 557] on select "Question is not relevant. Results will be updated. Reasonable explanation provi…" at bounding box center [781, 554] width 328 height 26
select select
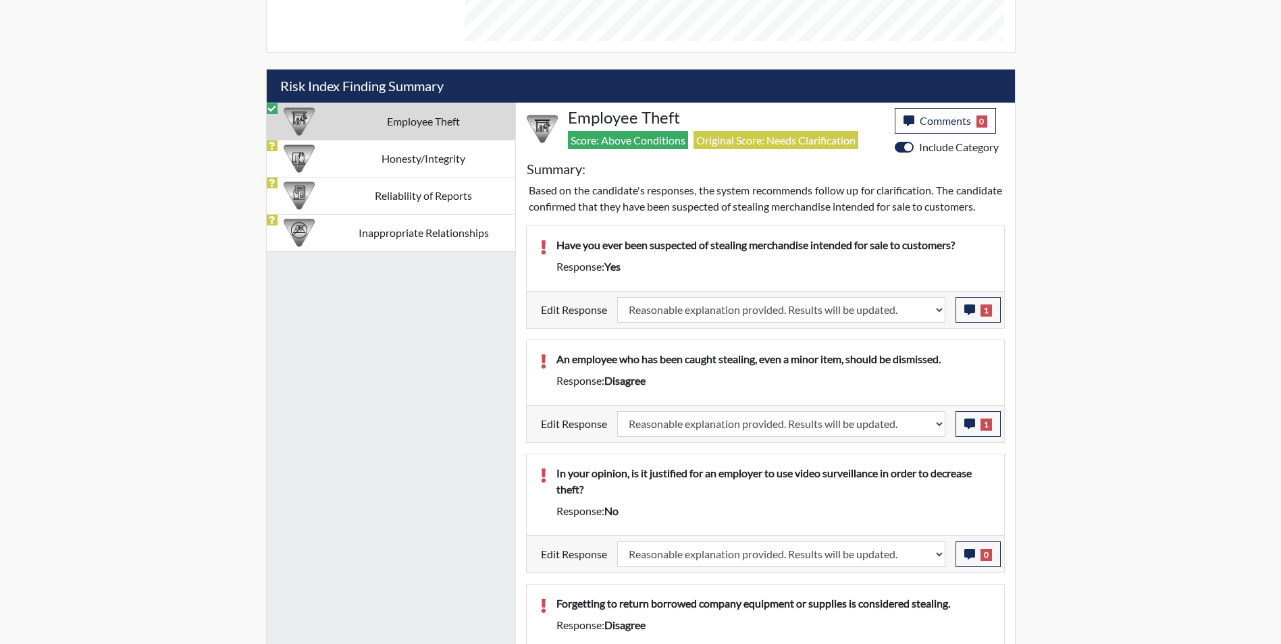
select select
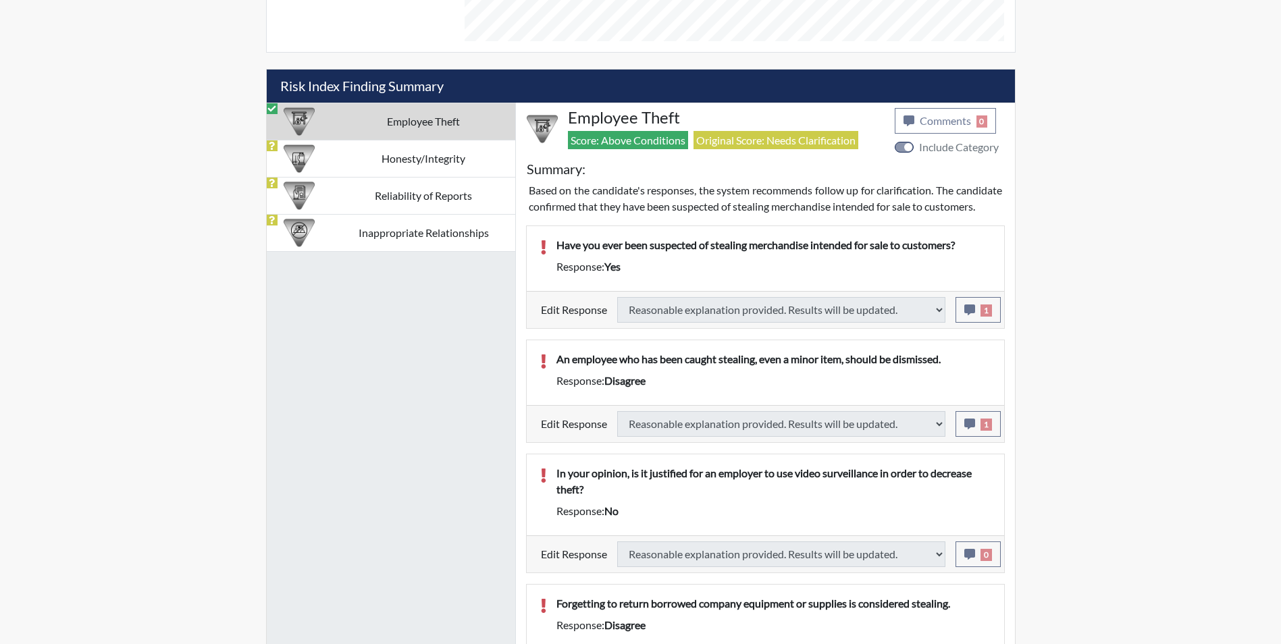
select select
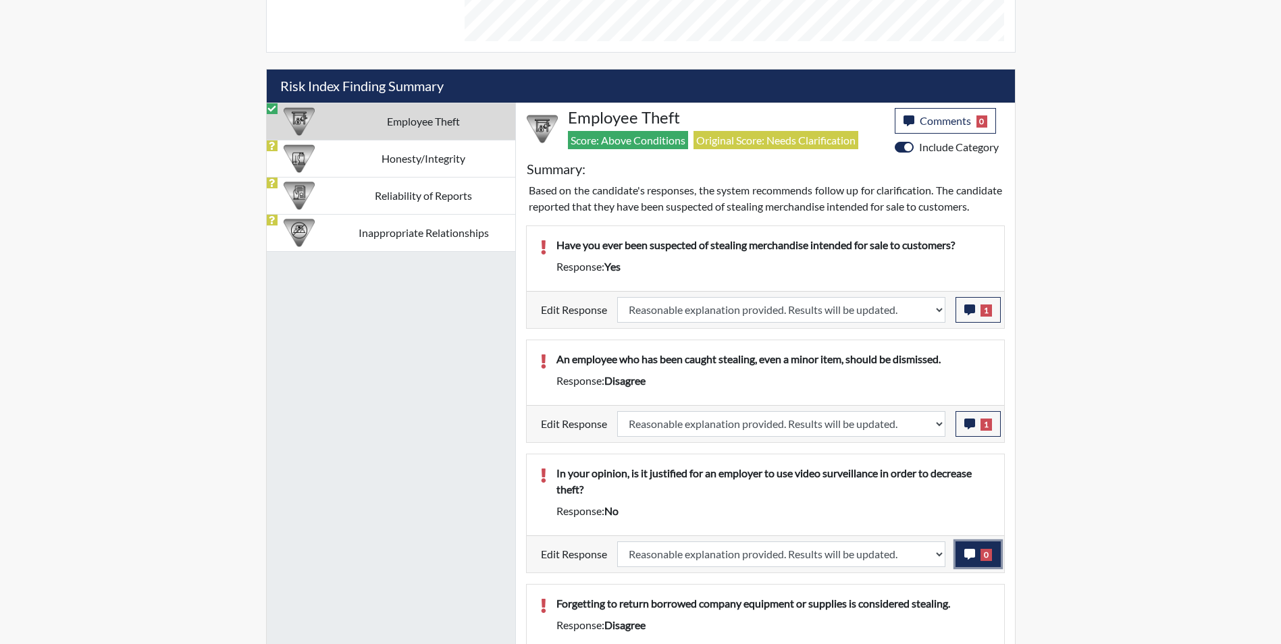
click at [971, 560] on icon "button" at bounding box center [969, 554] width 11 height 11
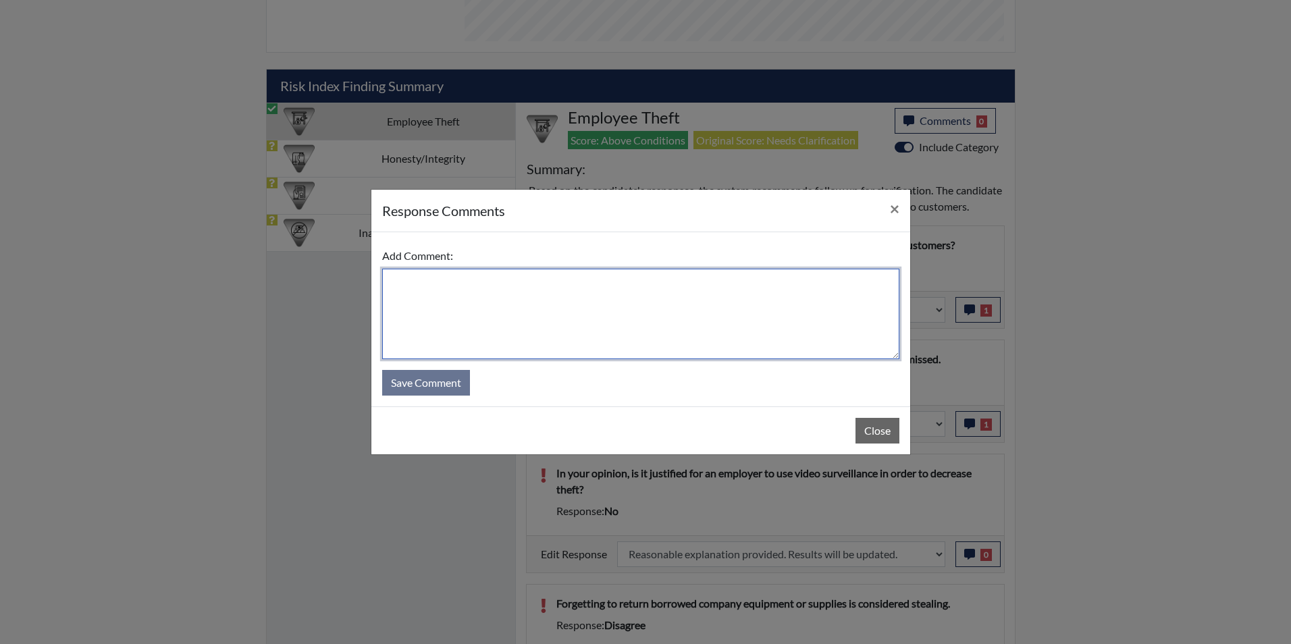
click at [471, 315] on textarea at bounding box center [640, 314] width 517 height 90
type textarea "Applicant answered yes"
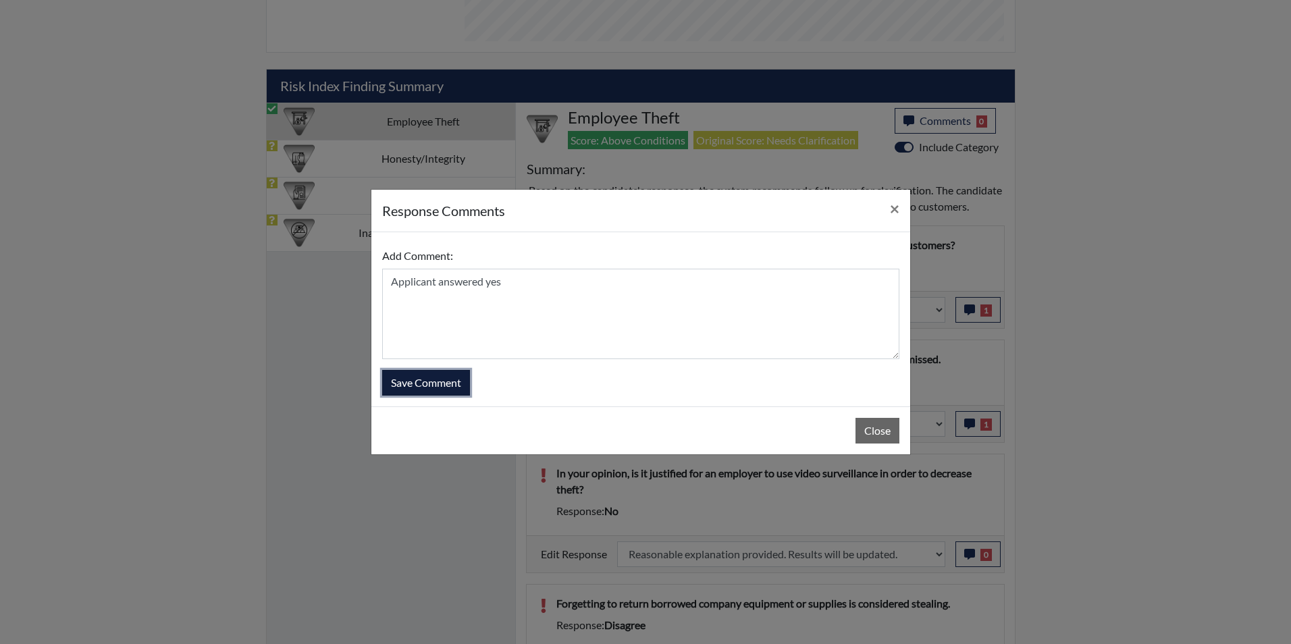
click at [435, 389] on button "Save Comment" at bounding box center [426, 383] width 88 height 26
select select
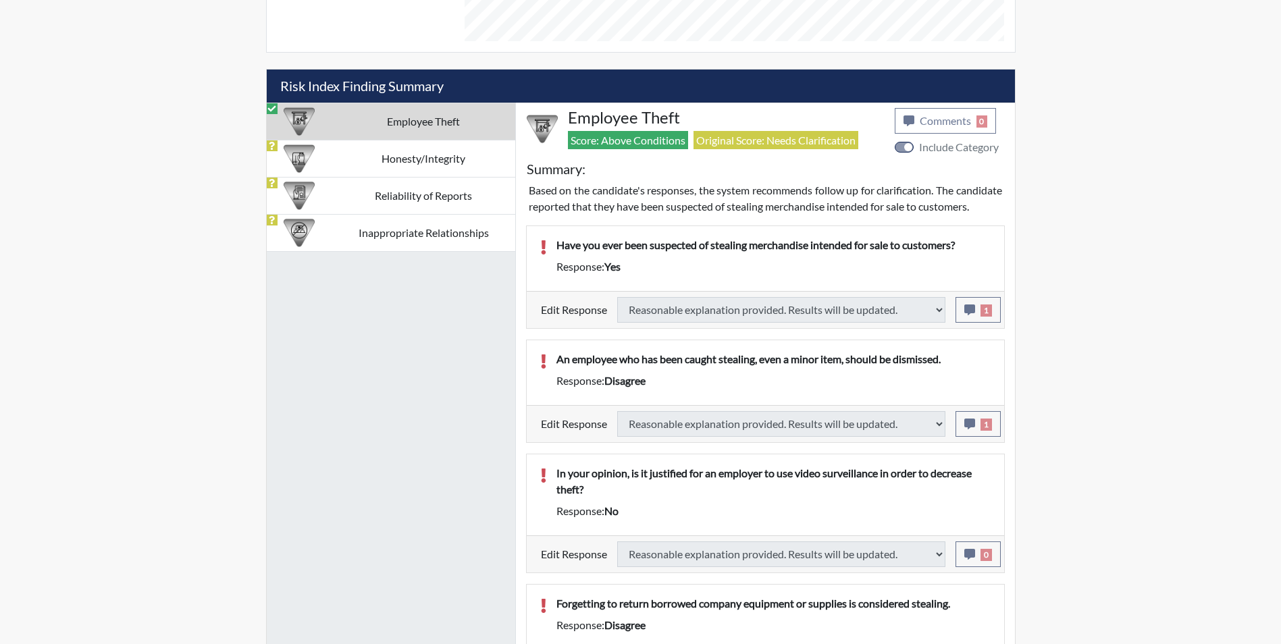
select select
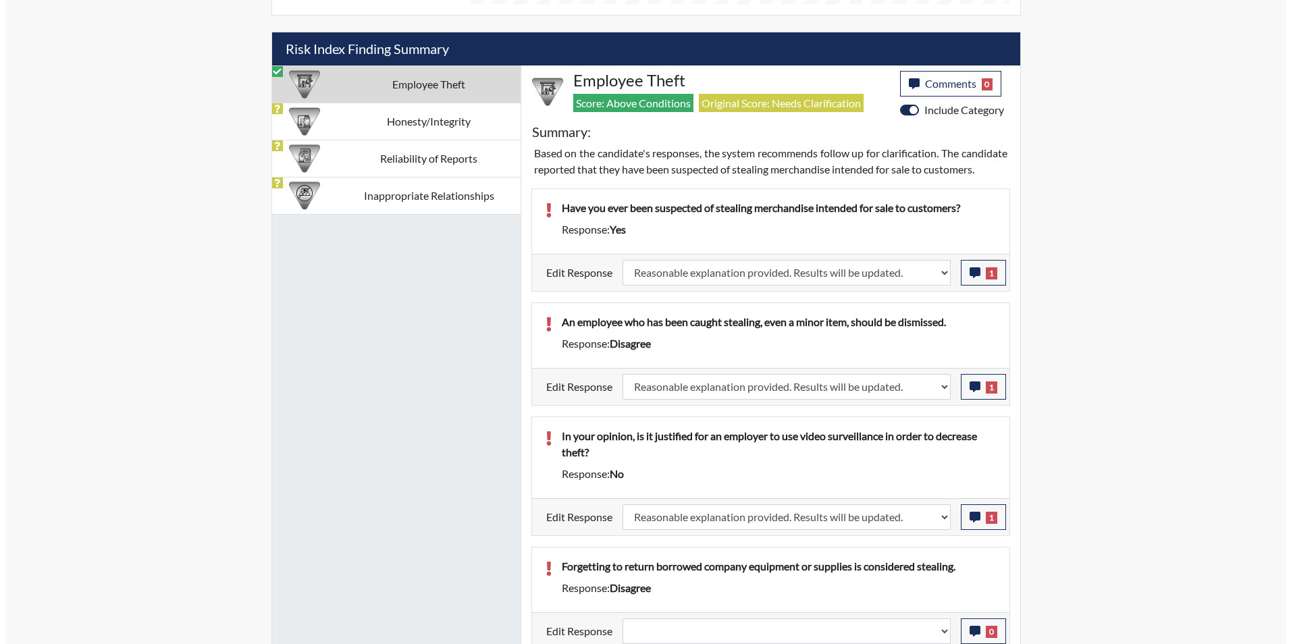
scroll to position [1009, 0]
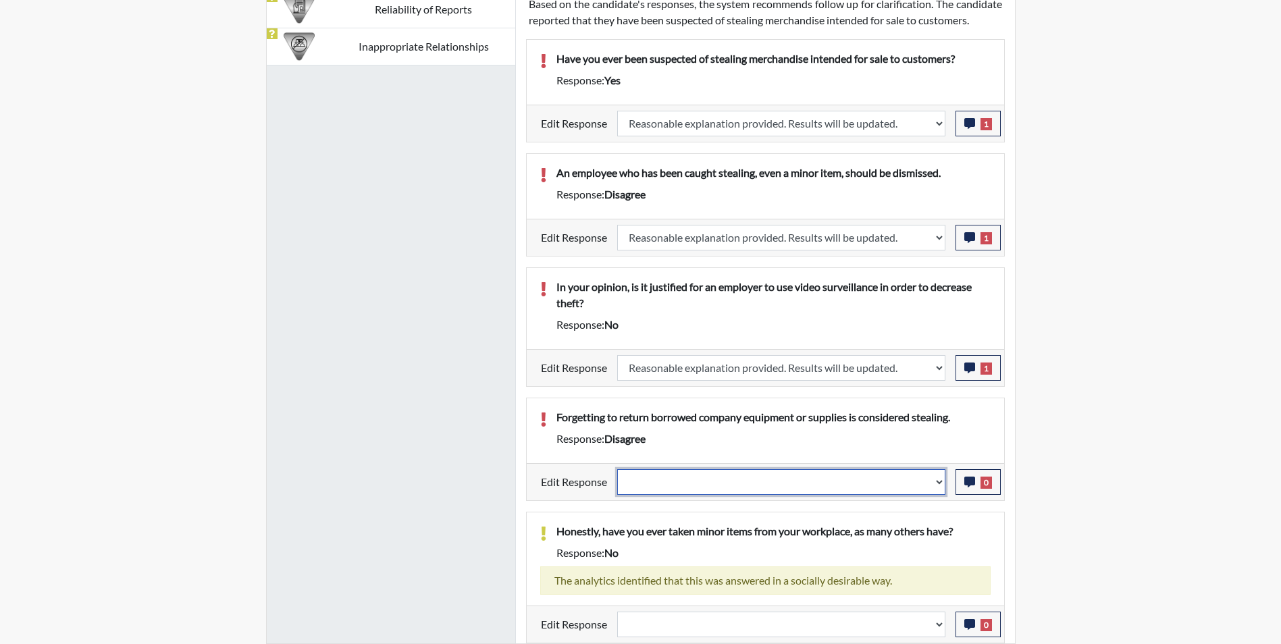
click at [647, 481] on select "Question is not relevant. Results will be updated. Reasonable explanation provi…" at bounding box center [781, 482] width 328 height 26
select select "reasonable-explanation-provided"
click at [617, 469] on select "Question is not relevant. Results will be updated. Reasonable explanation provi…" at bounding box center [781, 482] width 328 height 26
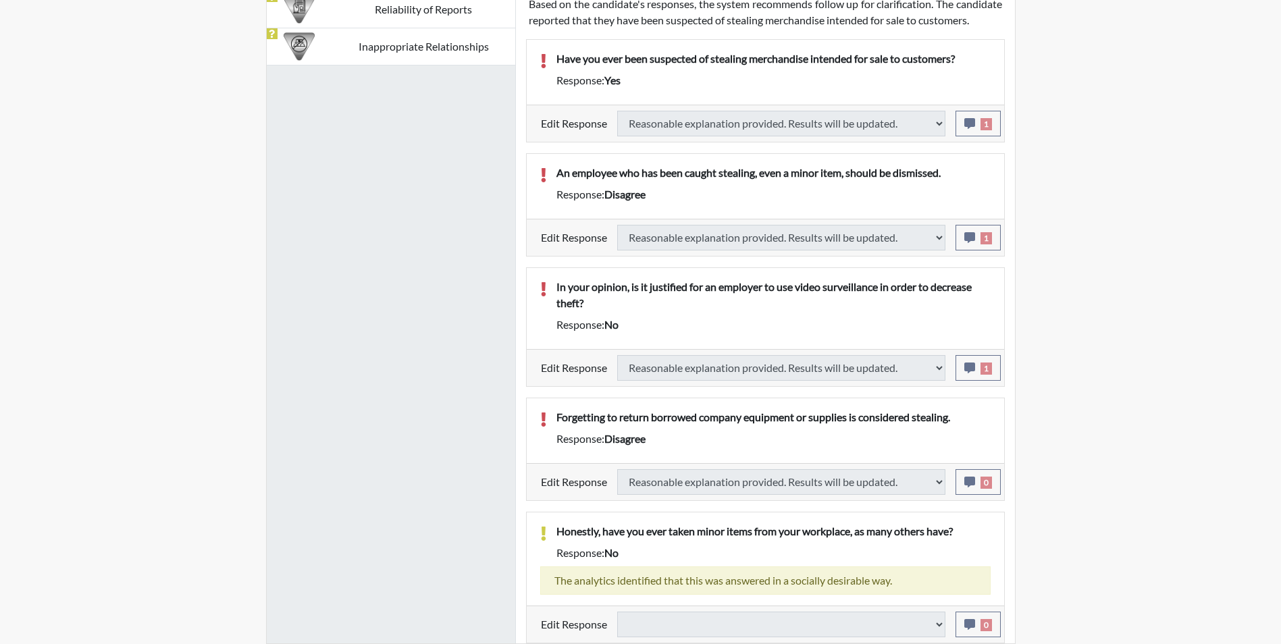
select select
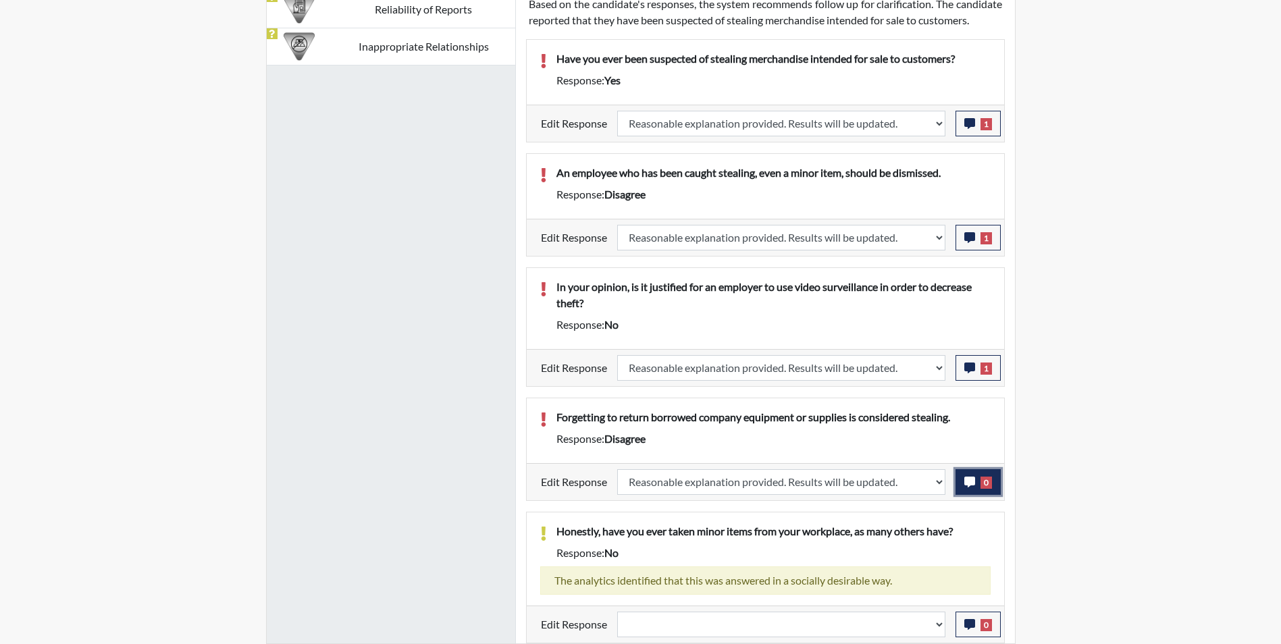
click at [970, 483] on icon "button" at bounding box center [969, 482] width 11 height 11
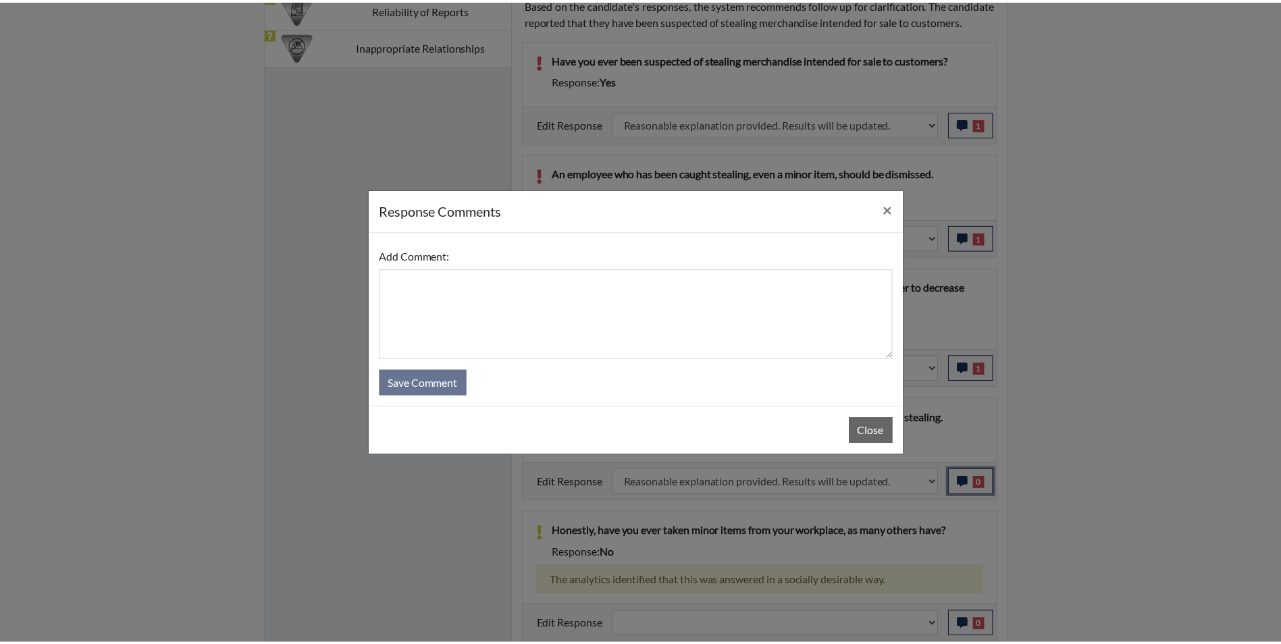
scroll to position [224, 561]
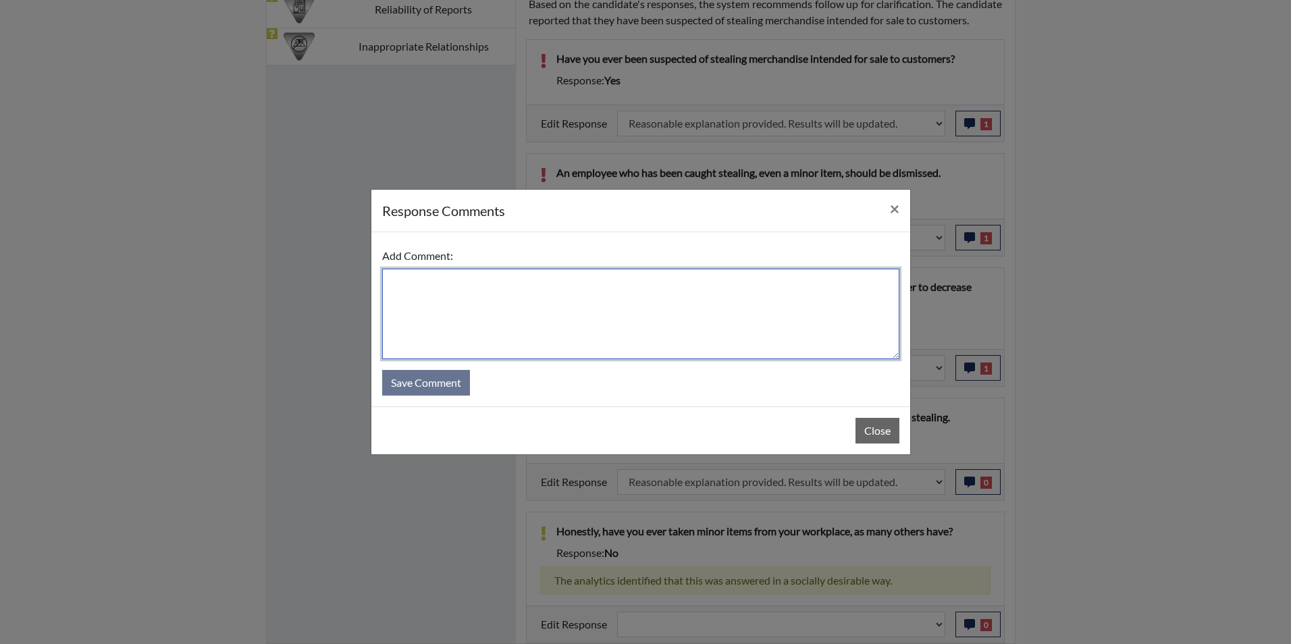
click at [587, 299] on textarea at bounding box center [640, 314] width 517 height 90
type textarea "Applicant agrees"
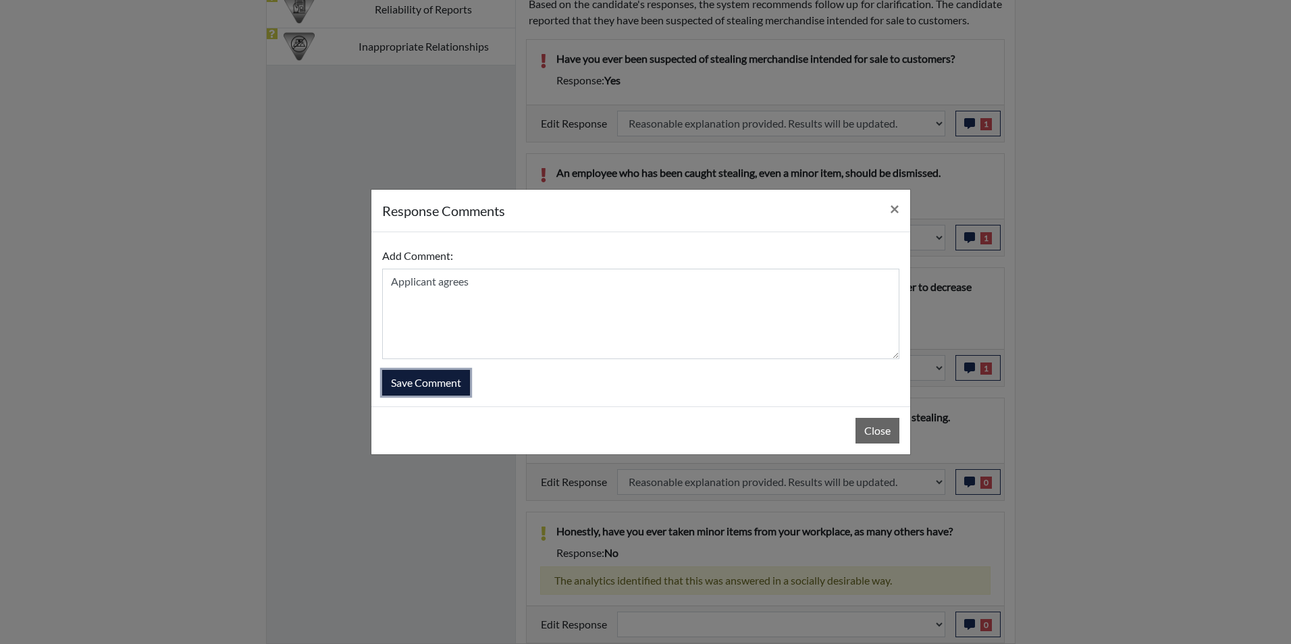
click at [411, 384] on button "Save Comment" at bounding box center [426, 383] width 88 height 26
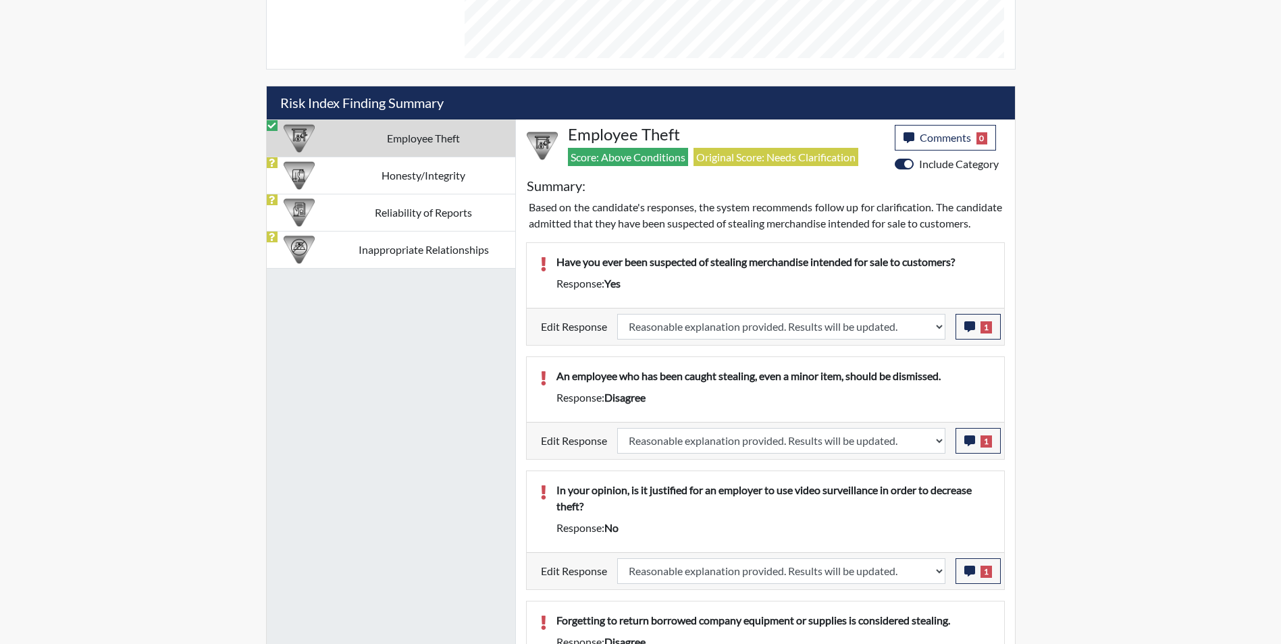
scroll to position [671, 0]
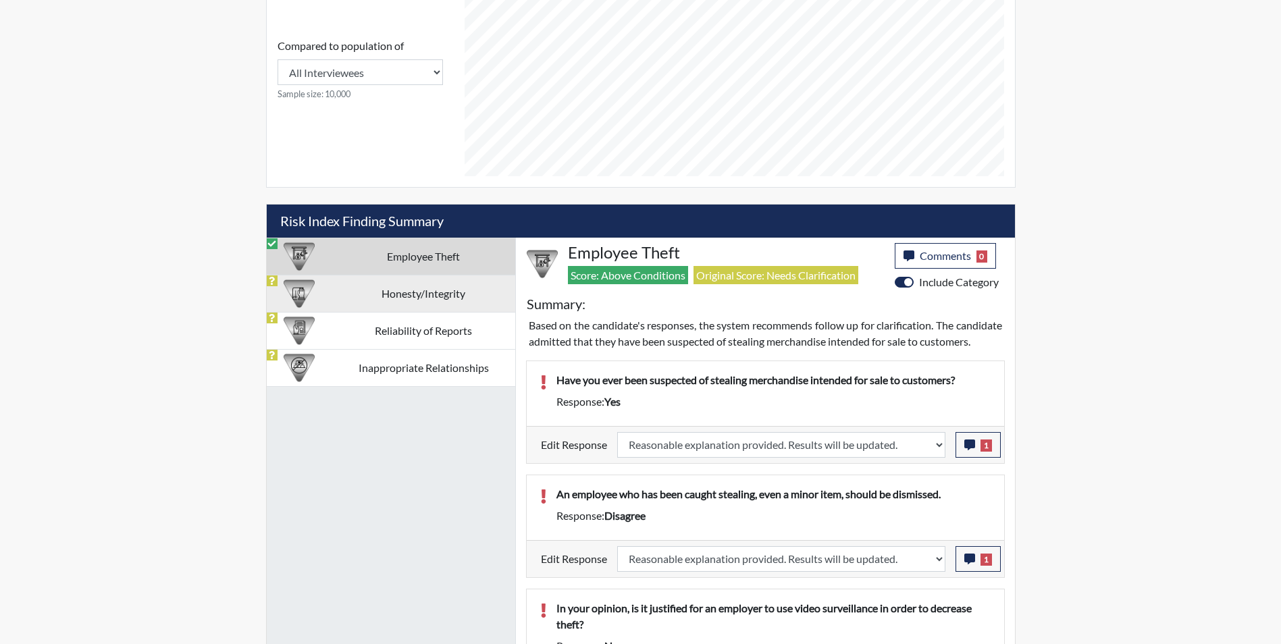
click at [314, 284] on img at bounding box center [299, 293] width 31 height 31
select select
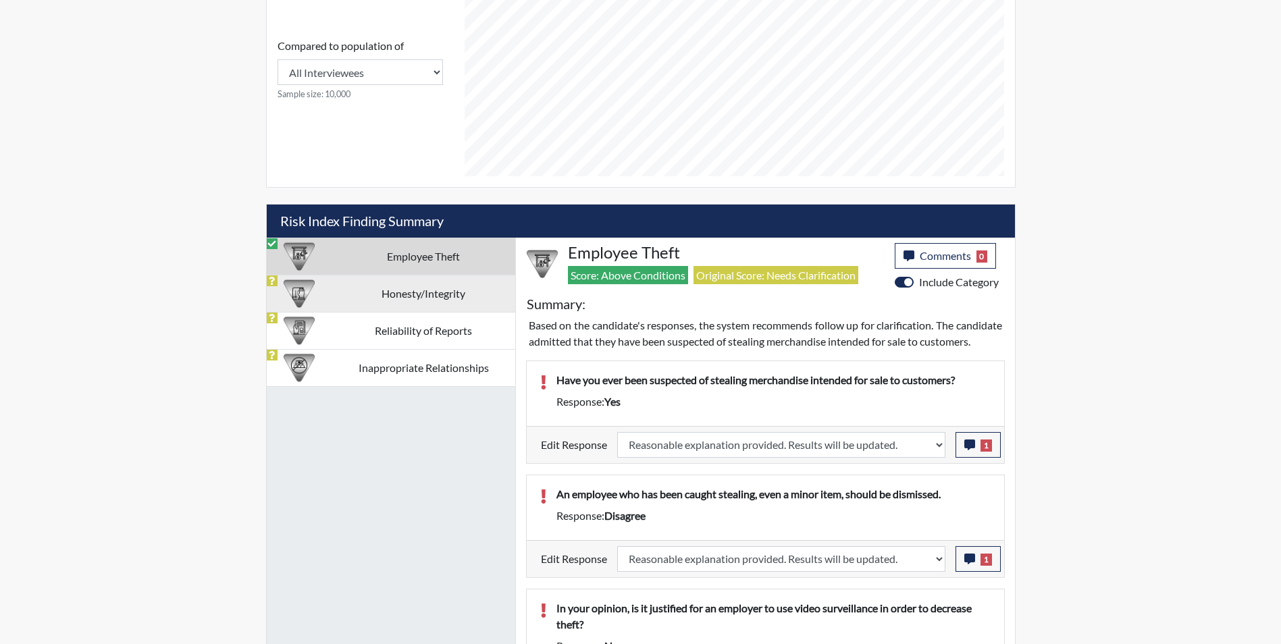
select select
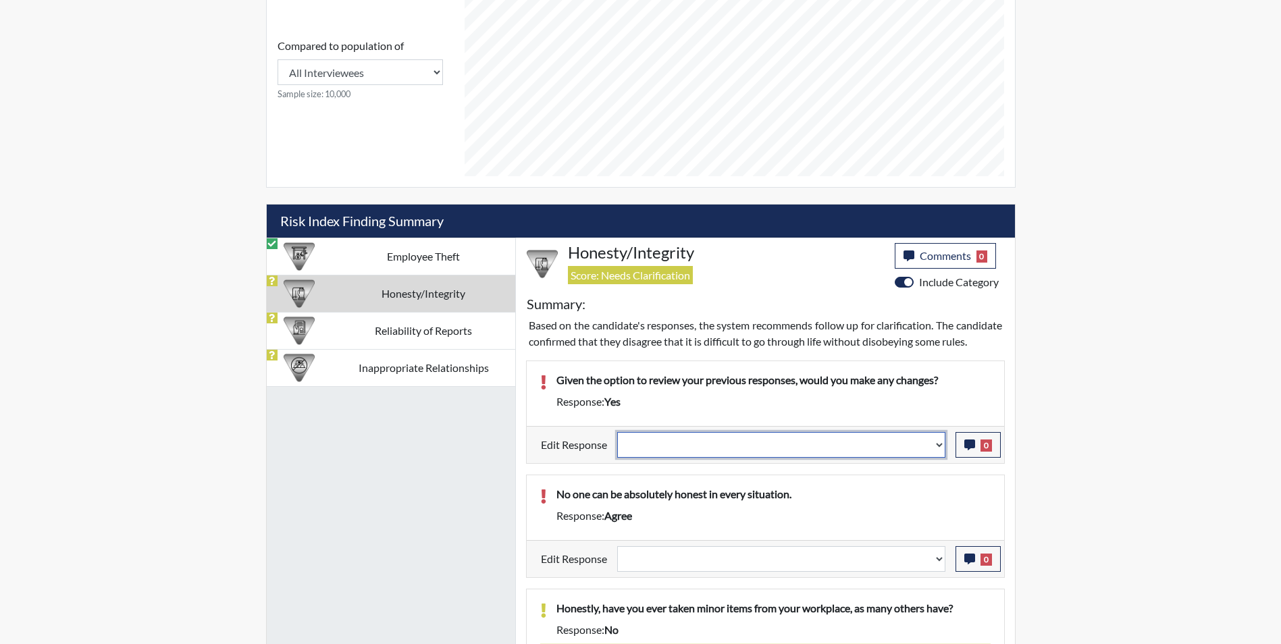
click at [791, 458] on select "Question is not relevant. Results will be updated. Reasonable explanation provi…" at bounding box center [781, 445] width 328 height 26
select select "reasonable-explanation-provided"
click at [617, 448] on select "Question is not relevant. Results will be updated. Reasonable explanation provi…" at bounding box center [781, 445] width 328 height 26
select select
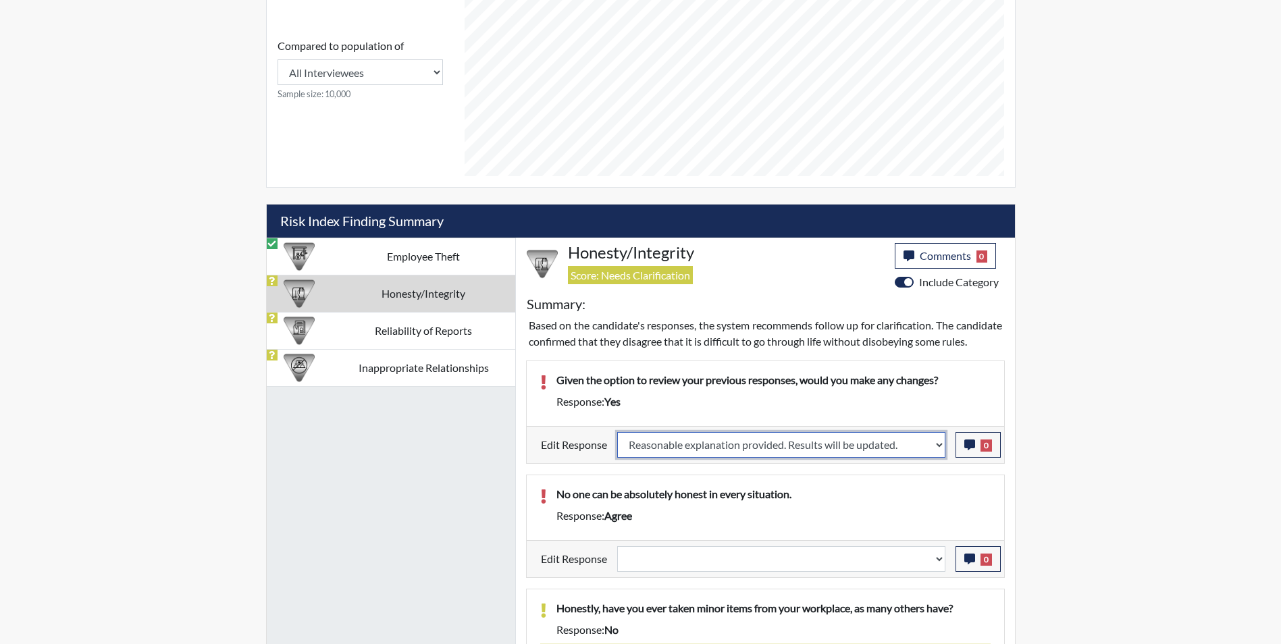
select select
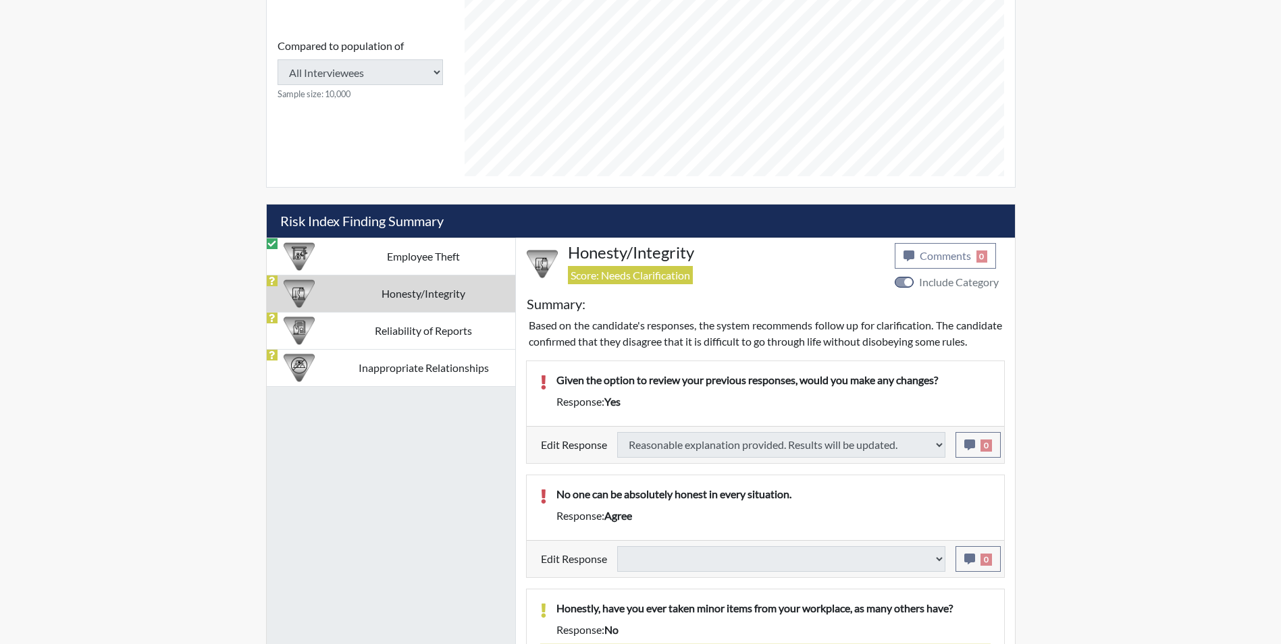
select select
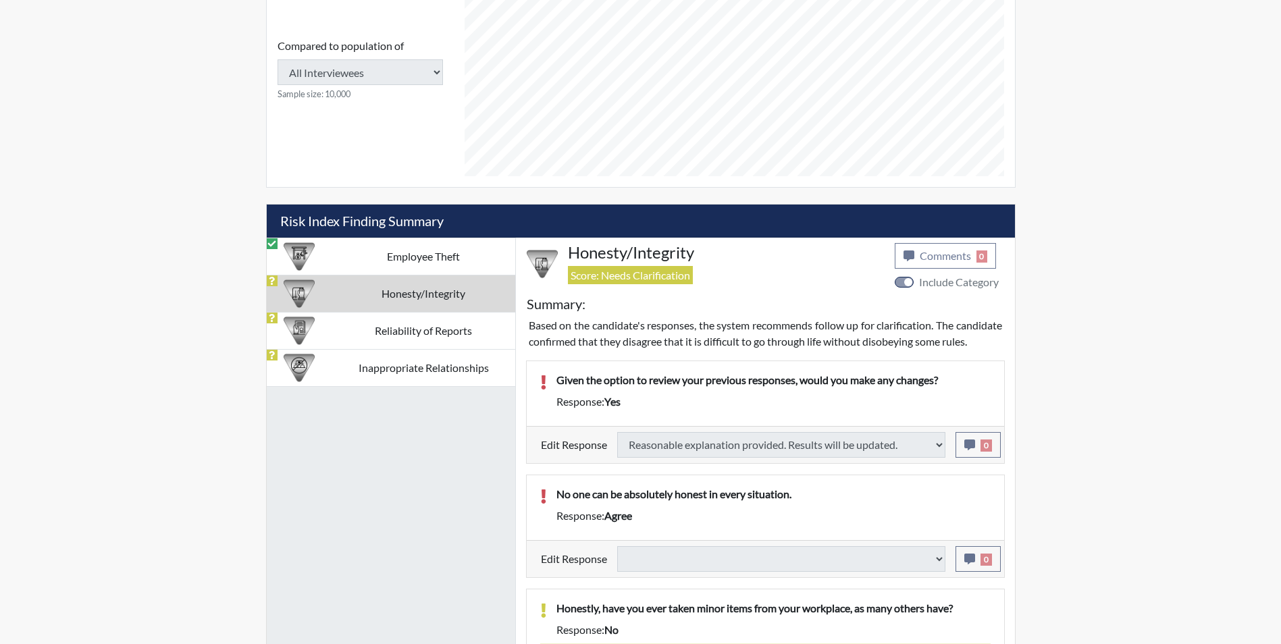
select select
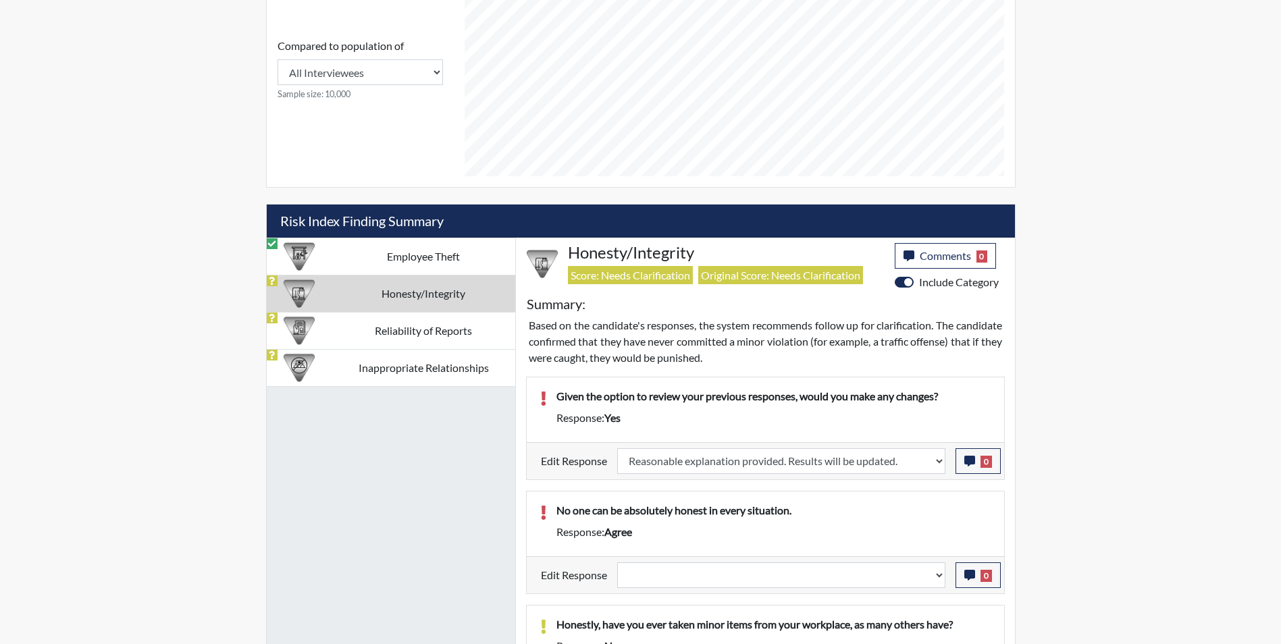
scroll to position [224, 561]
click at [702, 575] on select "Question is not relevant. Results will be updated. Reasonable explanation provi…" at bounding box center [781, 575] width 328 height 26
select select "reasonable-explanation-provided"
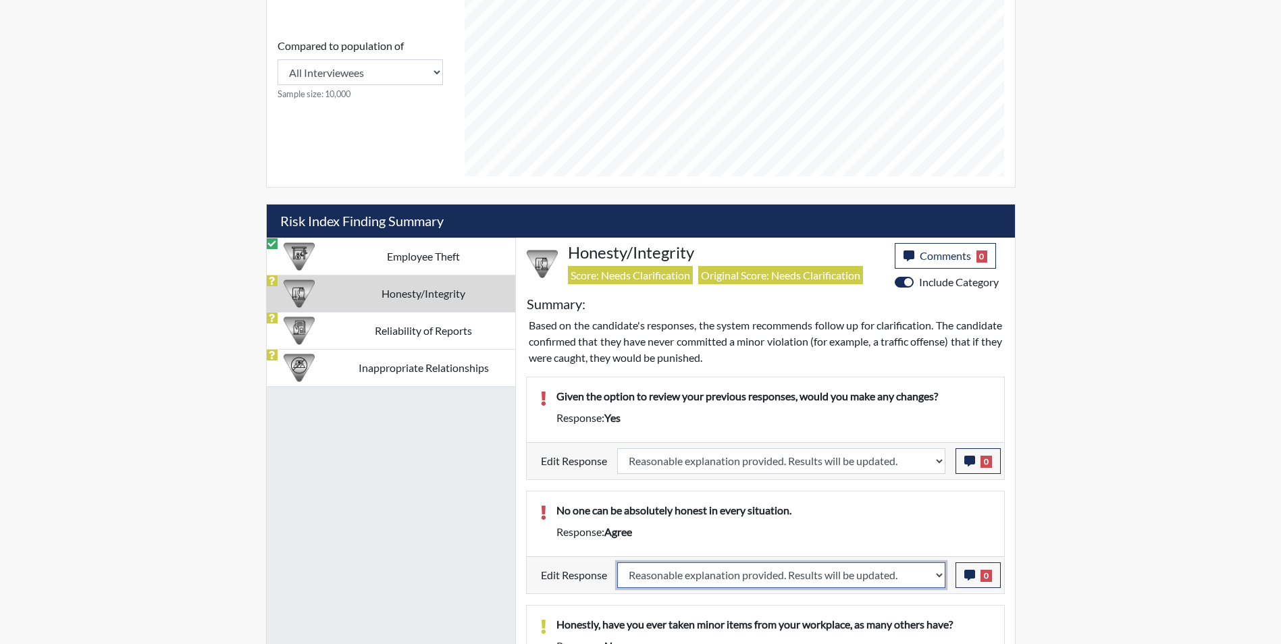
click at [617, 562] on select "Question is not relevant. Results will be updated. Reasonable explanation provi…" at bounding box center [781, 575] width 328 height 26
select select
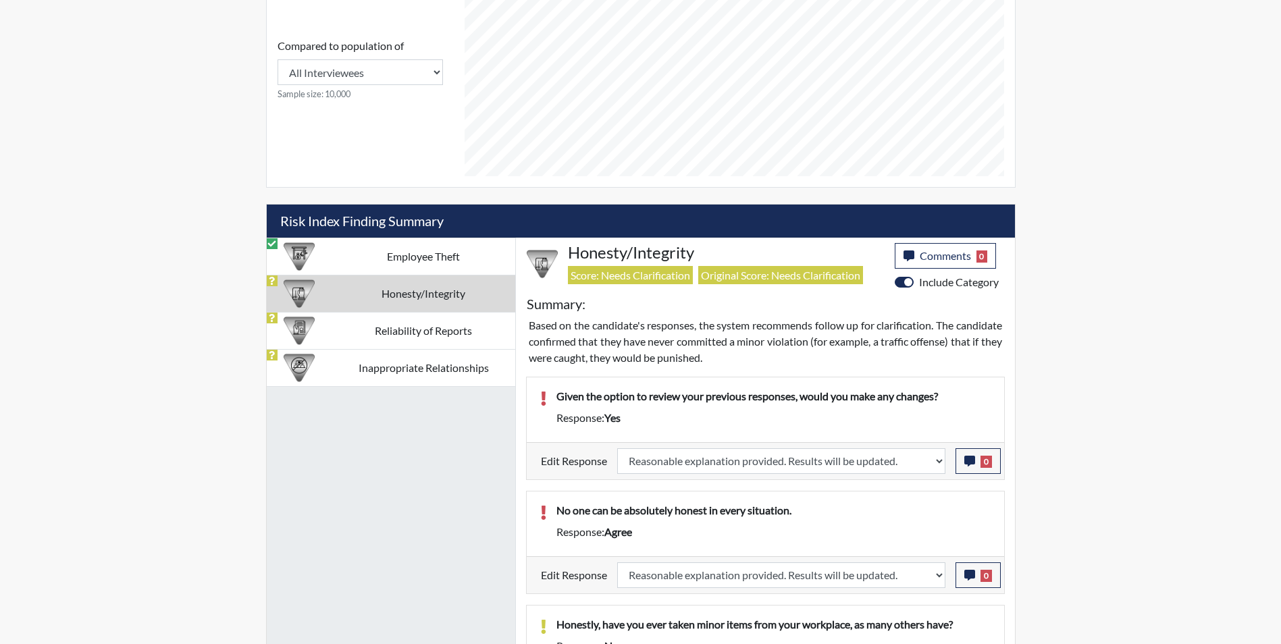
select select
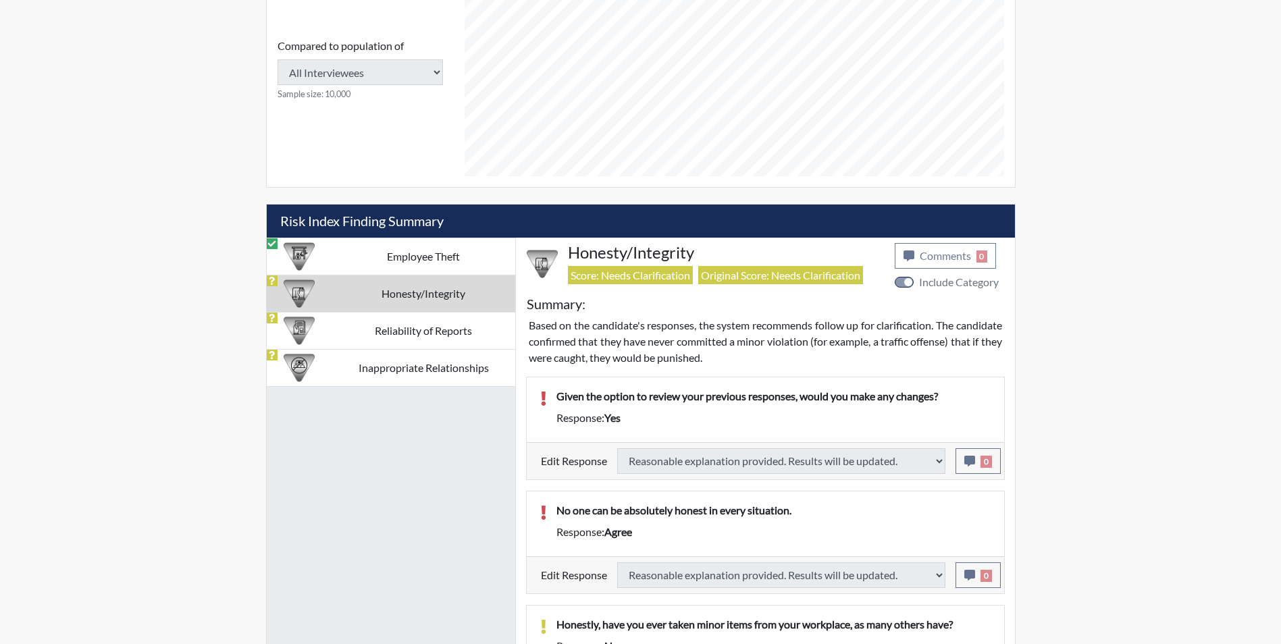
select select
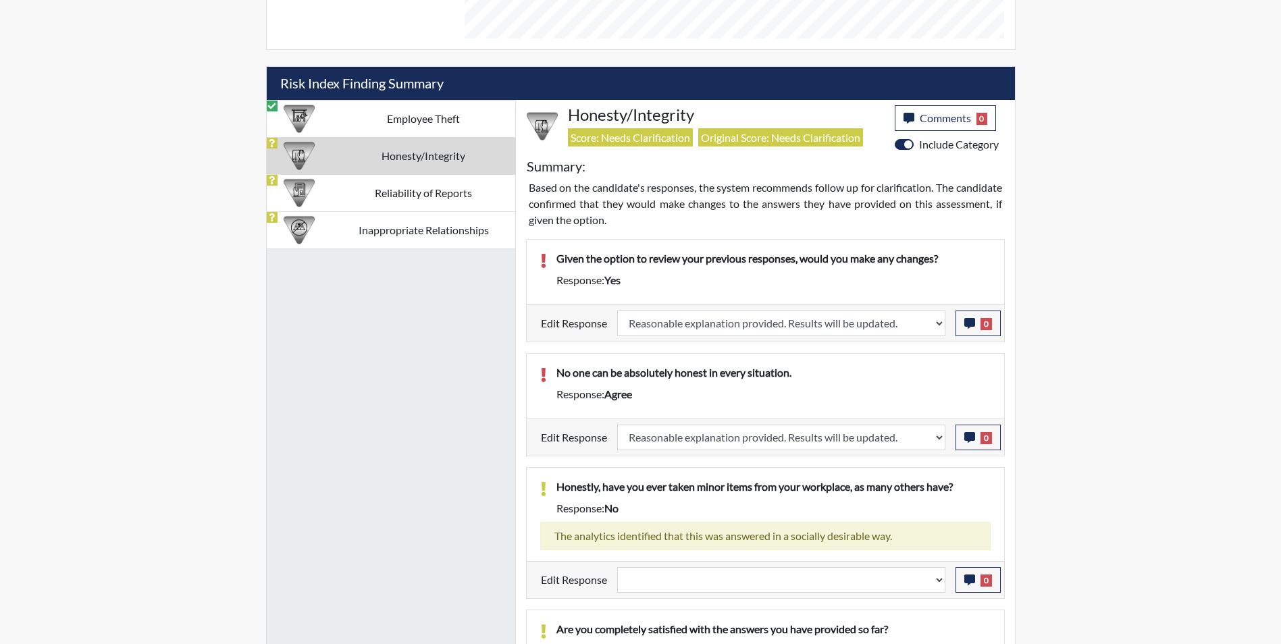
scroll to position [874, 0]
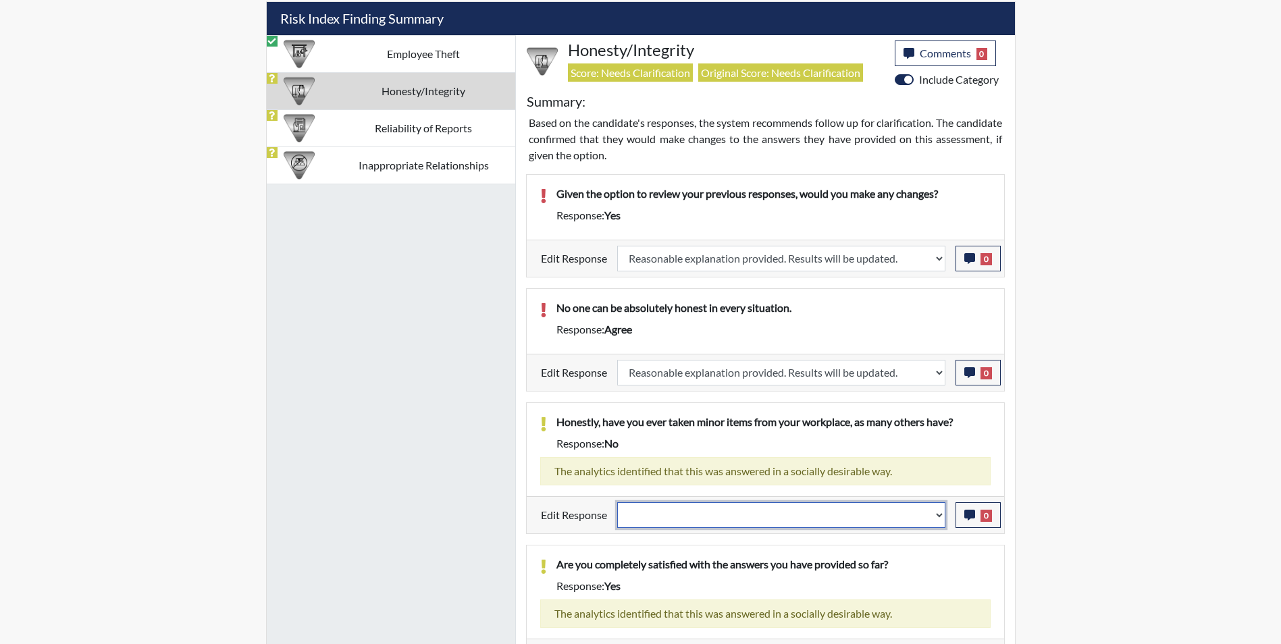
click at [716, 512] on select "Question is not relevant. Results will be updated. Reasonable explanation provi…" at bounding box center [781, 515] width 328 height 26
select select "reasonable-explanation-provided"
click at [617, 502] on select "Question is not relevant. Results will be updated. Reasonable explanation provi…" at bounding box center [781, 515] width 328 height 26
select select
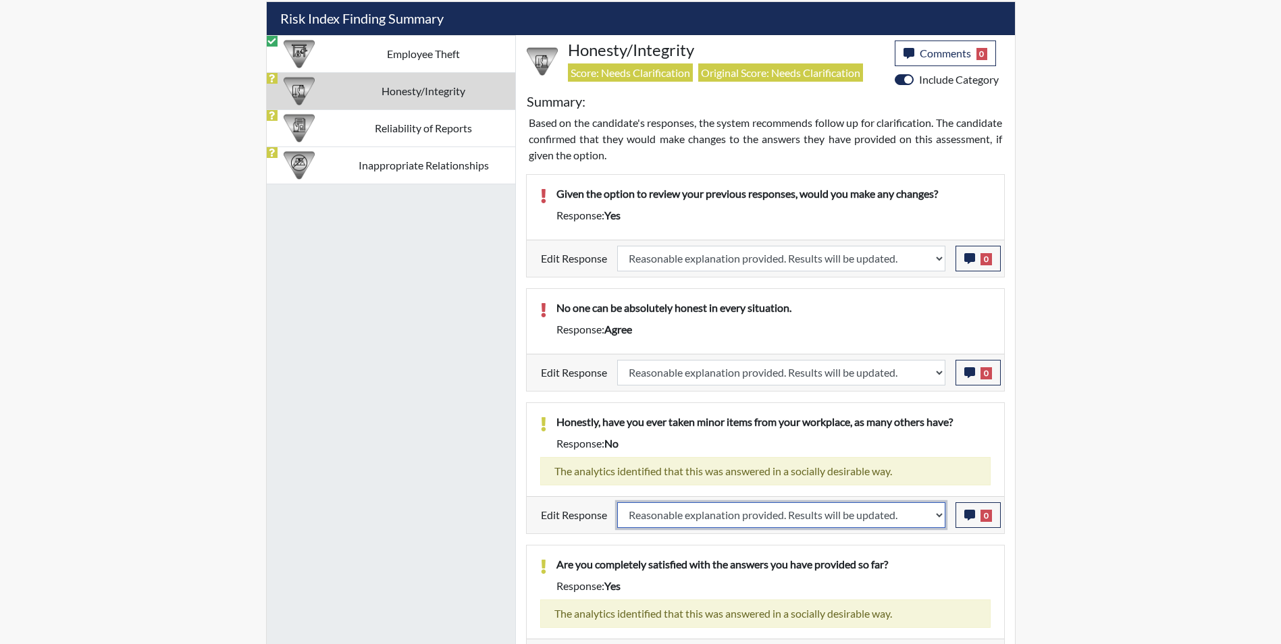
select select
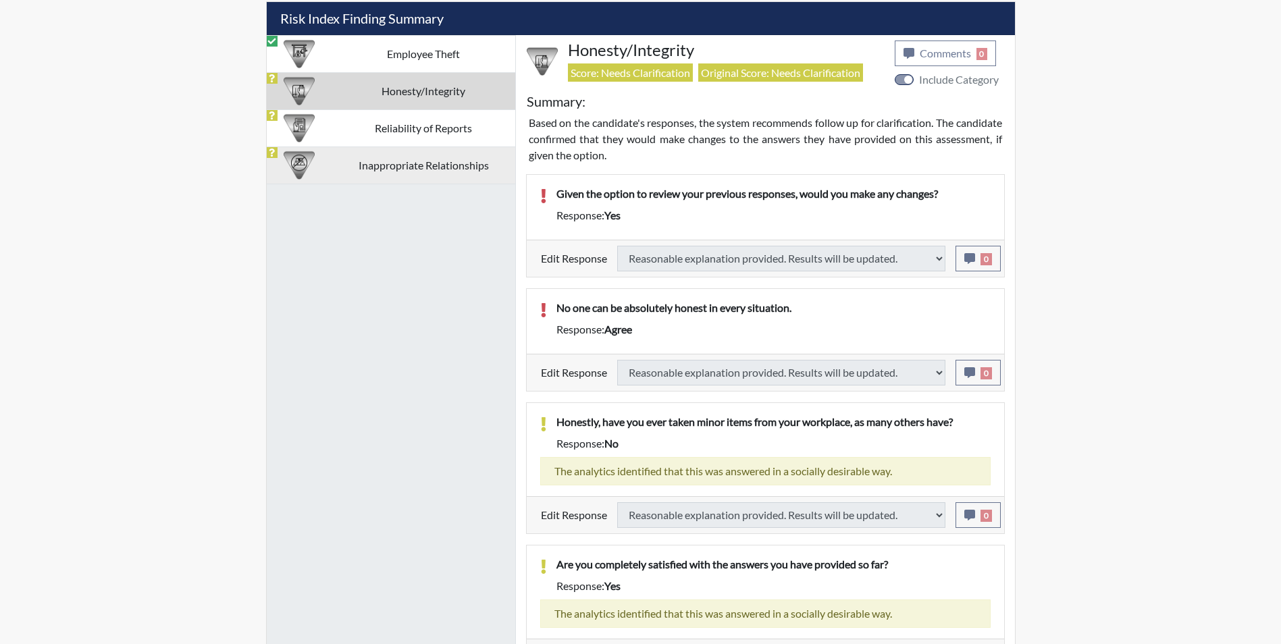
select select
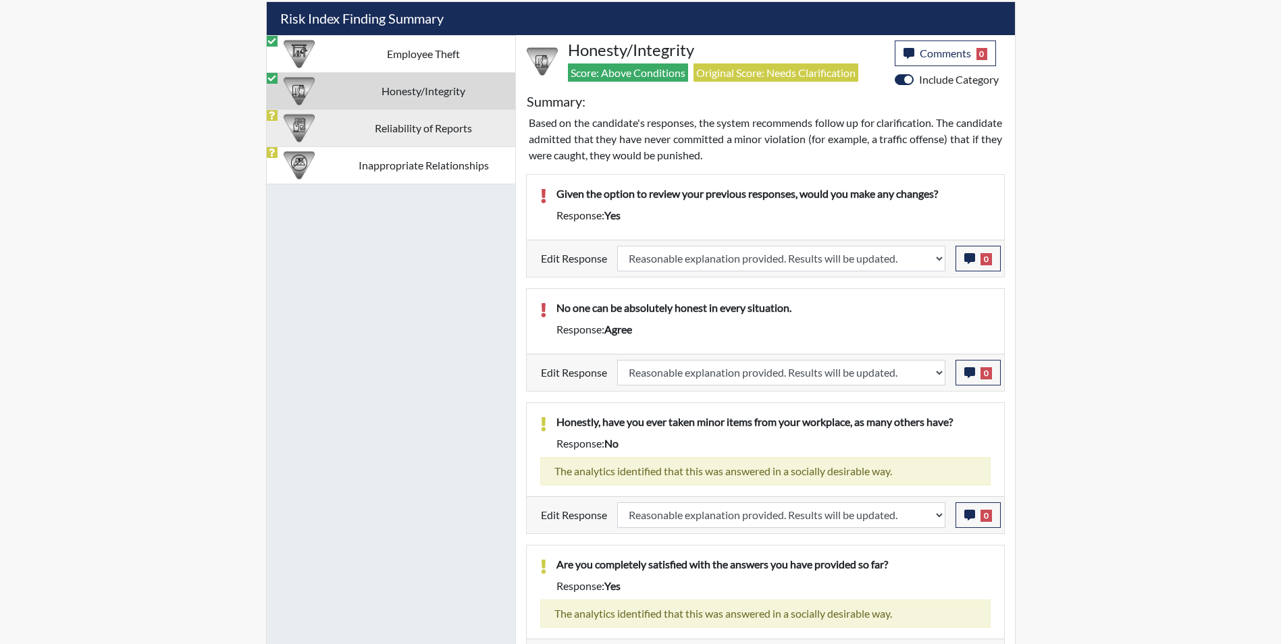
scroll to position [224, 561]
click at [348, 134] on td "Reliability of Reports" at bounding box center [423, 127] width 183 height 37
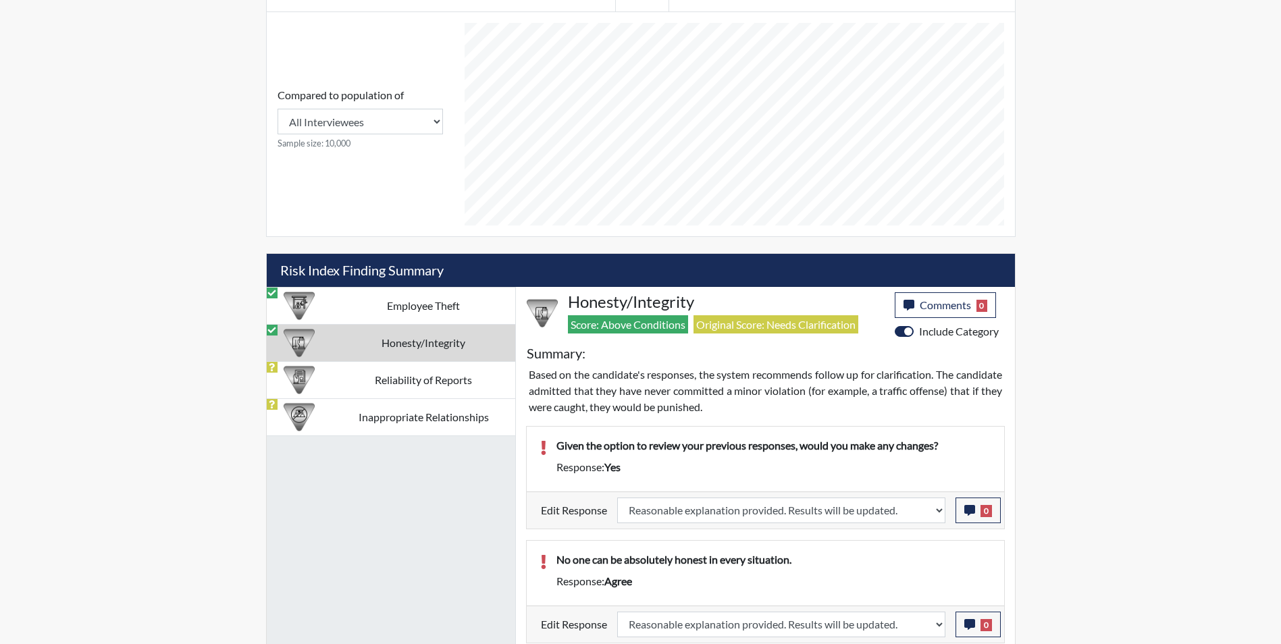
select select
select select "reasonable-explanation-provided"
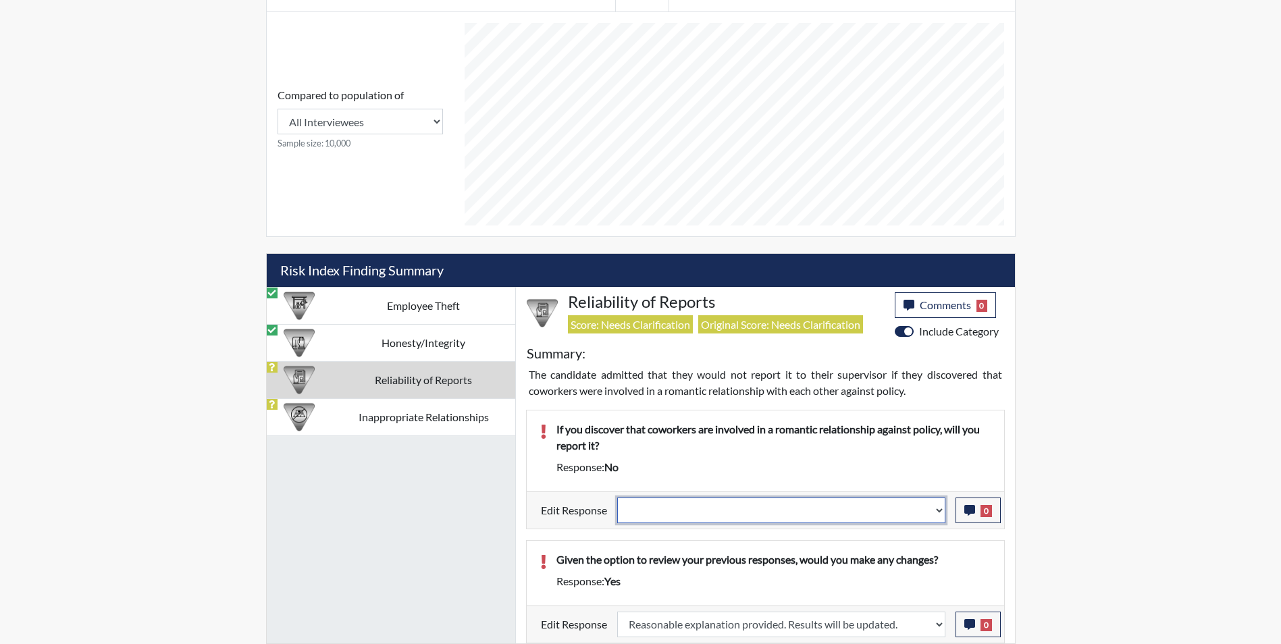
click at [674, 511] on select "Question is not relevant. Results will be updated. Reasonable explanation provi…" at bounding box center [781, 511] width 328 height 26
select select "reasonable-explanation-provided"
click at [617, 498] on select "Question is not relevant. Results will be updated. Reasonable explanation provi…" at bounding box center [781, 511] width 328 height 26
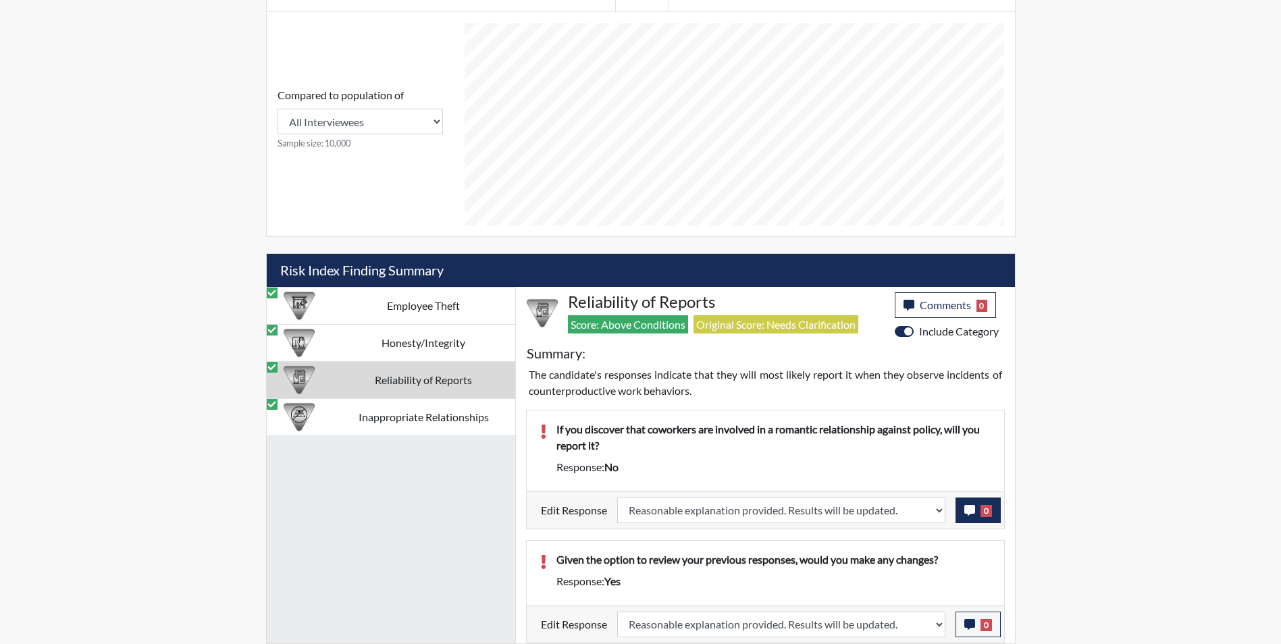
scroll to position [224, 561]
click at [968, 512] on icon "button" at bounding box center [969, 510] width 11 height 11
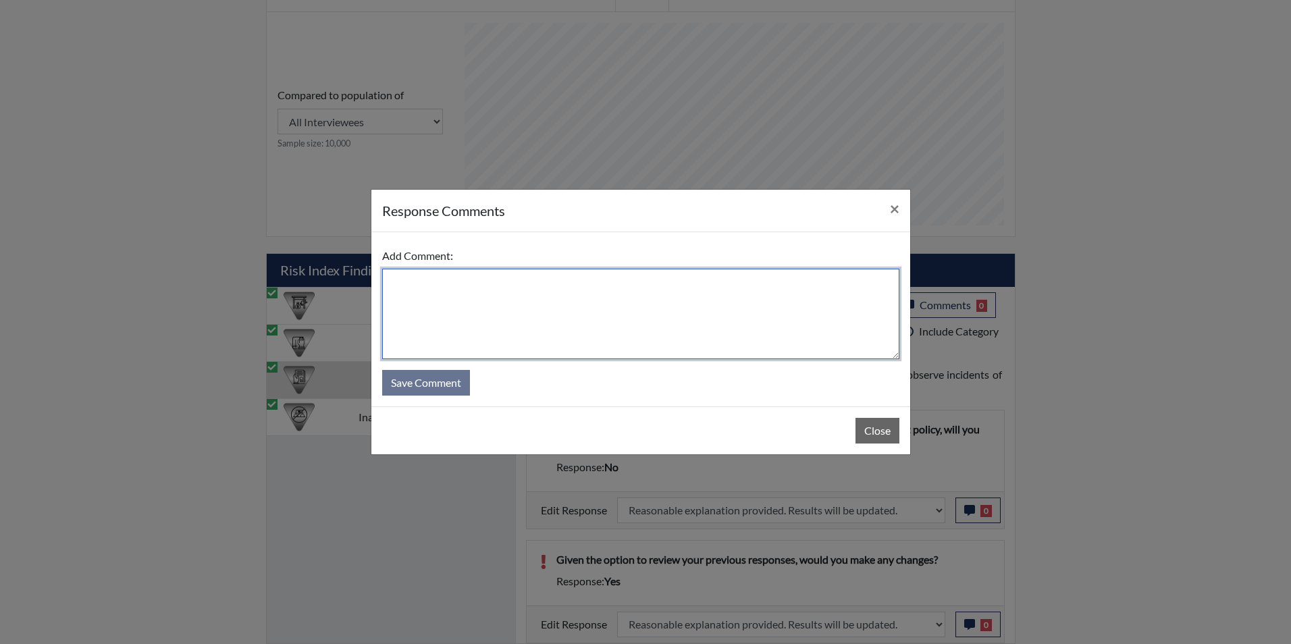
click at [450, 302] on textarea at bounding box center [640, 314] width 517 height 90
type textarea "Applicant answer yes"
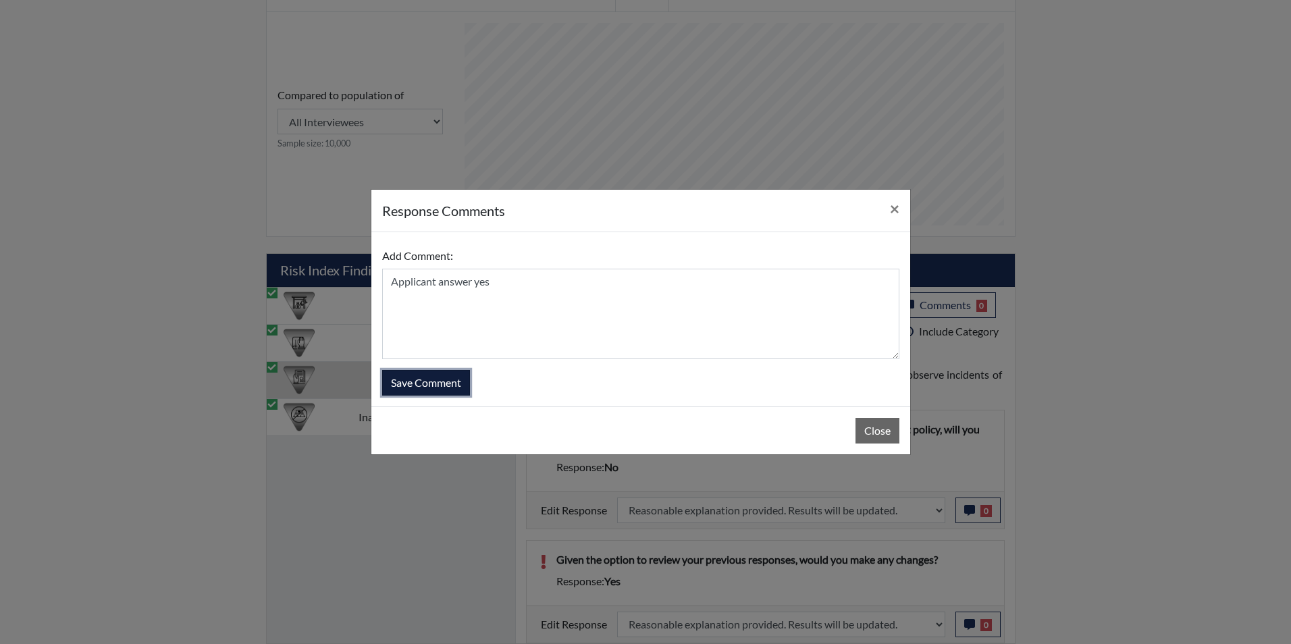
click at [444, 387] on button "Save Comment" at bounding box center [426, 383] width 88 height 26
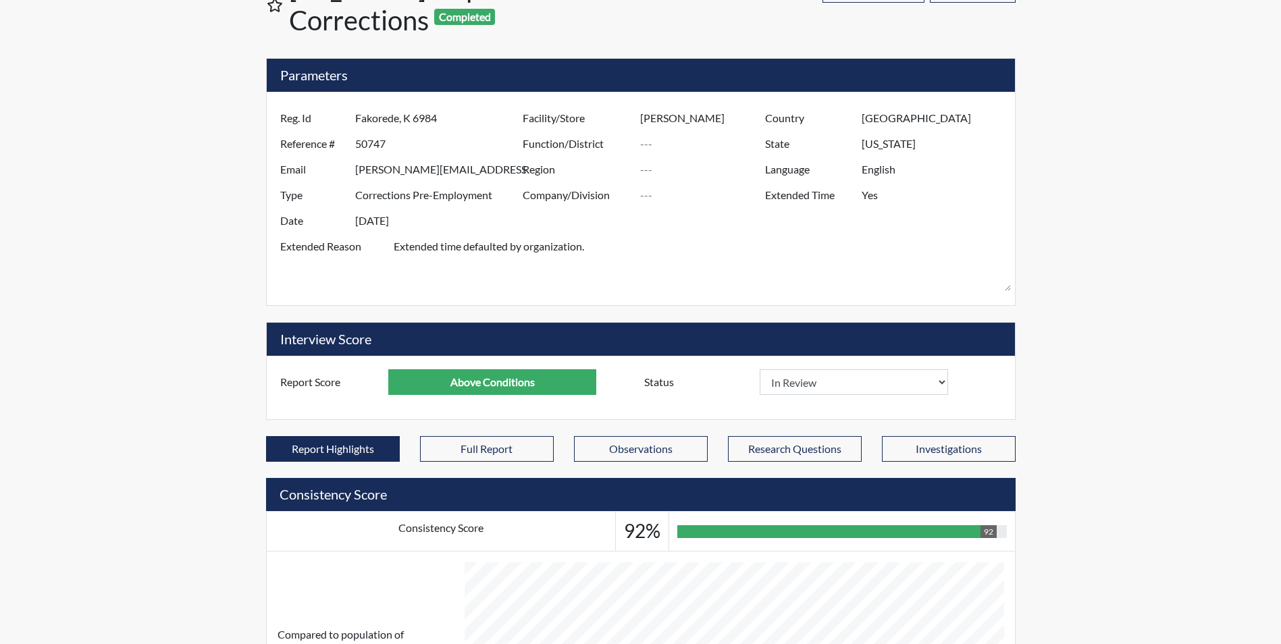
scroll to position [0, 0]
